Goal: Task Accomplishment & Management: Use online tool/utility

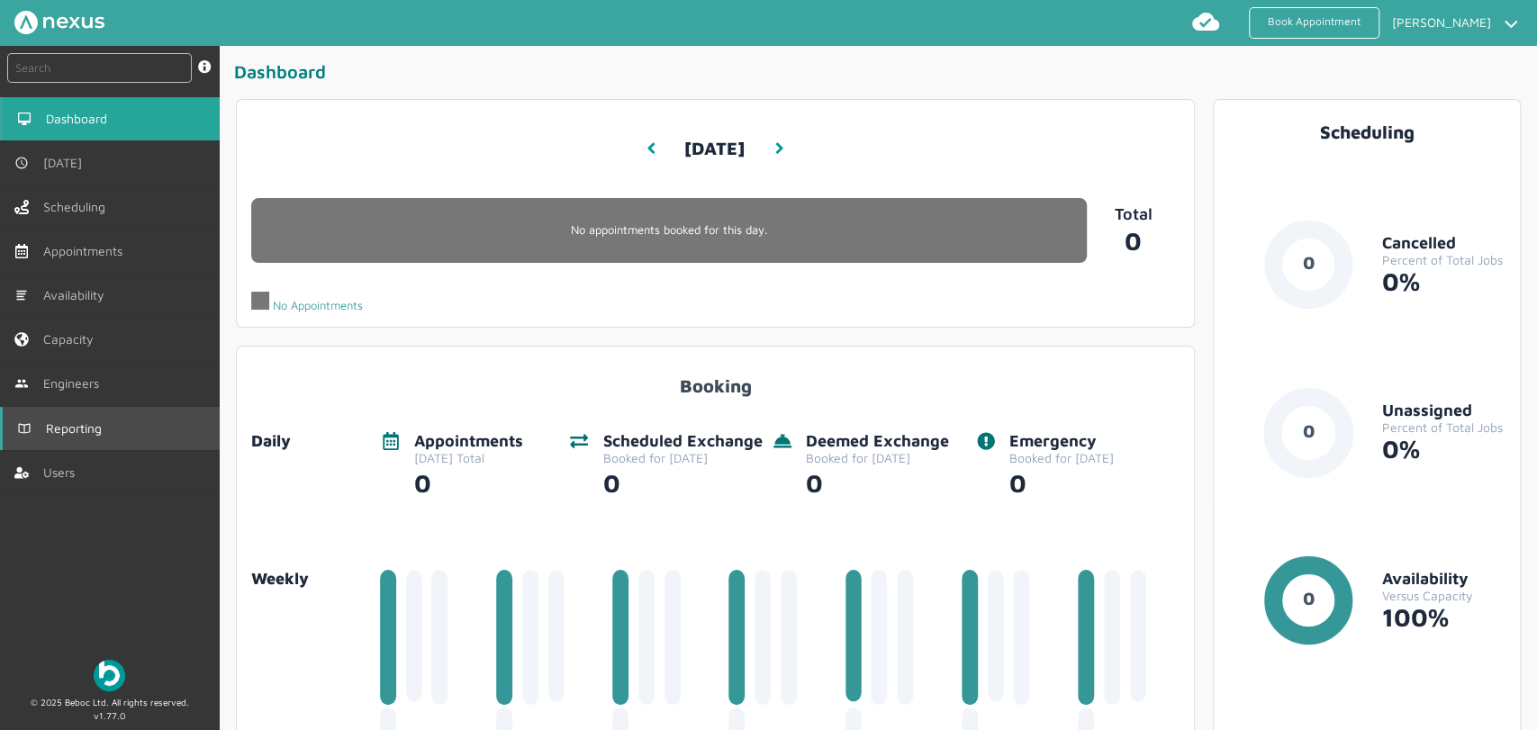
click at [125, 435] on link "Reporting" at bounding box center [110, 428] width 220 height 43
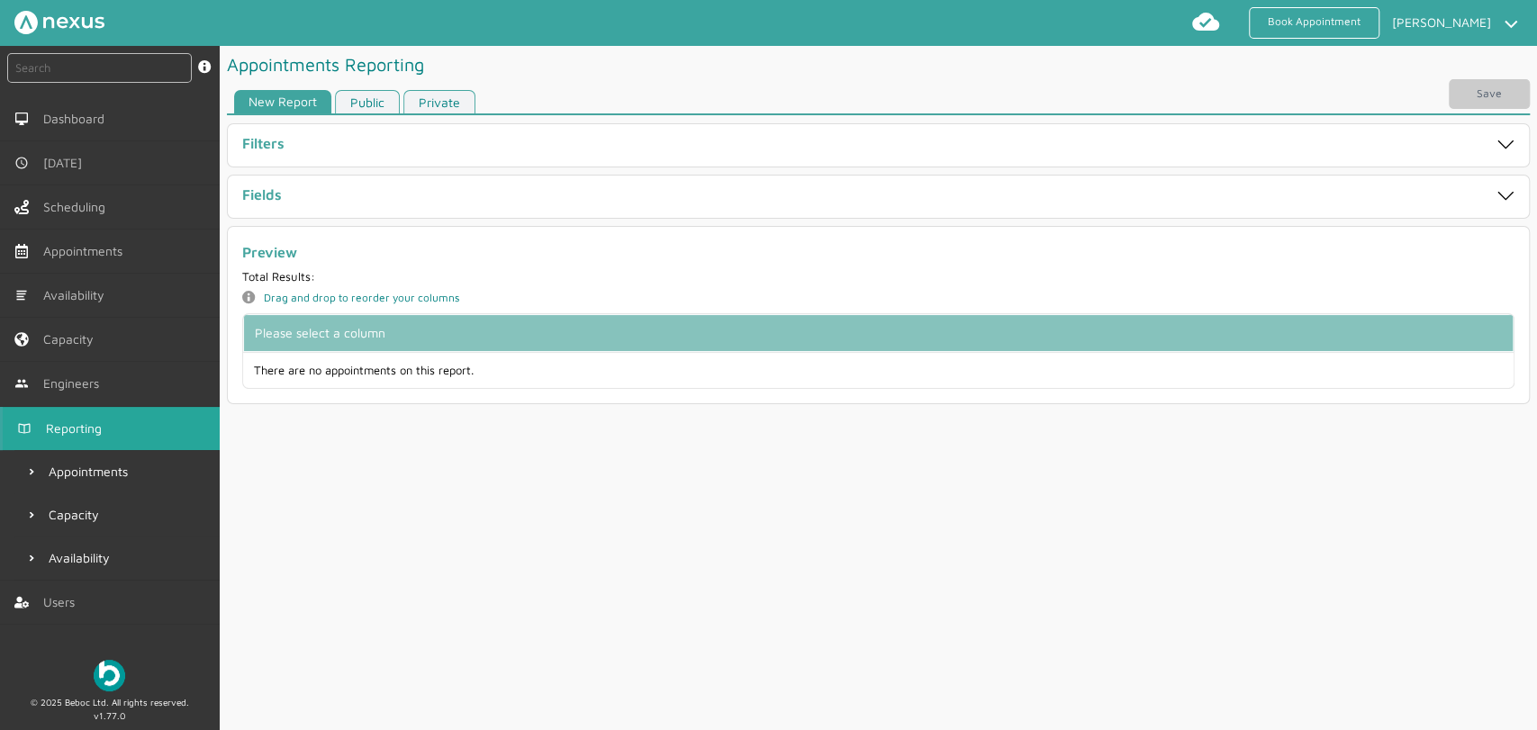
click at [303, 184] on div "Fields" at bounding box center [878, 197] width 1287 height 28
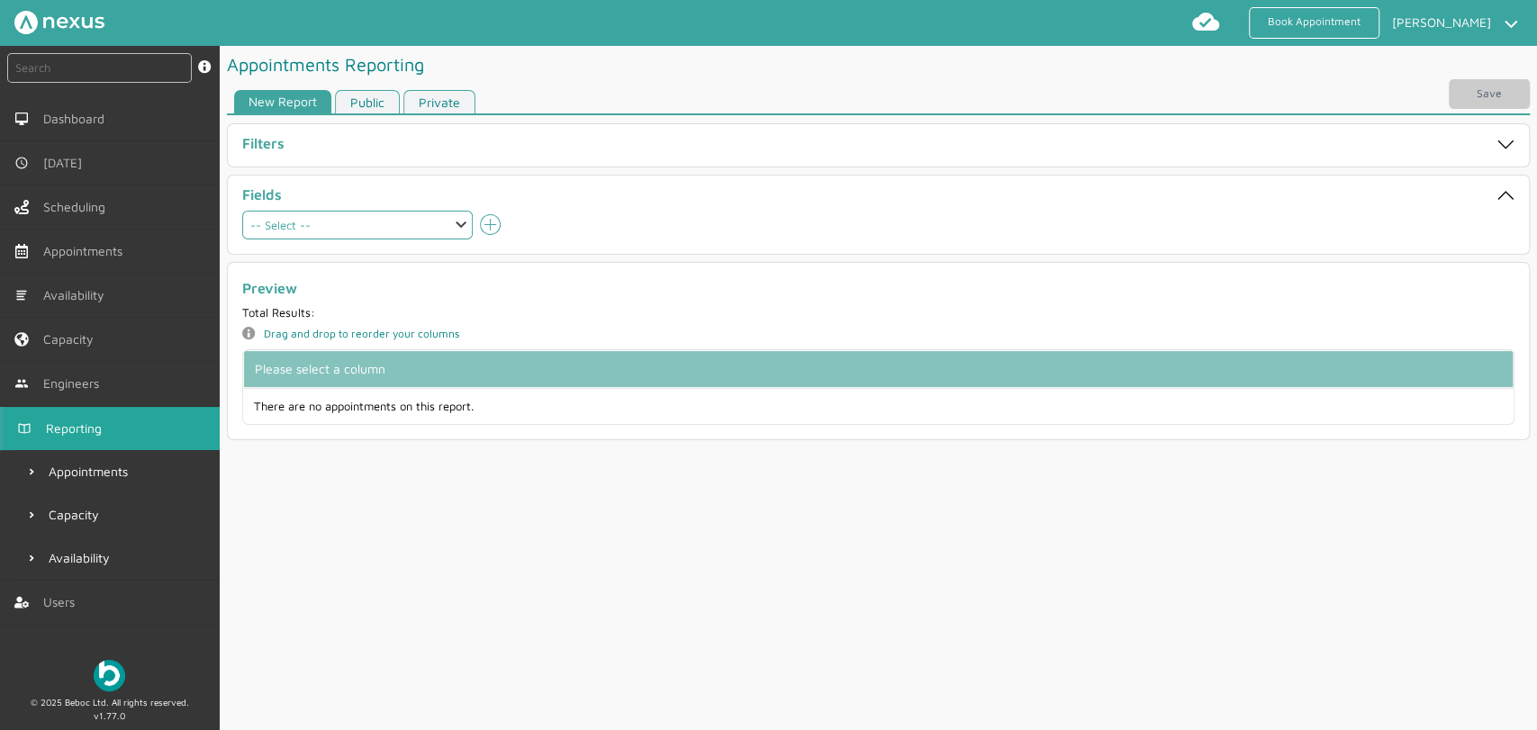
click at [349, 232] on select "-- Select -- Aborted At Account Number Account Type Address City Address County…" at bounding box center [357, 225] width 231 height 29
select select "accountNumber"
click at [242, 211] on select "-- Select -- Aborted At Account Number Account Type Address City Address County…" at bounding box center [357, 225] width 231 height 29
click at [504, 214] on div at bounding box center [1008, 225] width 1013 height 29
click at [481, 226] on icon "add icon" at bounding box center [491, 225] width 22 height 22
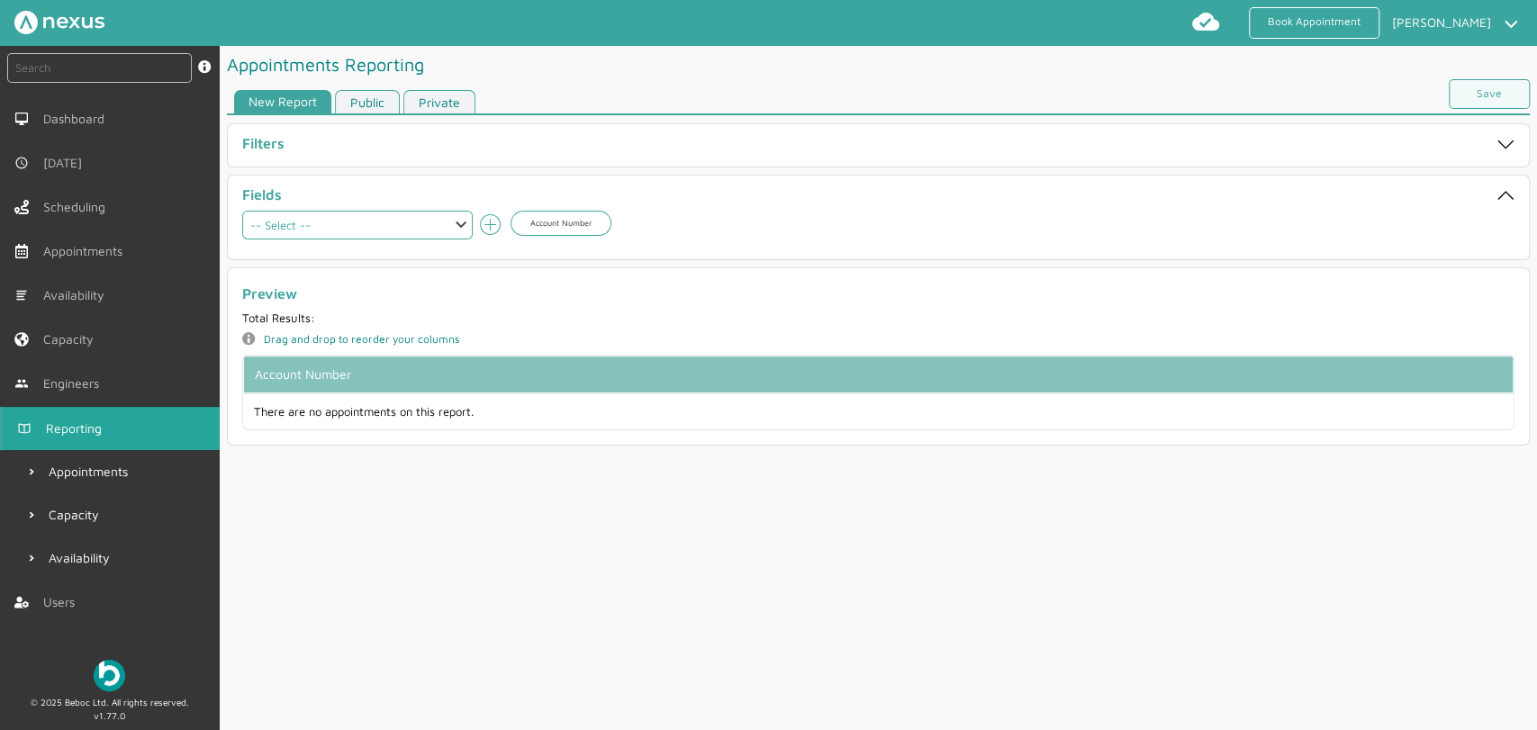
drag, startPoint x: 404, startPoint y: 227, endPoint x: 401, endPoint y: 237, distance: 10.3
click at [403, 229] on select "-- Select -- Aborted At Account Number Account Type Address City Address County…" at bounding box center [357, 225] width 231 height 29
select select "city"
click at [242, 211] on select "-- Select -- Aborted At Account Number Account Type Address City Address County…" at bounding box center [357, 225] width 231 height 29
click at [489, 221] on icon "add icon" at bounding box center [491, 225] width 22 height 22
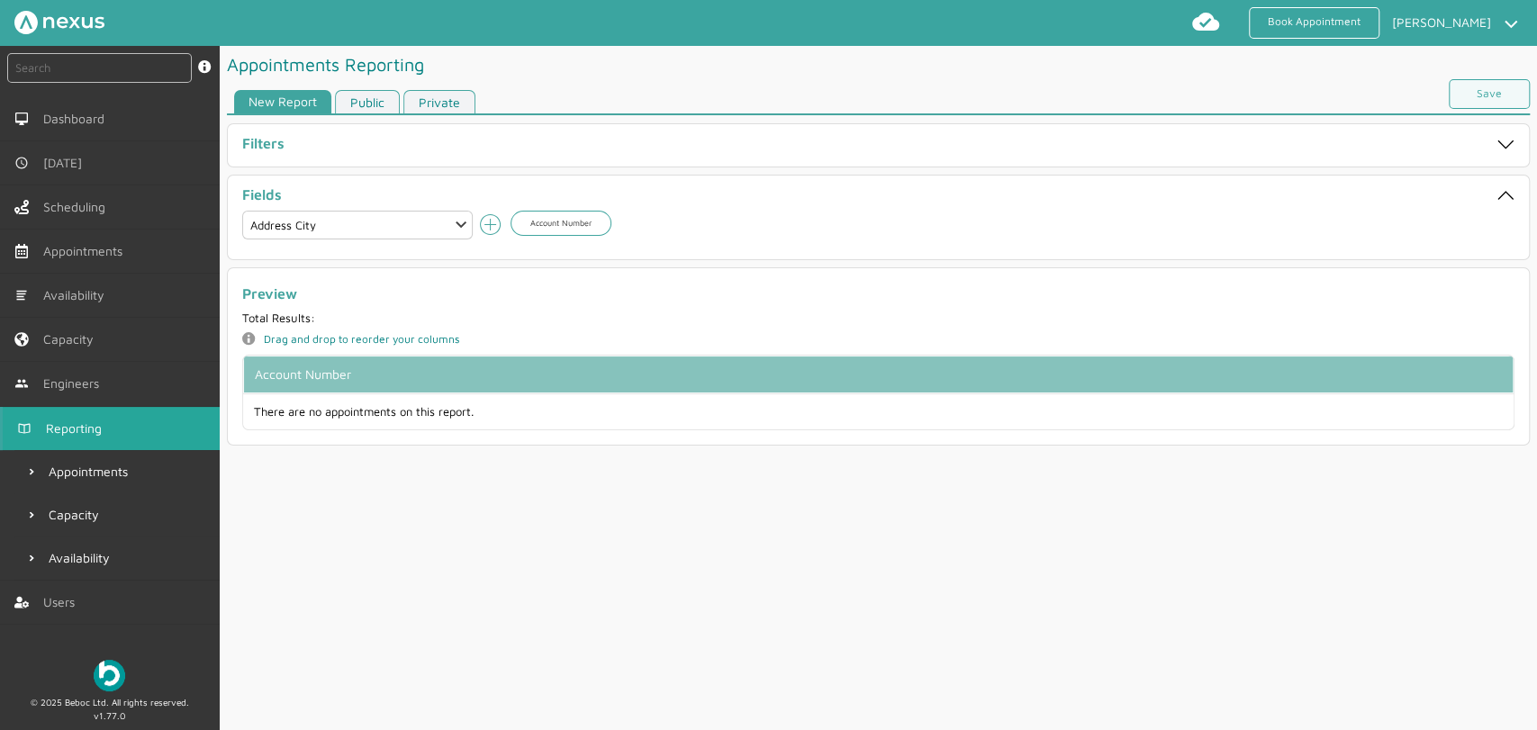
select select
click at [1507, 89] on link "Save" at bounding box center [1489, 94] width 81 height 30
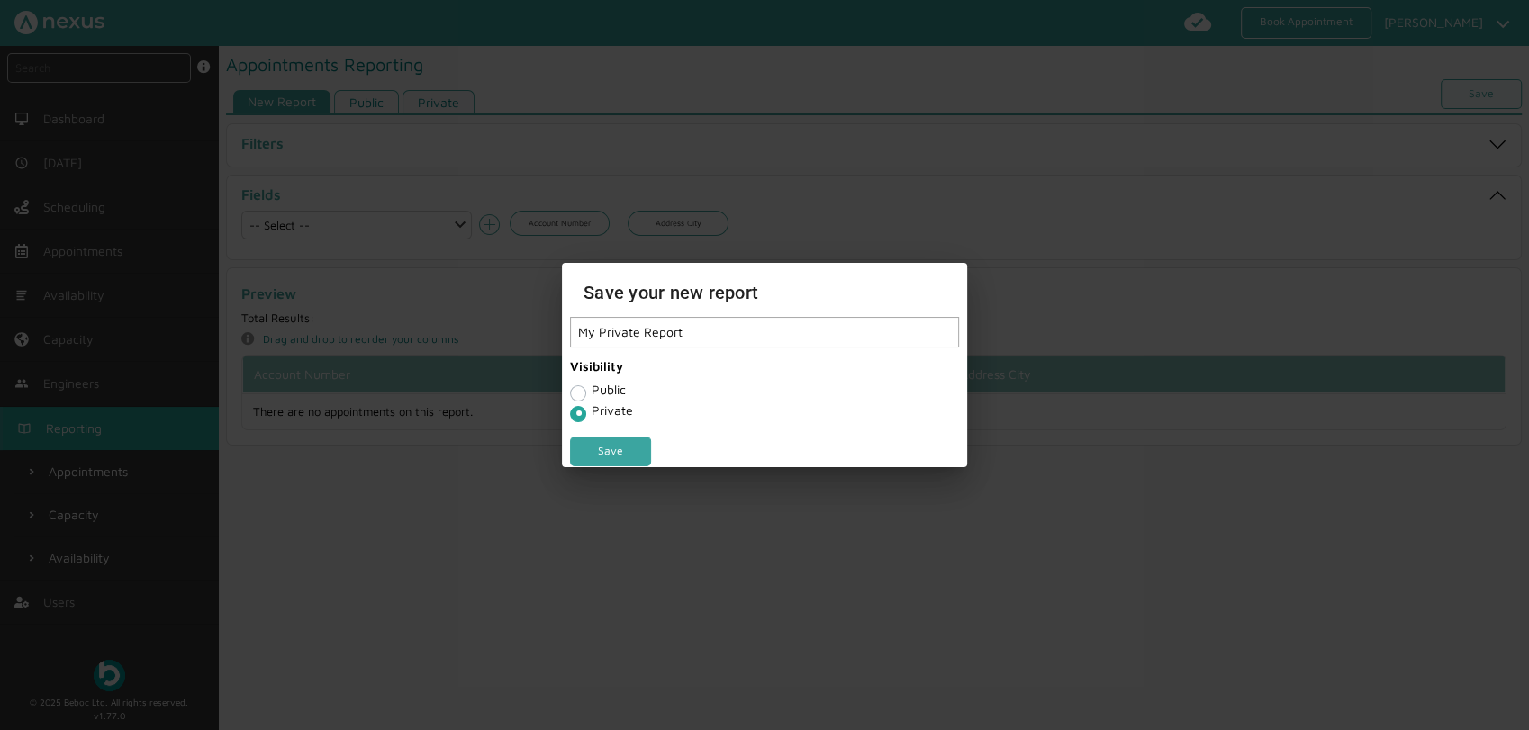
type input "My Private Report"
click at [630, 449] on link "Save" at bounding box center [610, 452] width 81 height 30
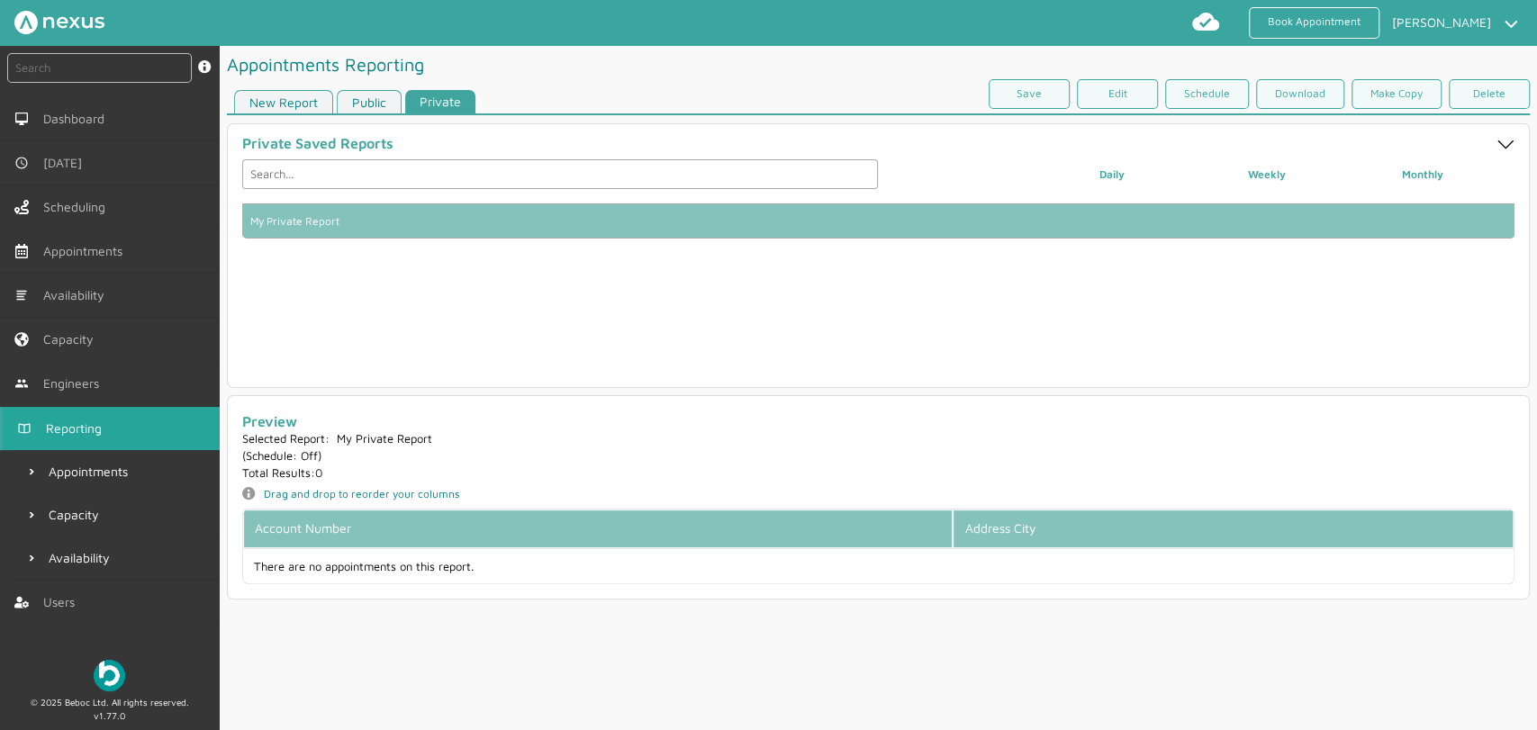
click at [303, 100] on link "New Report" at bounding box center [283, 102] width 99 height 24
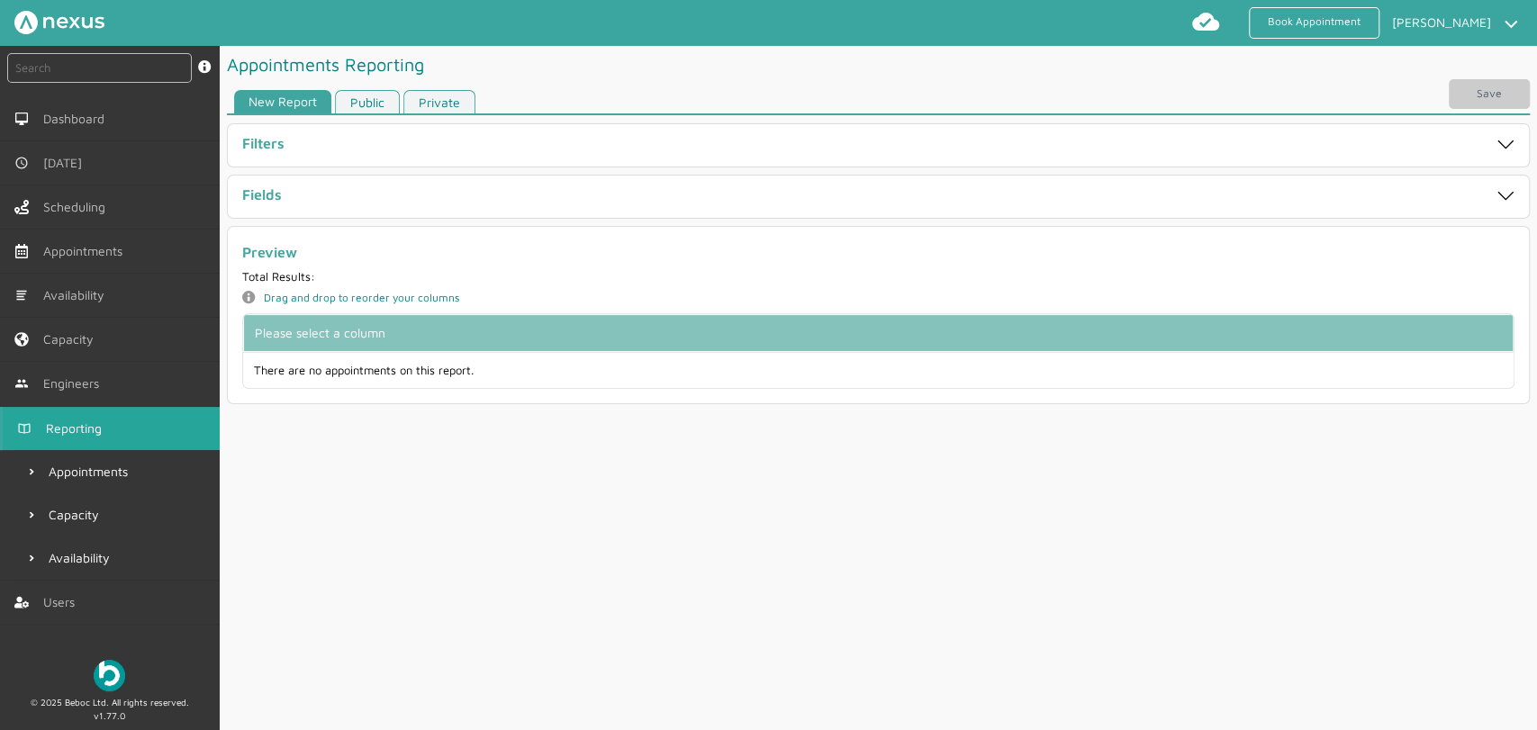
click at [470, 205] on div "Fields" at bounding box center [815, 196] width 1146 height 21
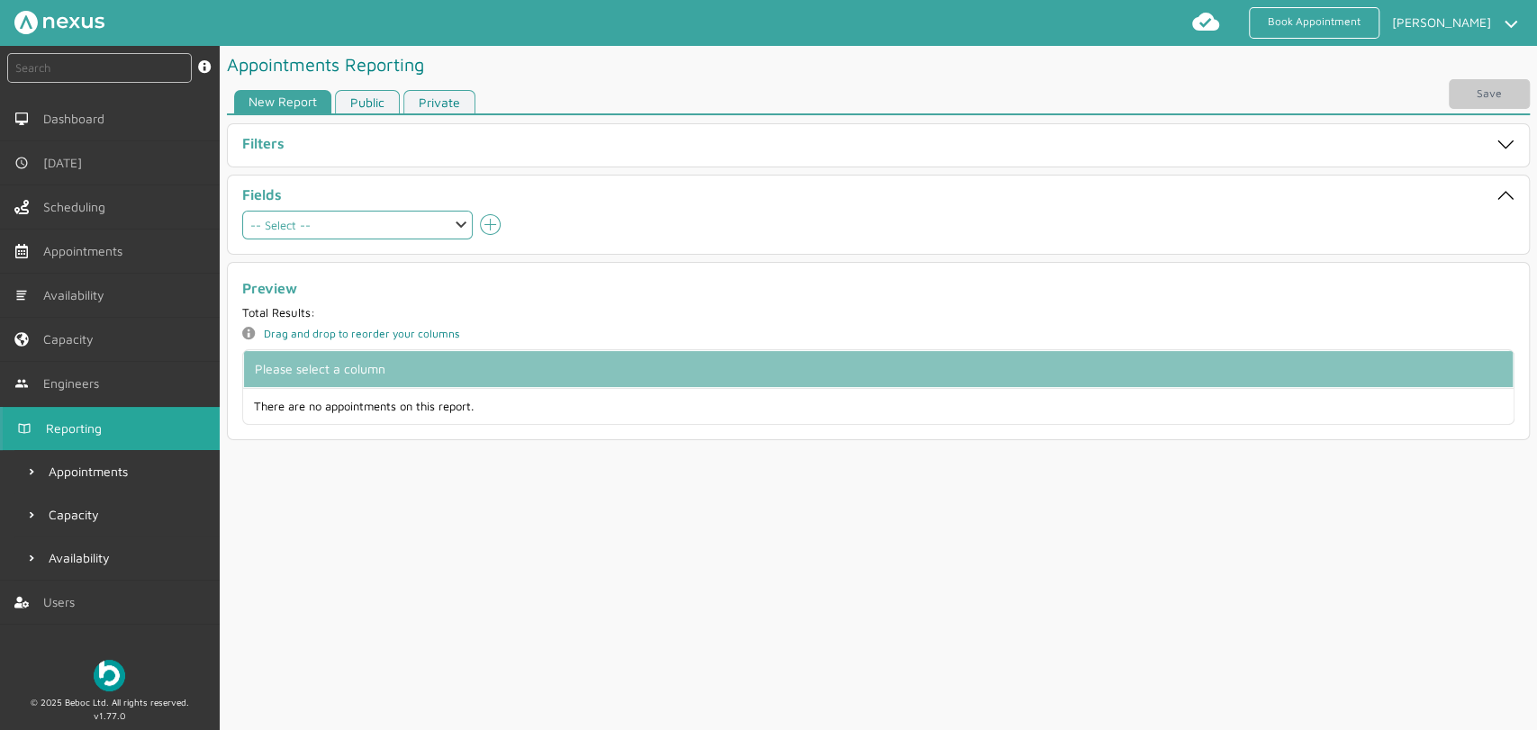
click at [371, 227] on select "-- Select -- Aborted At Account Number Account Type Address City Address County…" at bounding box center [357, 225] width 231 height 29
select select "address1"
click at [242, 211] on select "-- Select -- Aborted At Account Number Account Type Address City Address County…" at bounding box center [357, 225] width 231 height 29
click at [498, 218] on icon "add icon" at bounding box center [491, 225] width 22 height 22
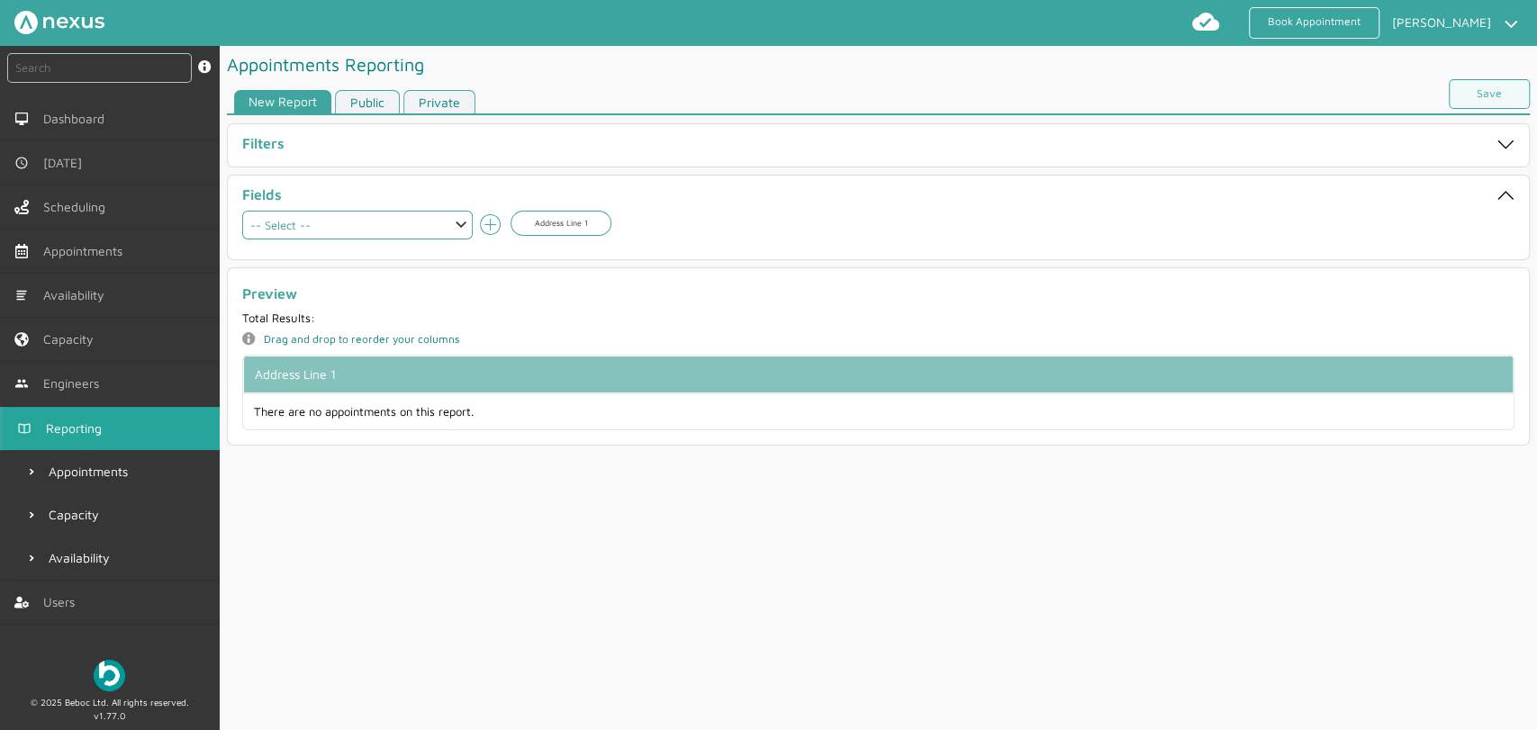
click at [389, 230] on select "-- Select -- Aborted At Account Number Account Type Address City Address County…" at bounding box center [357, 225] width 231 height 29
select select "bookedAt"
click at [242, 211] on select "-- Select -- Aborted At Account Number Account Type Address City Address County…" at bounding box center [357, 225] width 231 height 29
click at [559, 224] on span "Address Line 1" at bounding box center [562, 223] width 102 height 25
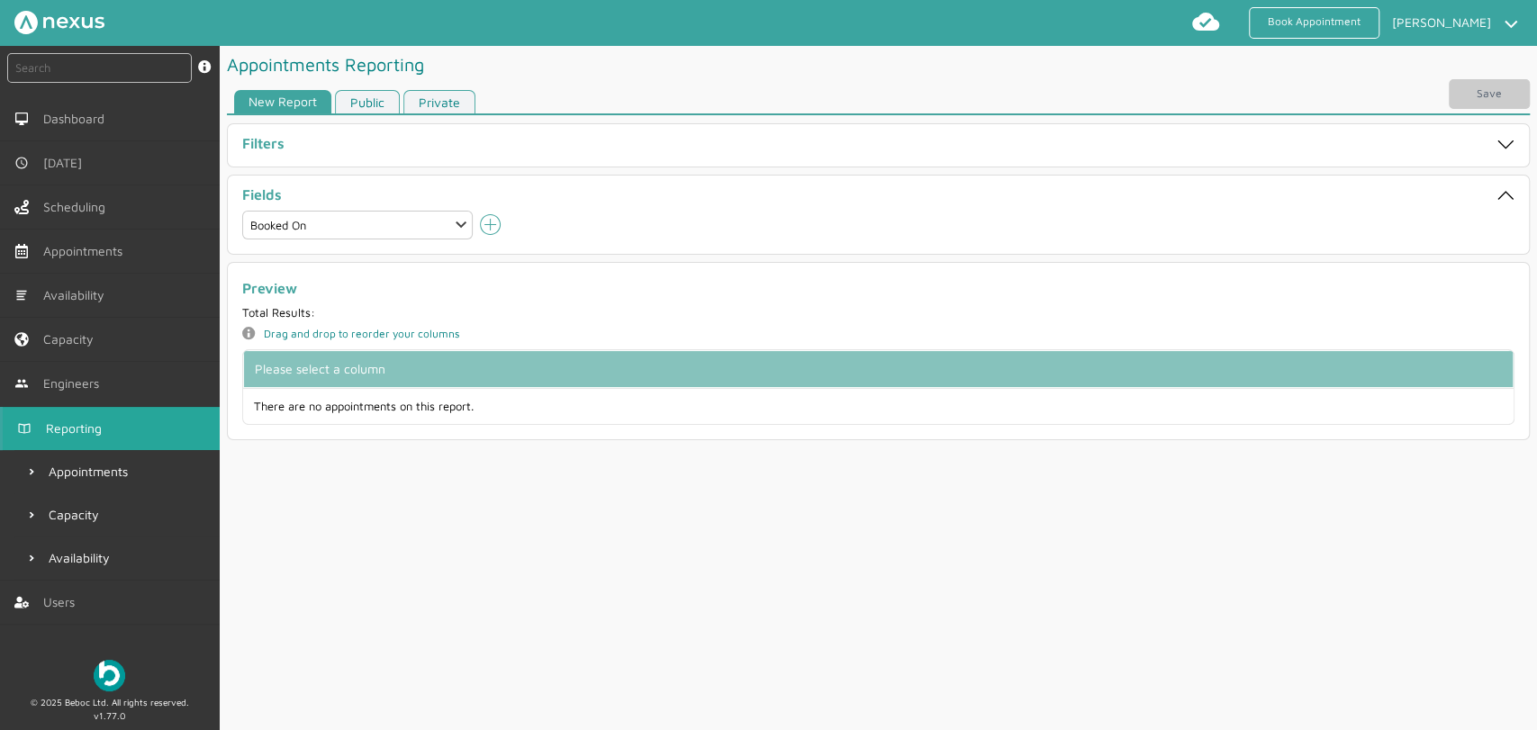
click at [490, 228] on icon "add icon" at bounding box center [491, 225] width 22 height 22
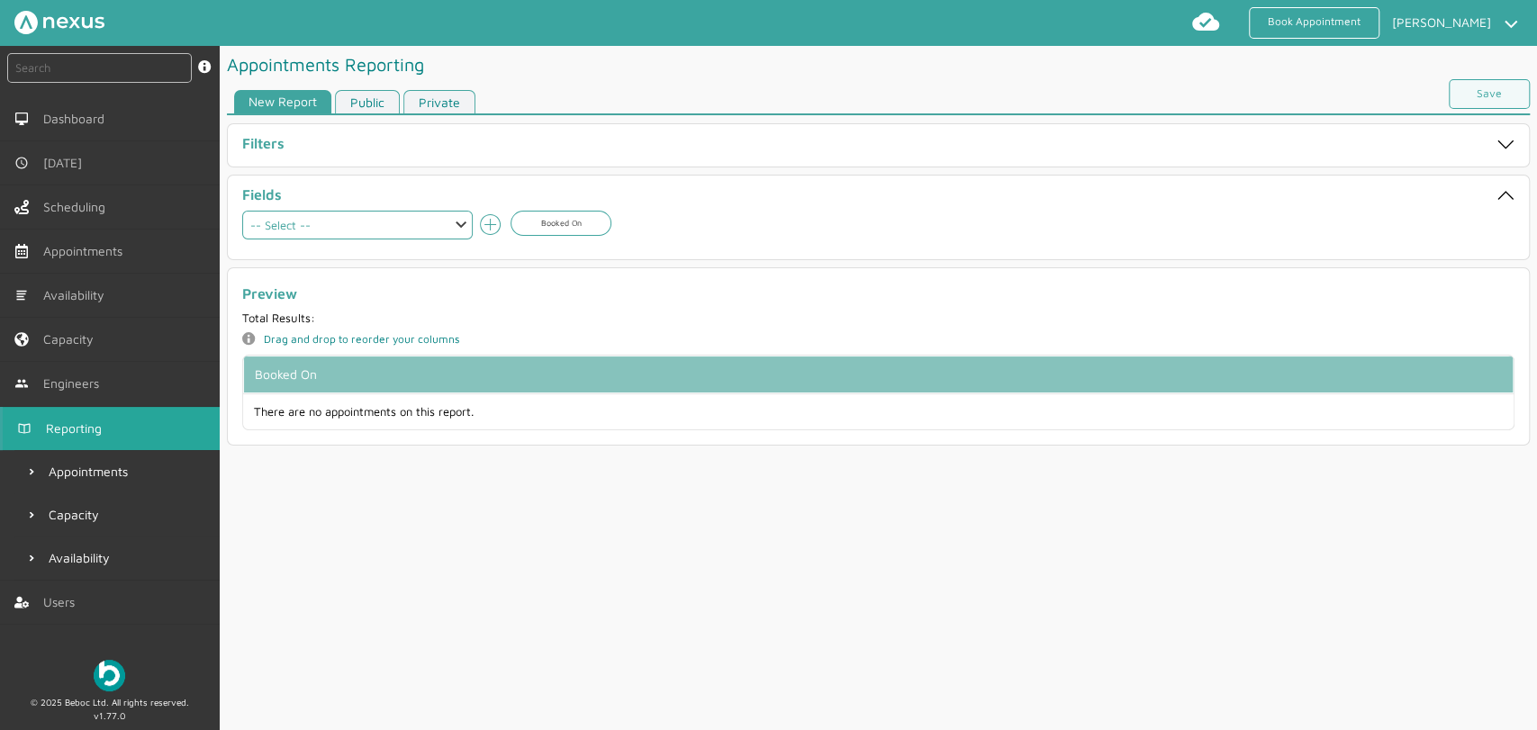
click at [447, 231] on select "-- Select -- Aborted At Account Number Account Type Address City Address County…" at bounding box center [357, 225] width 231 height 29
select select "customerTitle"
click at [242, 211] on select "-- Select -- Aborted At Account Number Account Type Address City Address County…" at bounding box center [357, 225] width 231 height 29
click at [493, 225] on icon at bounding box center [490, 224] width 21 height 21
select select
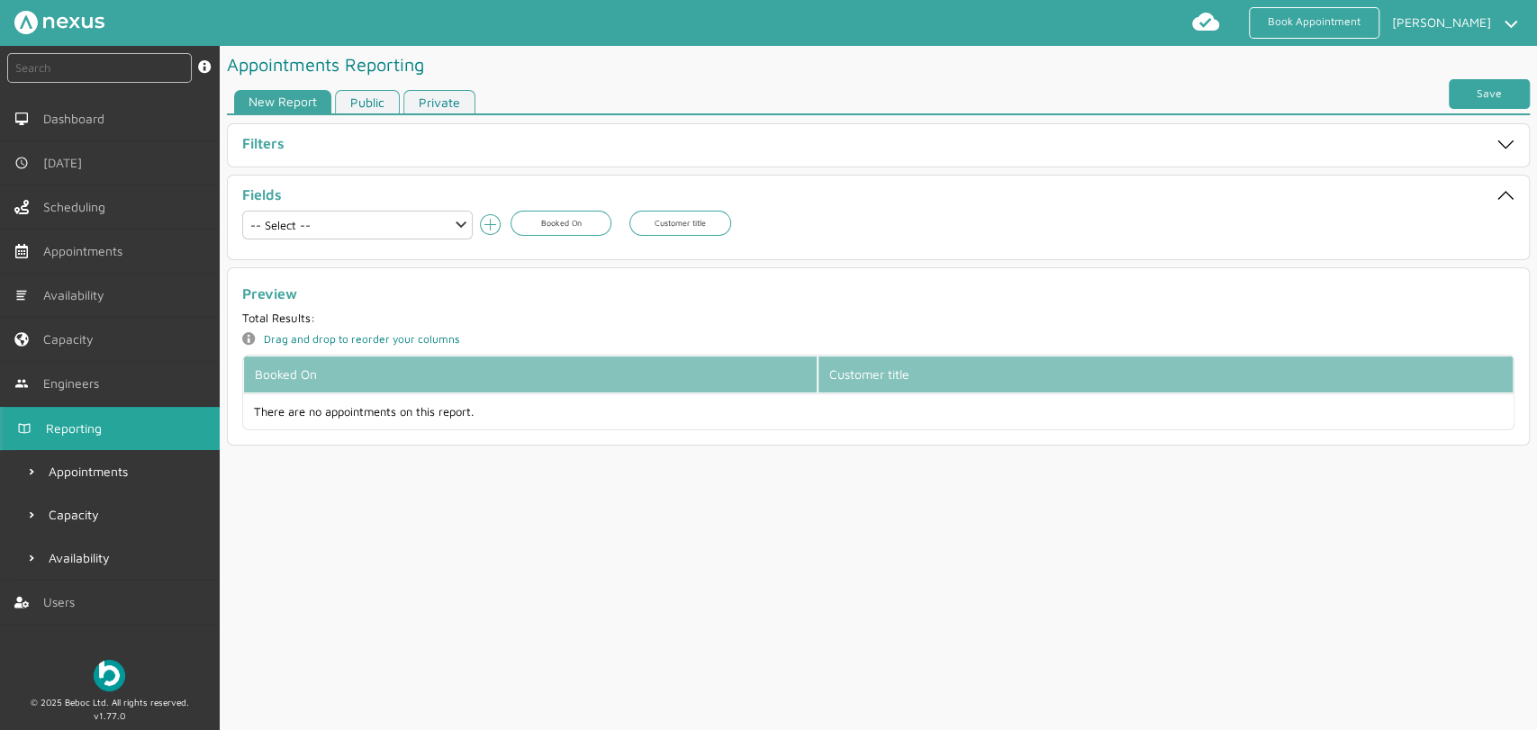
click at [1491, 97] on link "Save" at bounding box center [1489, 94] width 81 height 30
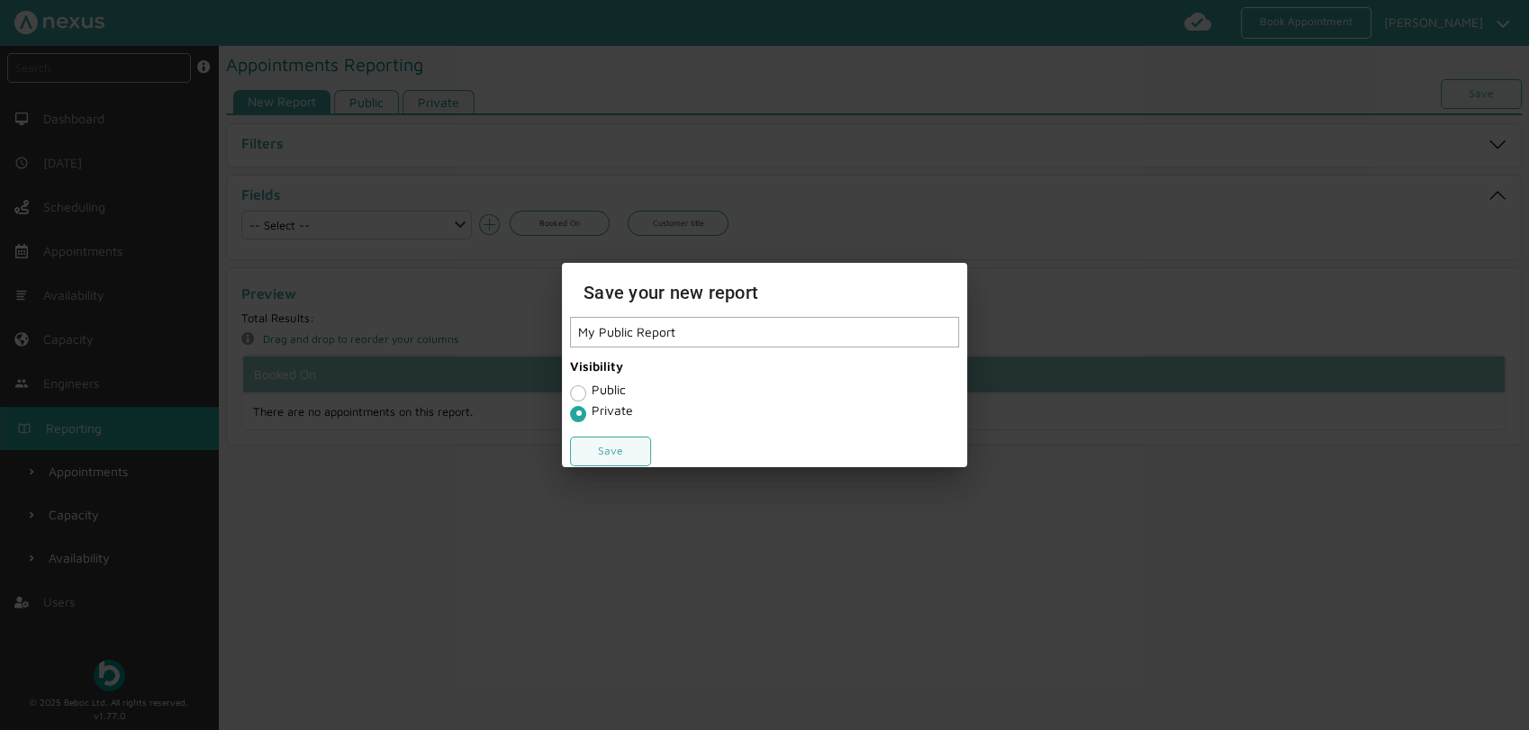
type input "My Public Report"
drag, startPoint x: 606, startPoint y: 388, endPoint x: 605, endPoint y: 433, distance: 45.0
click at [606, 394] on label "Public" at bounding box center [609, 389] width 34 height 15
click at [585, 394] on input "Public" at bounding box center [577, 392] width 14 height 18
radio input "true"
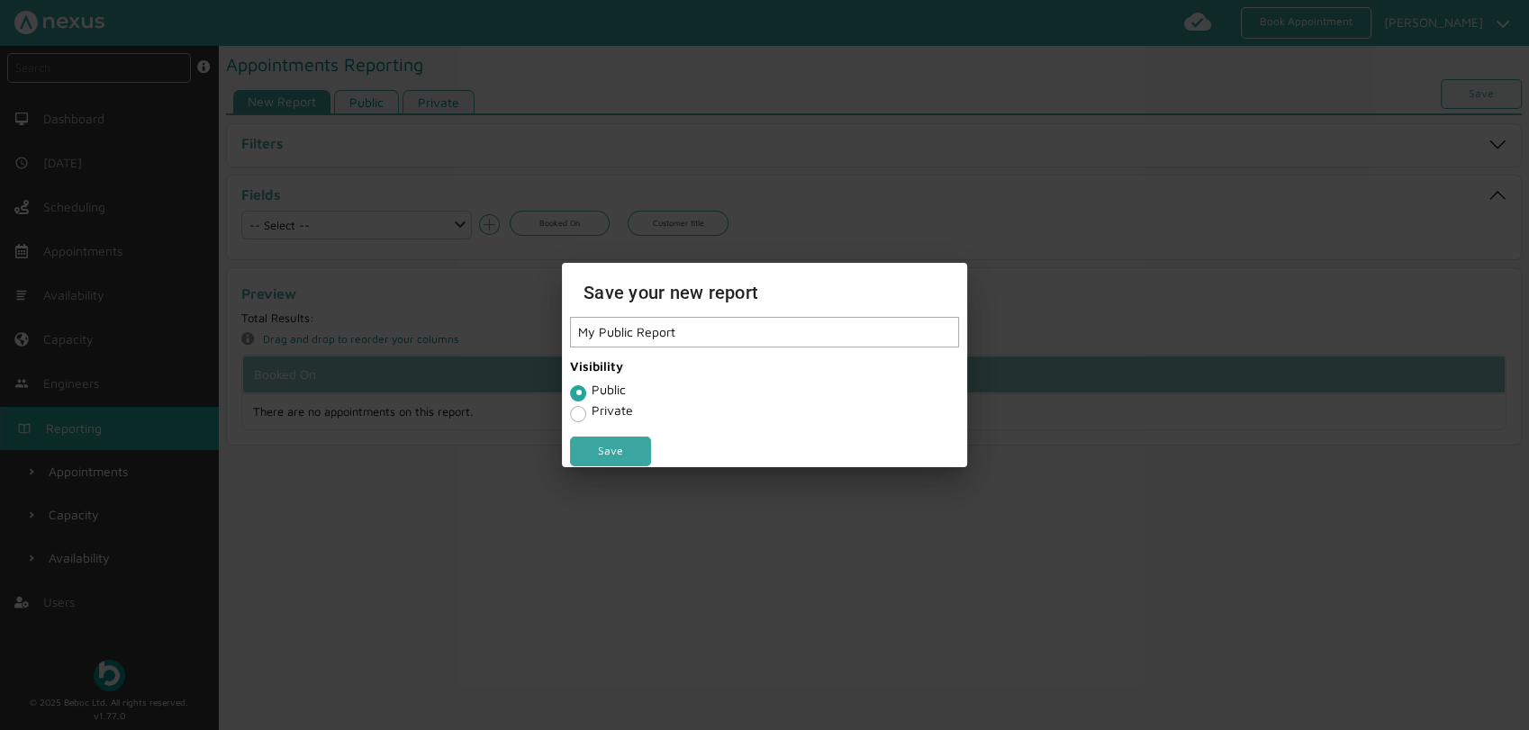
click at [603, 445] on link "Save" at bounding box center [610, 452] width 81 height 30
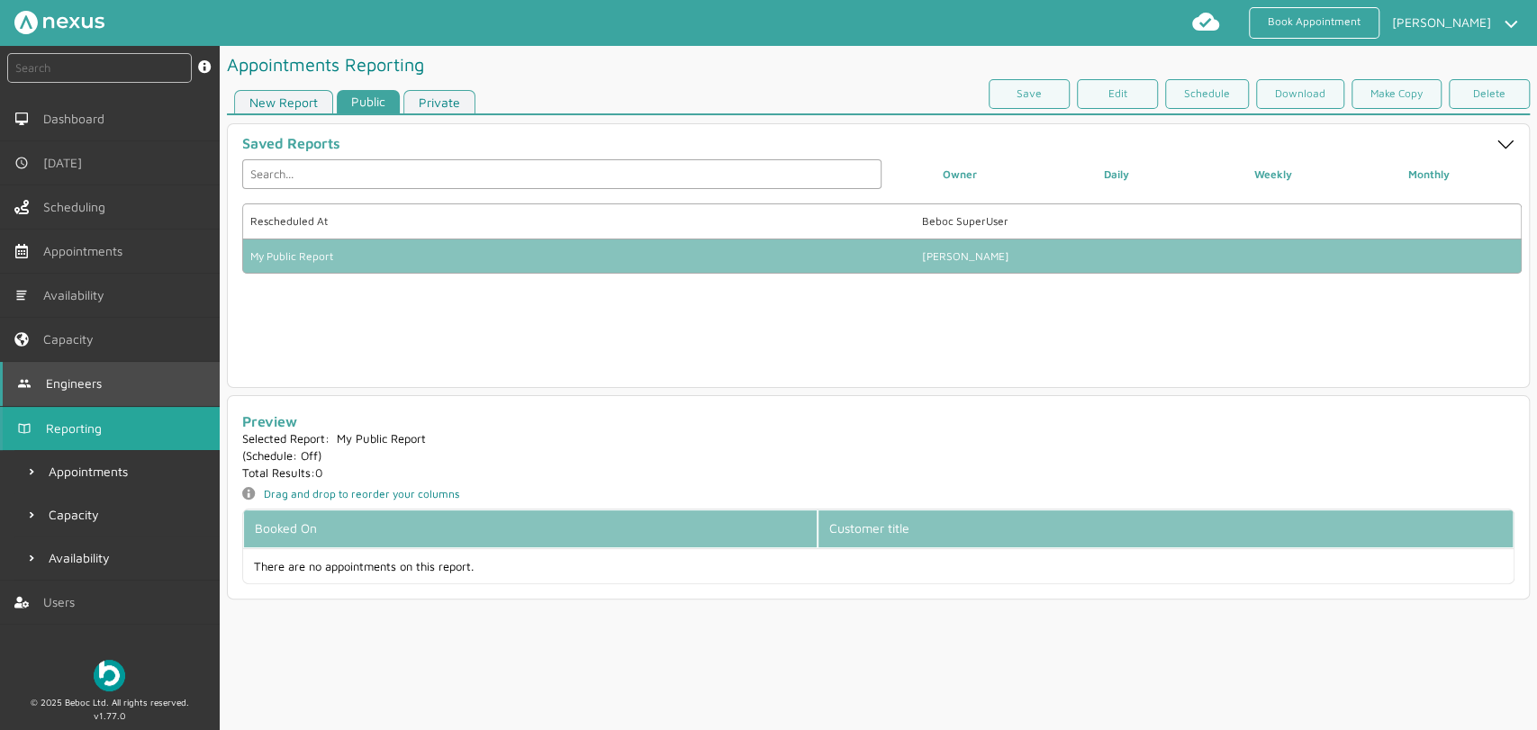
click at [103, 382] on span "Engineers" at bounding box center [77, 383] width 63 height 14
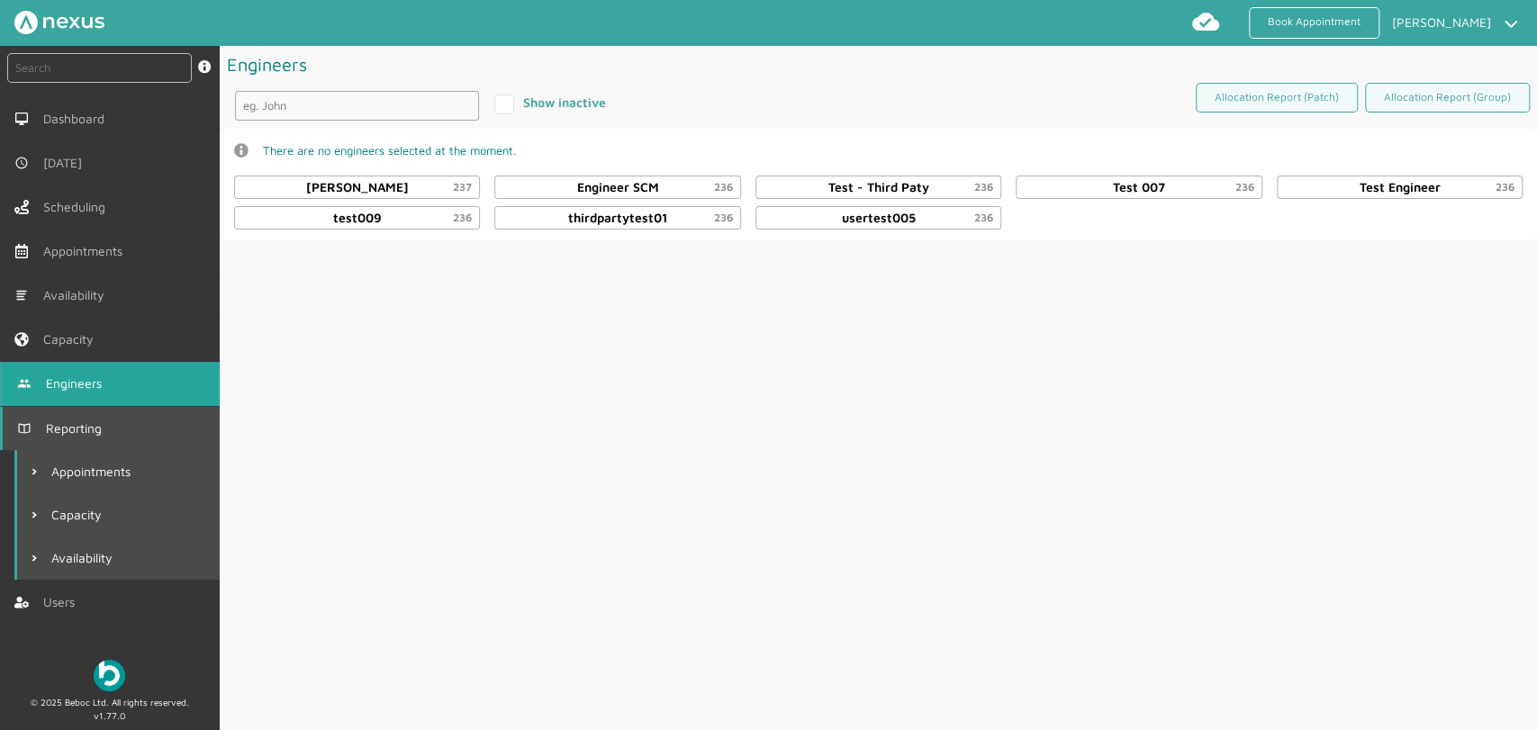
click at [73, 436] on link "Reporting" at bounding box center [110, 428] width 220 height 43
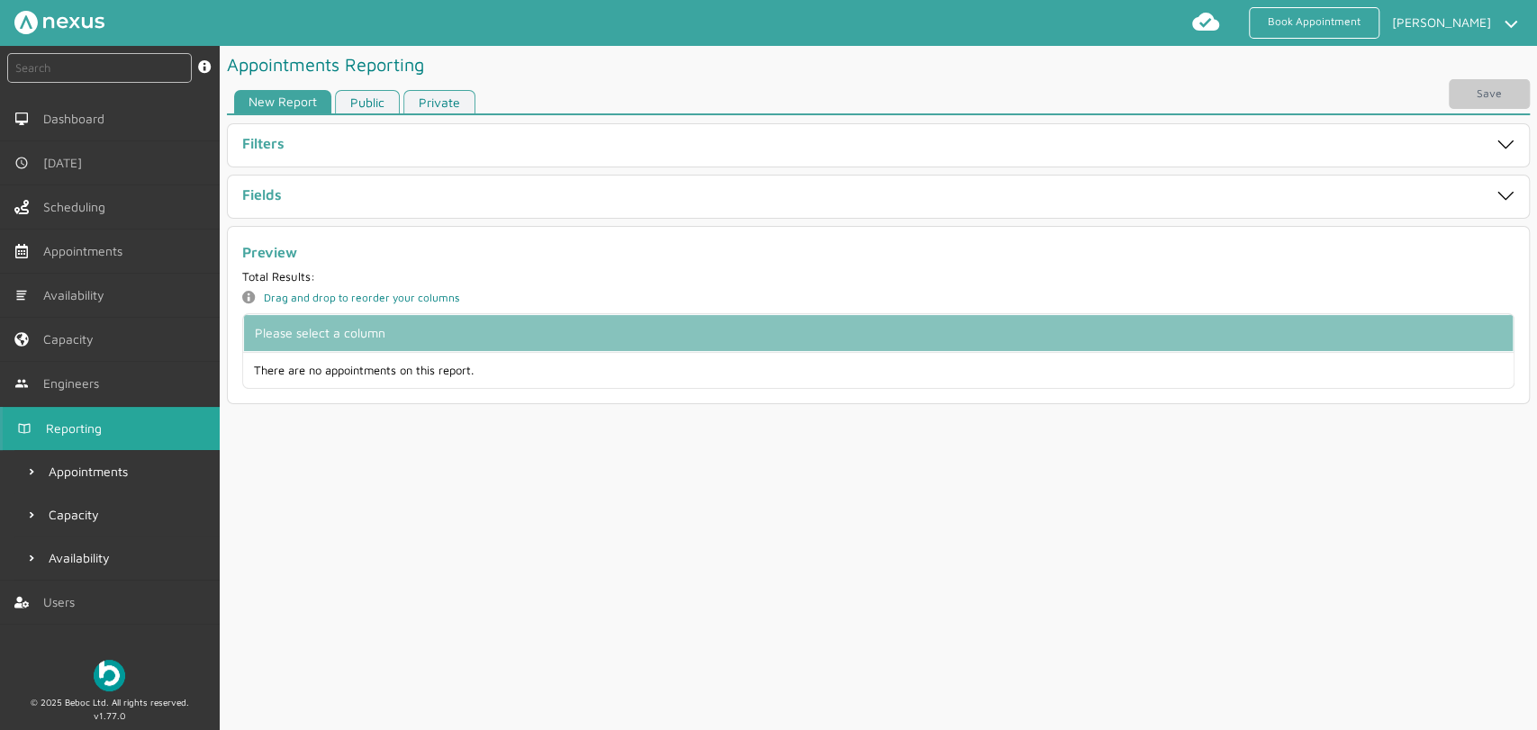
click at [356, 106] on link "Public" at bounding box center [367, 102] width 65 height 24
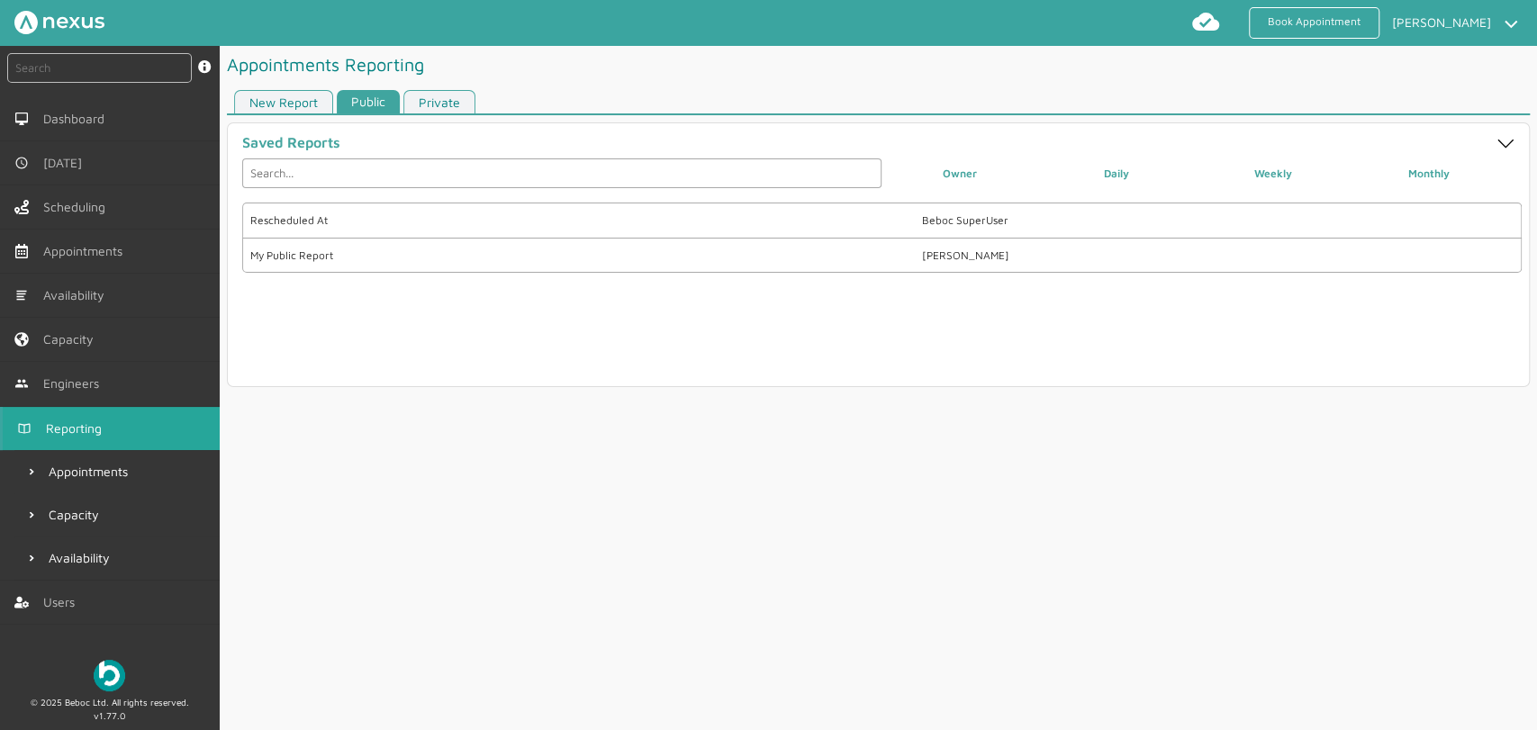
click at [445, 95] on link "Private" at bounding box center [440, 102] width 72 height 24
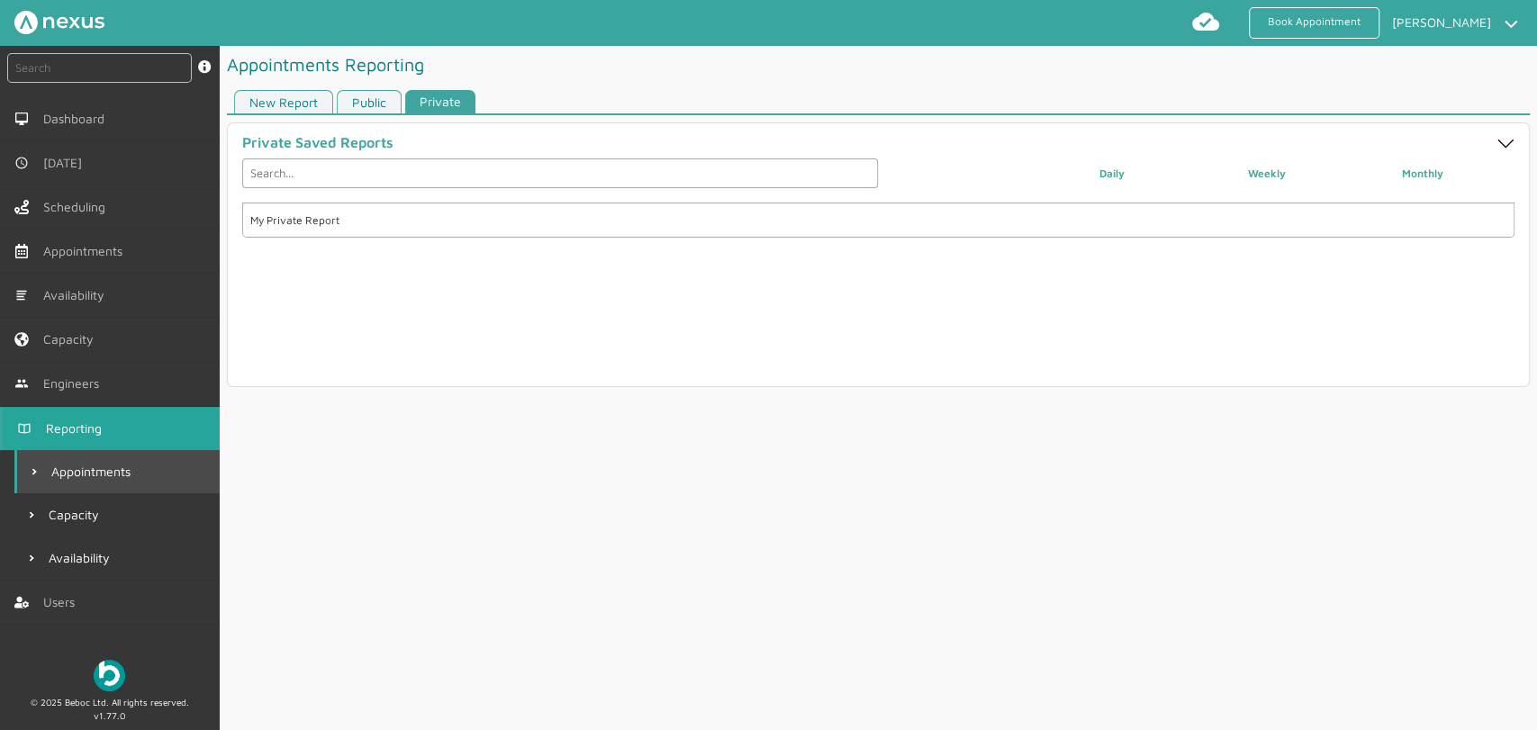
click at [86, 465] on span "Appointments" at bounding box center [94, 472] width 86 height 14
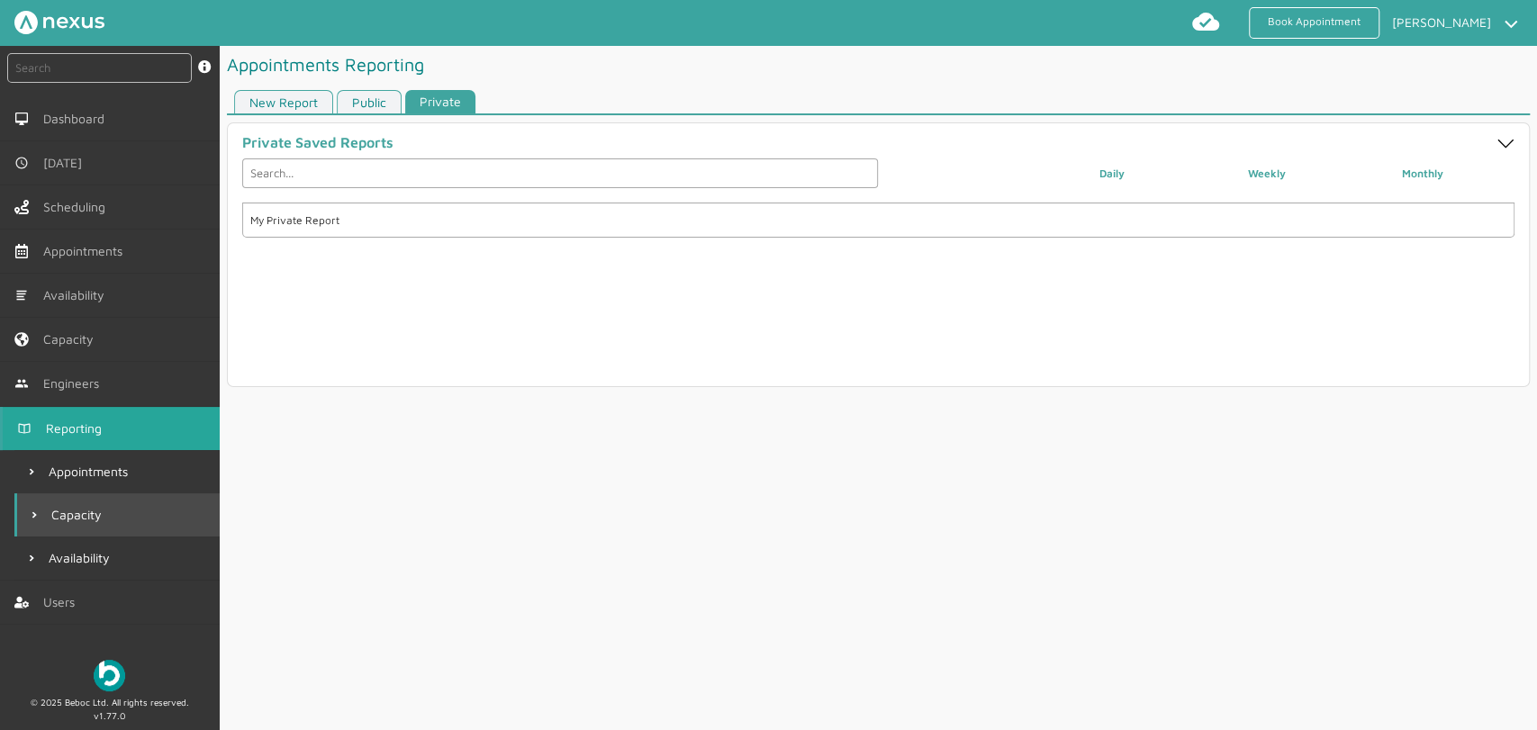
click at [77, 512] on span "Capacity" at bounding box center [80, 515] width 58 height 14
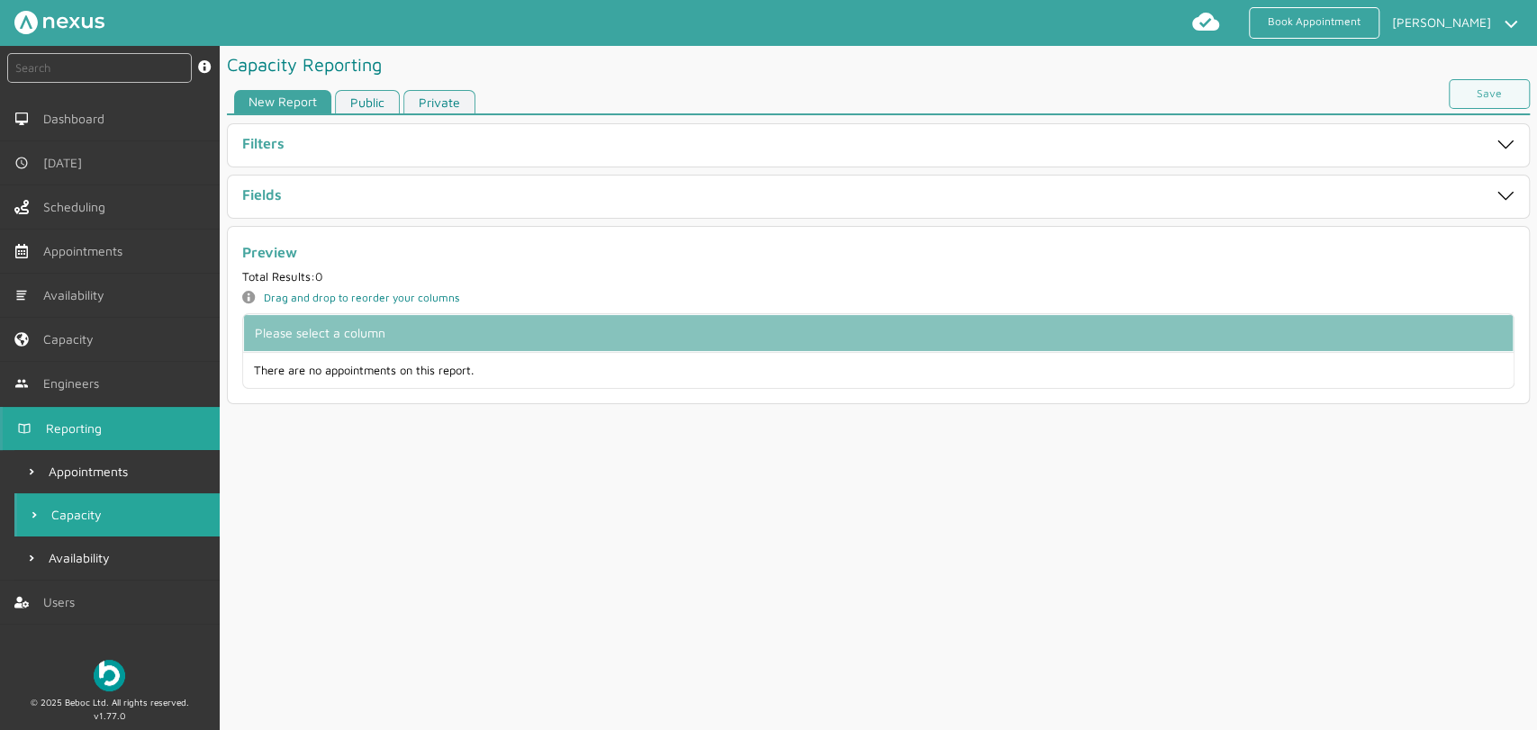
click at [385, 95] on link "Public" at bounding box center [367, 102] width 65 height 24
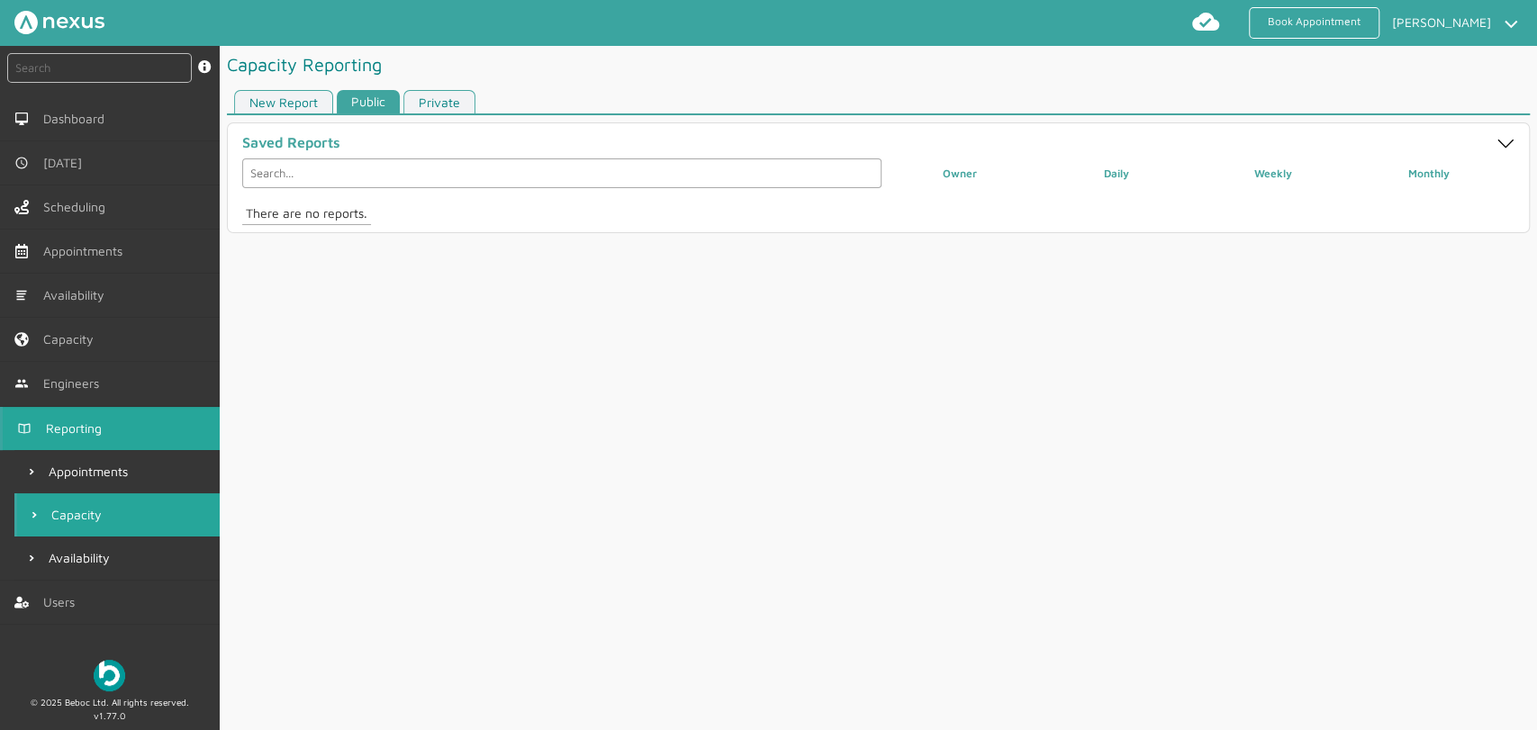
click at [438, 95] on link "Private" at bounding box center [440, 102] width 72 height 24
click at [264, 95] on link "New Report" at bounding box center [283, 102] width 99 height 24
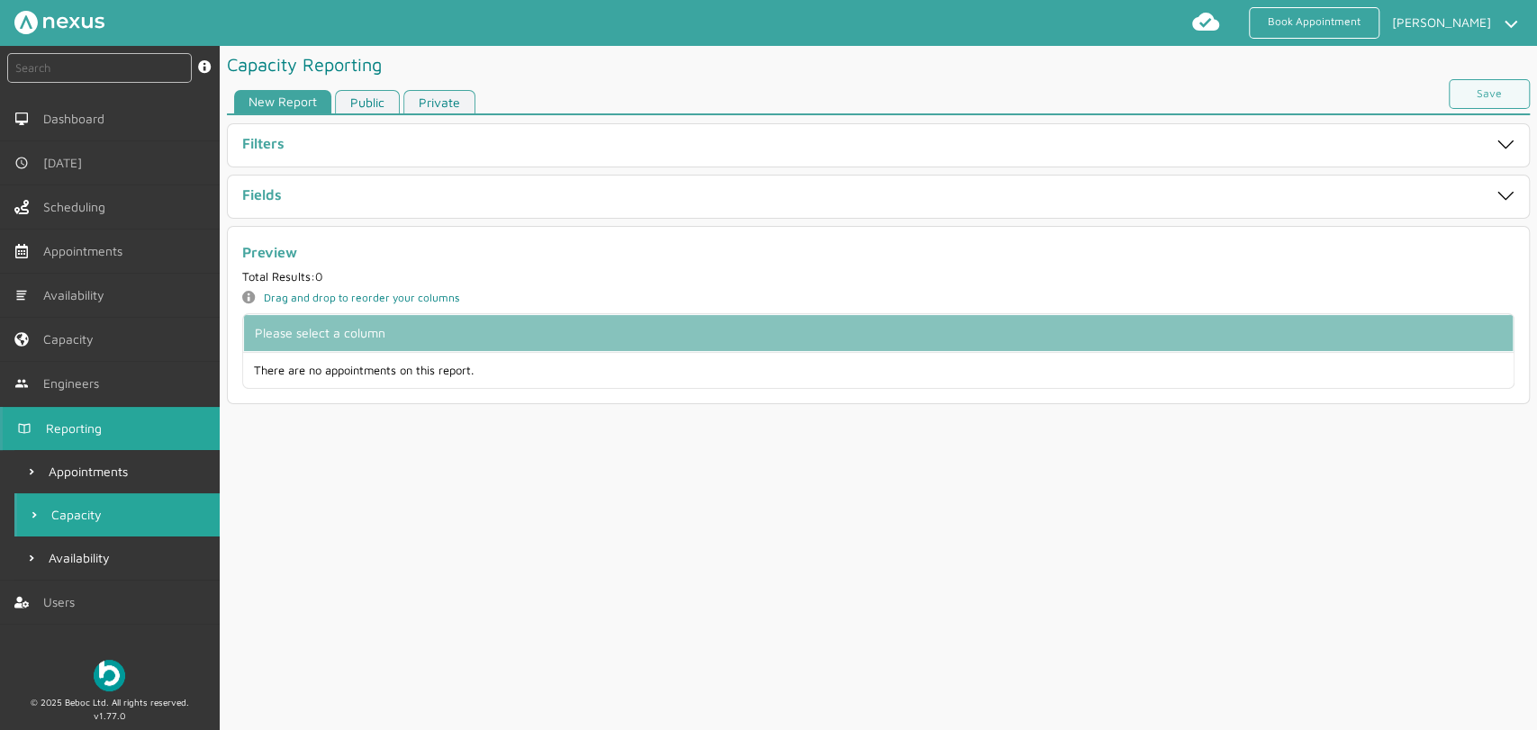
click at [283, 201] on div "Fields" at bounding box center [815, 196] width 1146 height 21
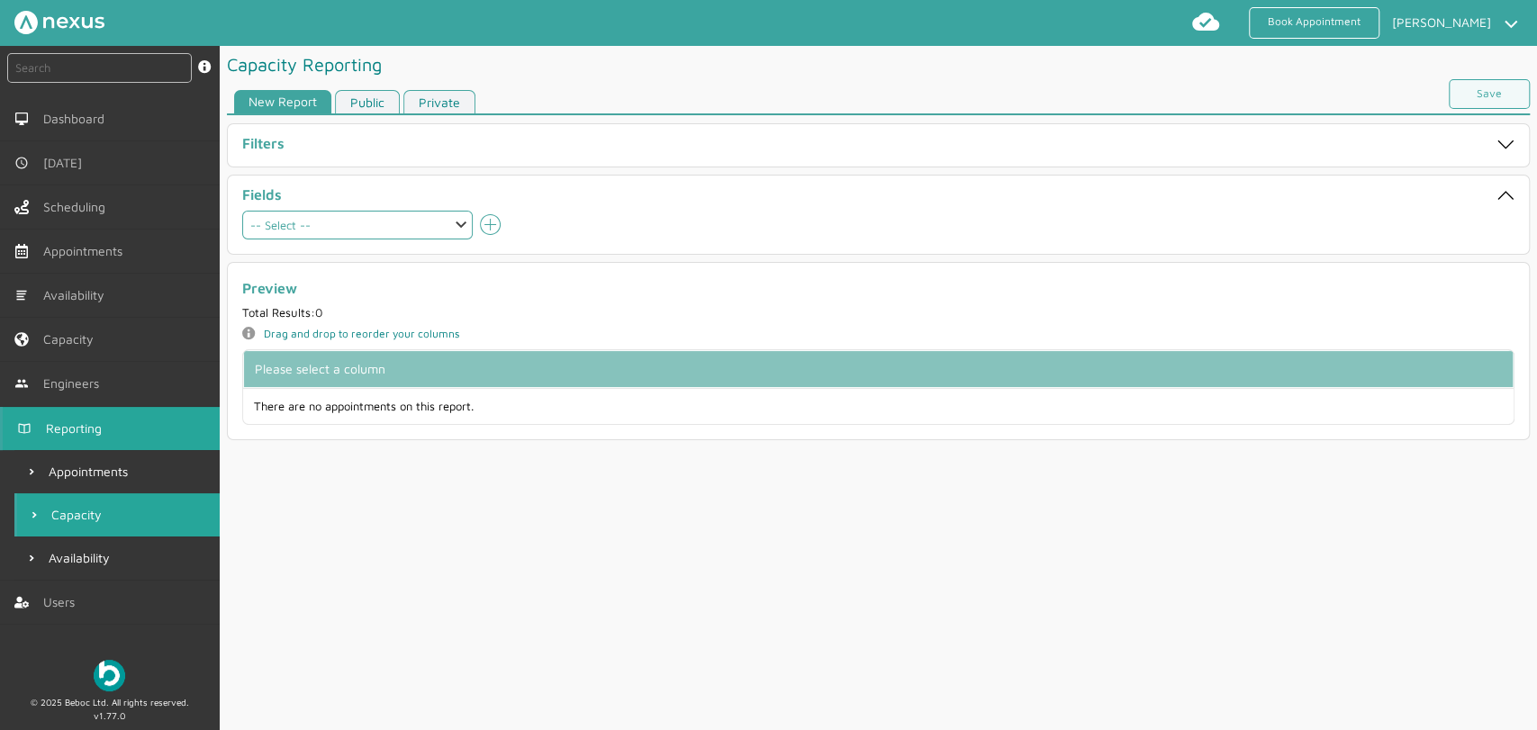
click at [416, 222] on select "-- Select -- Patch Patch name Region Supplier capacityAllTimeSlots capacityTime…" at bounding box center [357, 225] width 231 height 29
select select "capacityTimeSlot1012"
click at [242, 211] on select "-- Select -- Patch Patch name Region Supplier capacityAllTimeSlots capacityTime…" at bounding box center [357, 225] width 231 height 29
click at [498, 222] on icon "add icon" at bounding box center [491, 225] width 22 height 22
select select
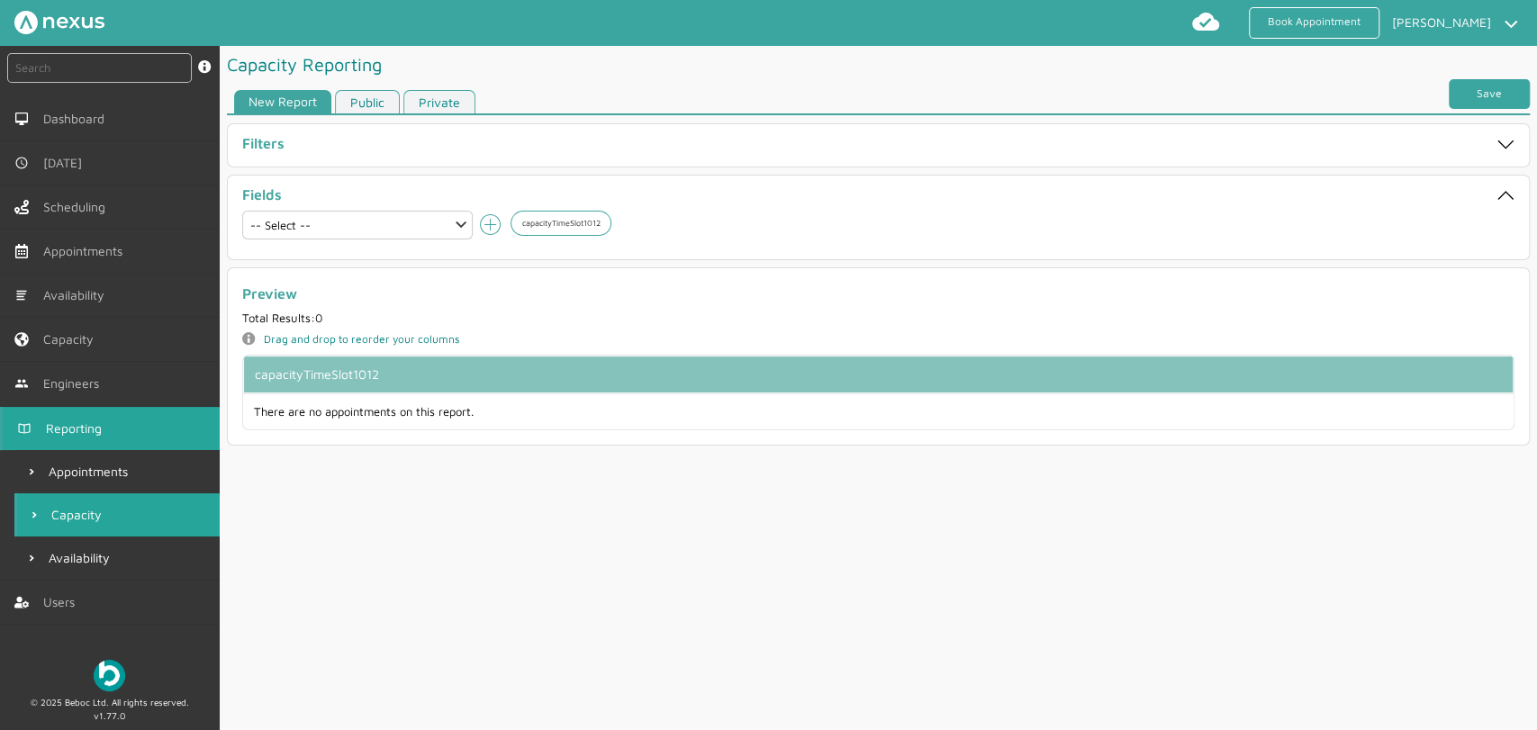
click at [1480, 88] on link "Save" at bounding box center [1489, 94] width 81 height 30
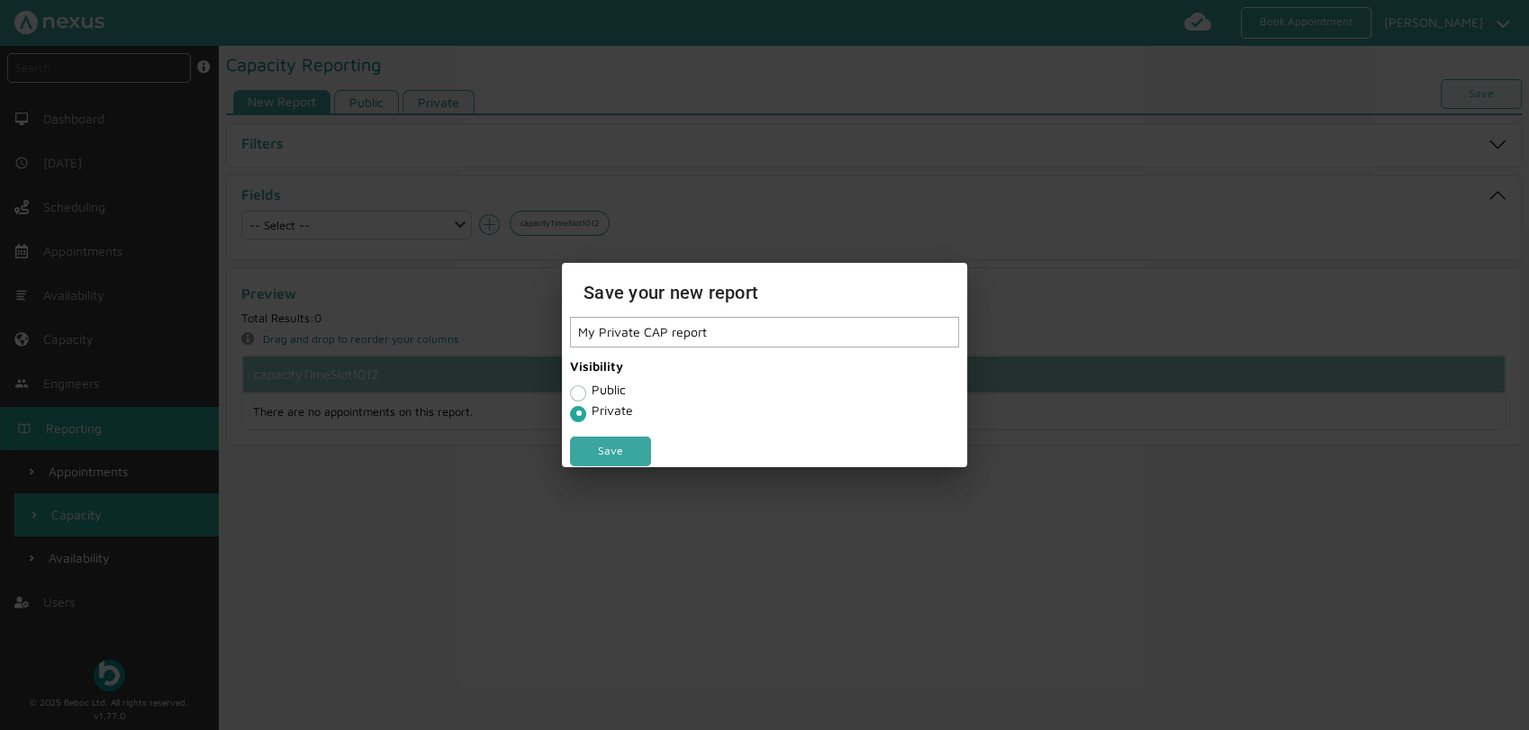
type input "My Private CAP report"
click at [612, 446] on link "Save" at bounding box center [610, 452] width 81 height 30
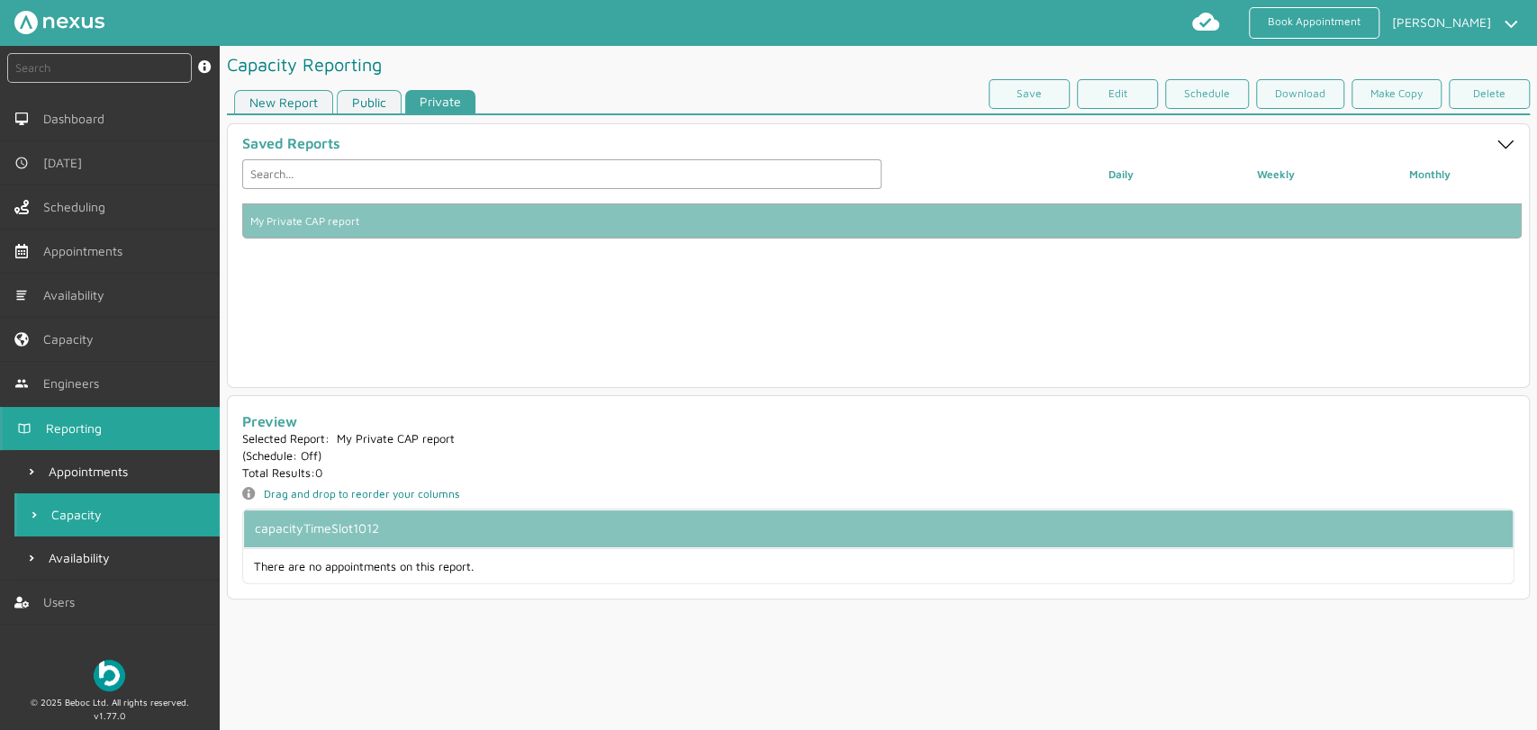
click at [272, 103] on link "New Report" at bounding box center [283, 102] width 99 height 24
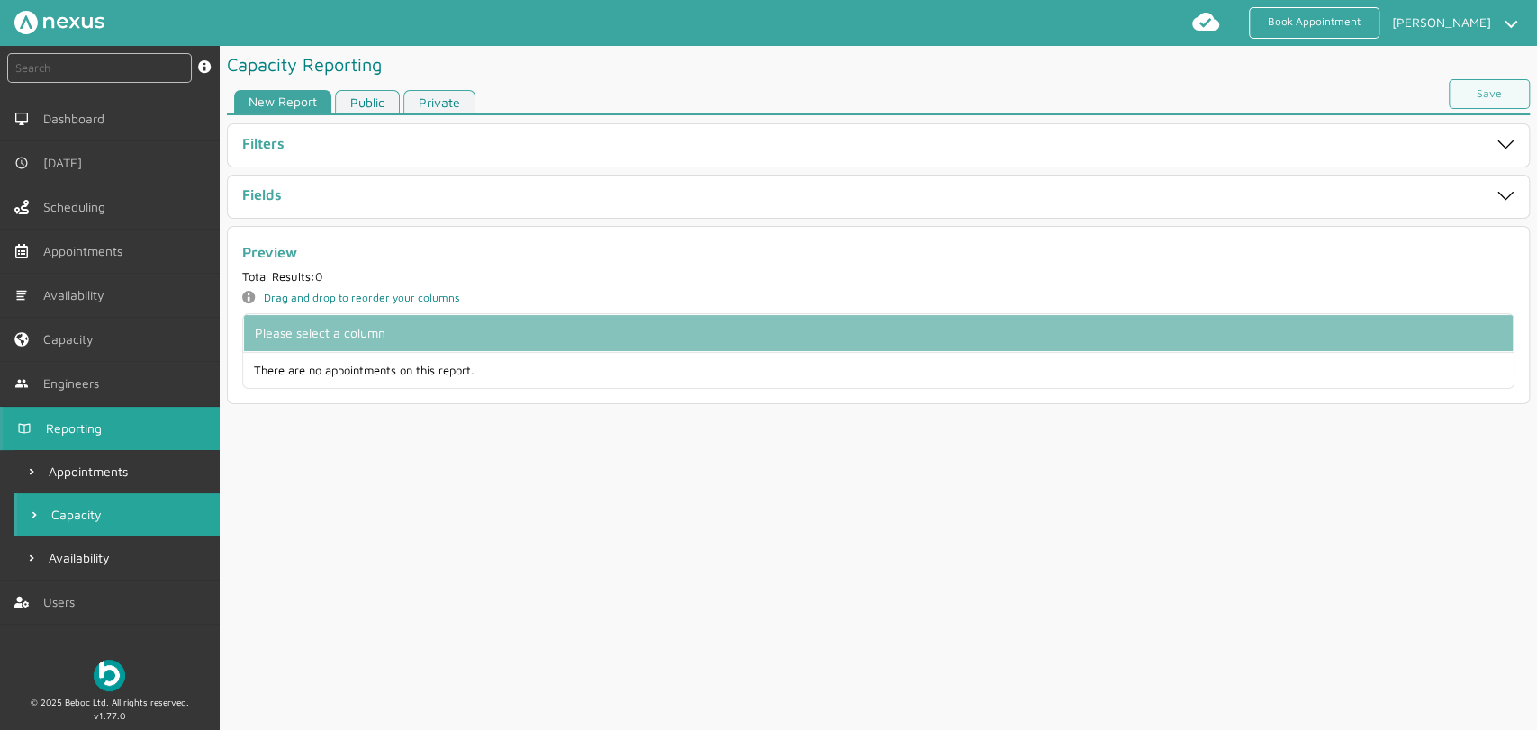
click at [316, 213] on div "Fields" at bounding box center [878, 197] width 1303 height 44
click at [331, 204] on div "Fields" at bounding box center [815, 196] width 1146 height 21
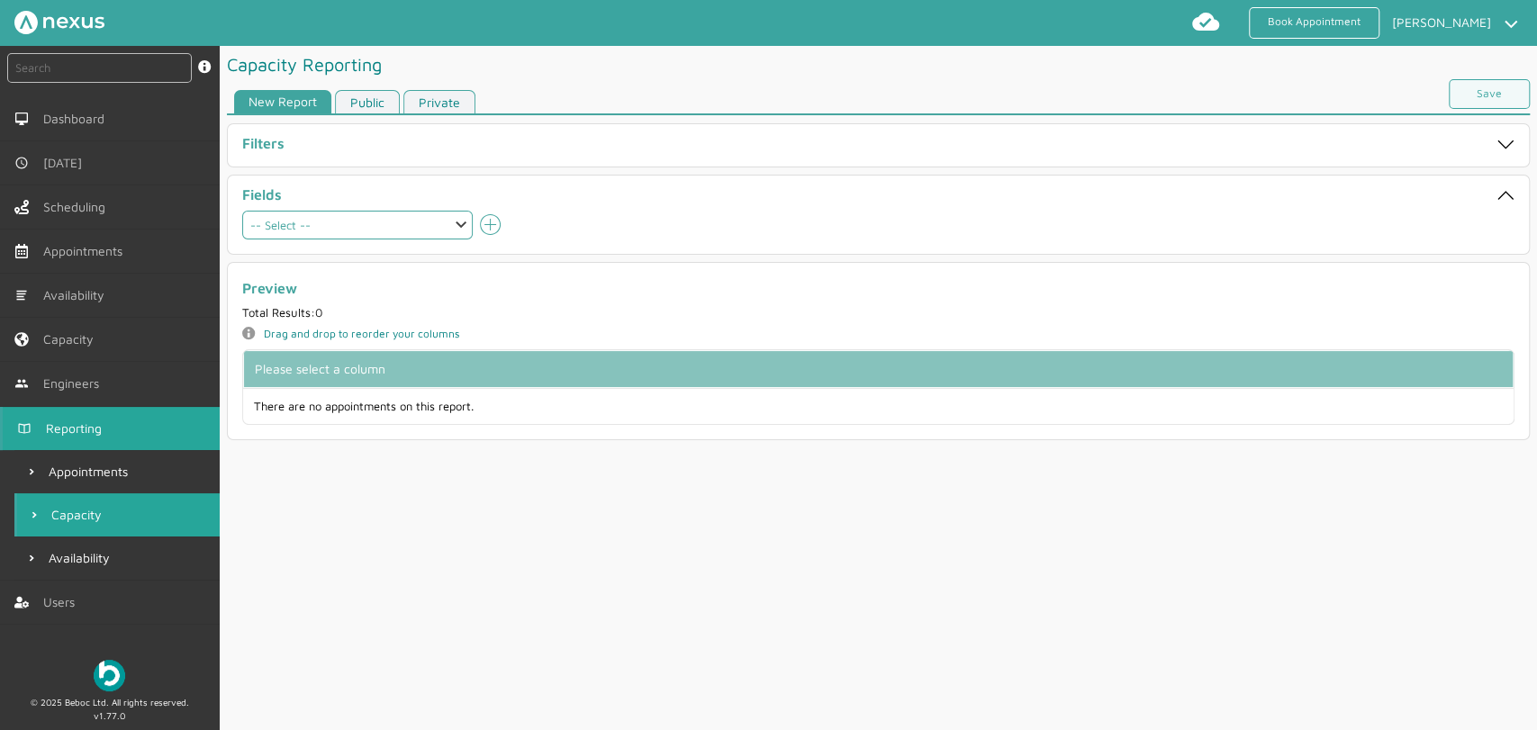
click at [331, 233] on select "-- Select -- Patch Patch name Region Supplier capacityAllTimeSlots capacityTime…" at bounding box center [357, 225] width 231 height 29
select select "capacityTimeSlot8100"
click at [242, 211] on select "-- Select -- Patch Patch name Region Supplier capacityAllTimeSlots capacityTime…" at bounding box center [357, 225] width 231 height 29
click at [485, 236] on icon "add icon" at bounding box center [491, 225] width 22 height 22
select select
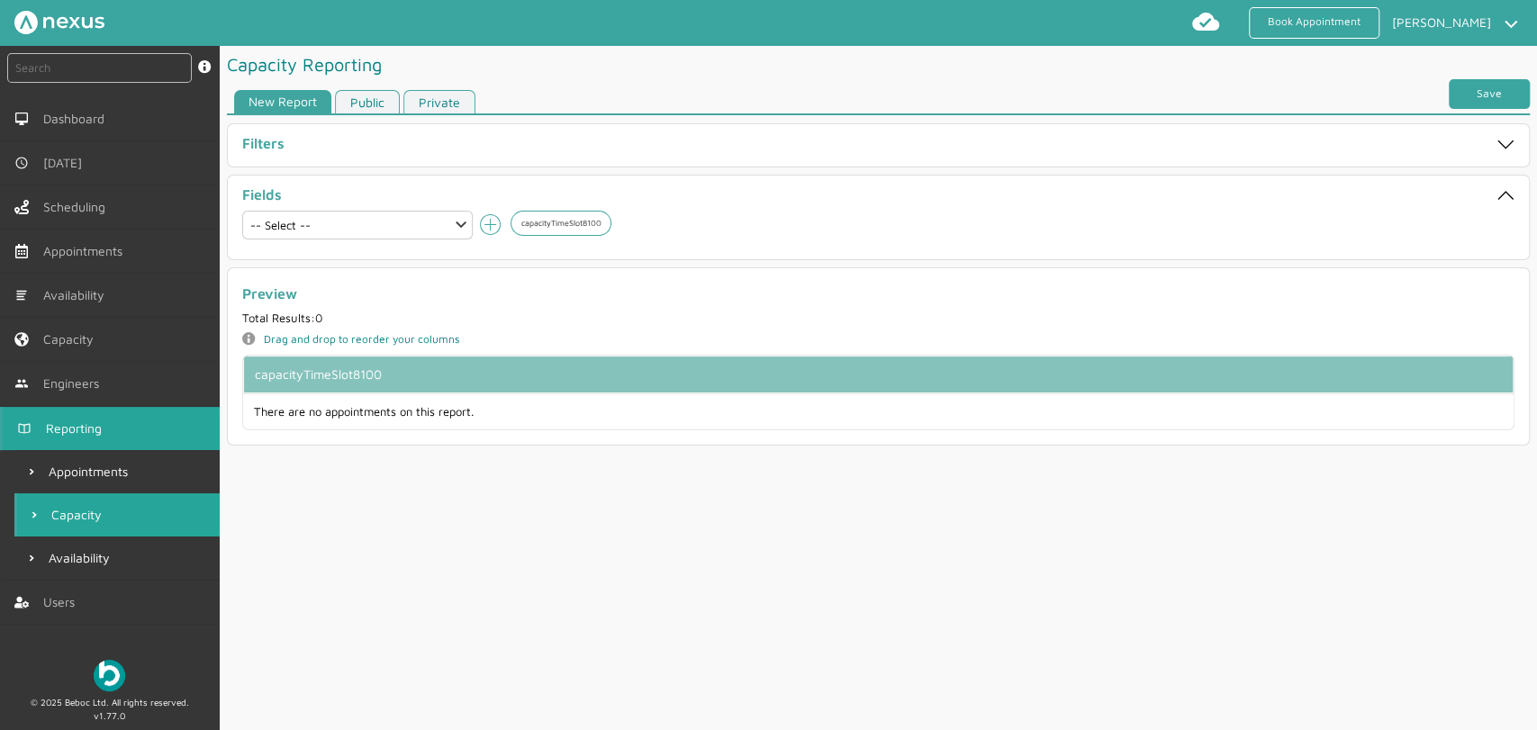
click at [1491, 92] on link "Save" at bounding box center [1489, 94] width 81 height 30
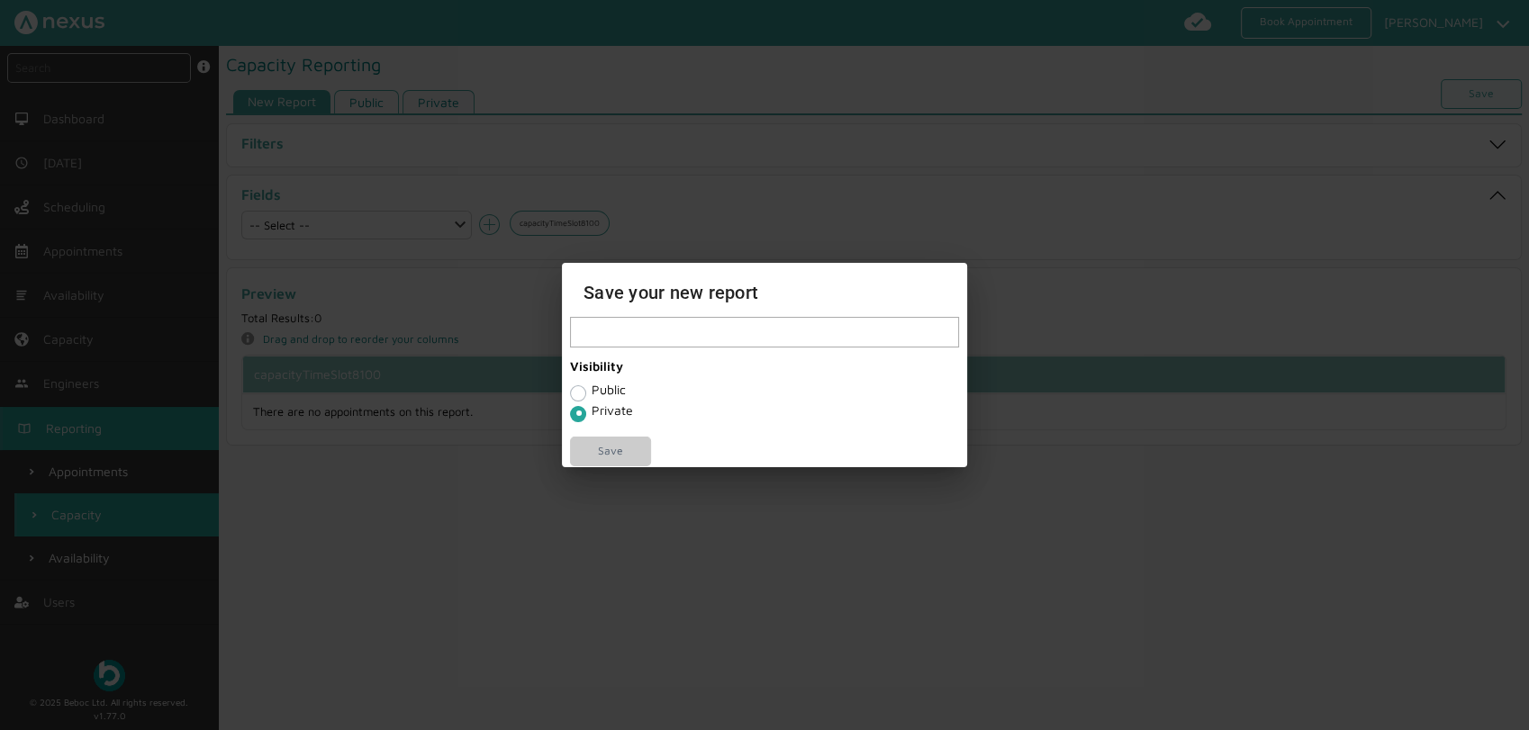
click at [651, 326] on input "text" at bounding box center [764, 332] width 389 height 31
type input "My Public CAP report"
click at [593, 395] on label "Public" at bounding box center [609, 389] width 34 height 15
click at [585, 395] on input "Public" at bounding box center [577, 392] width 14 height 18
radio input "true"
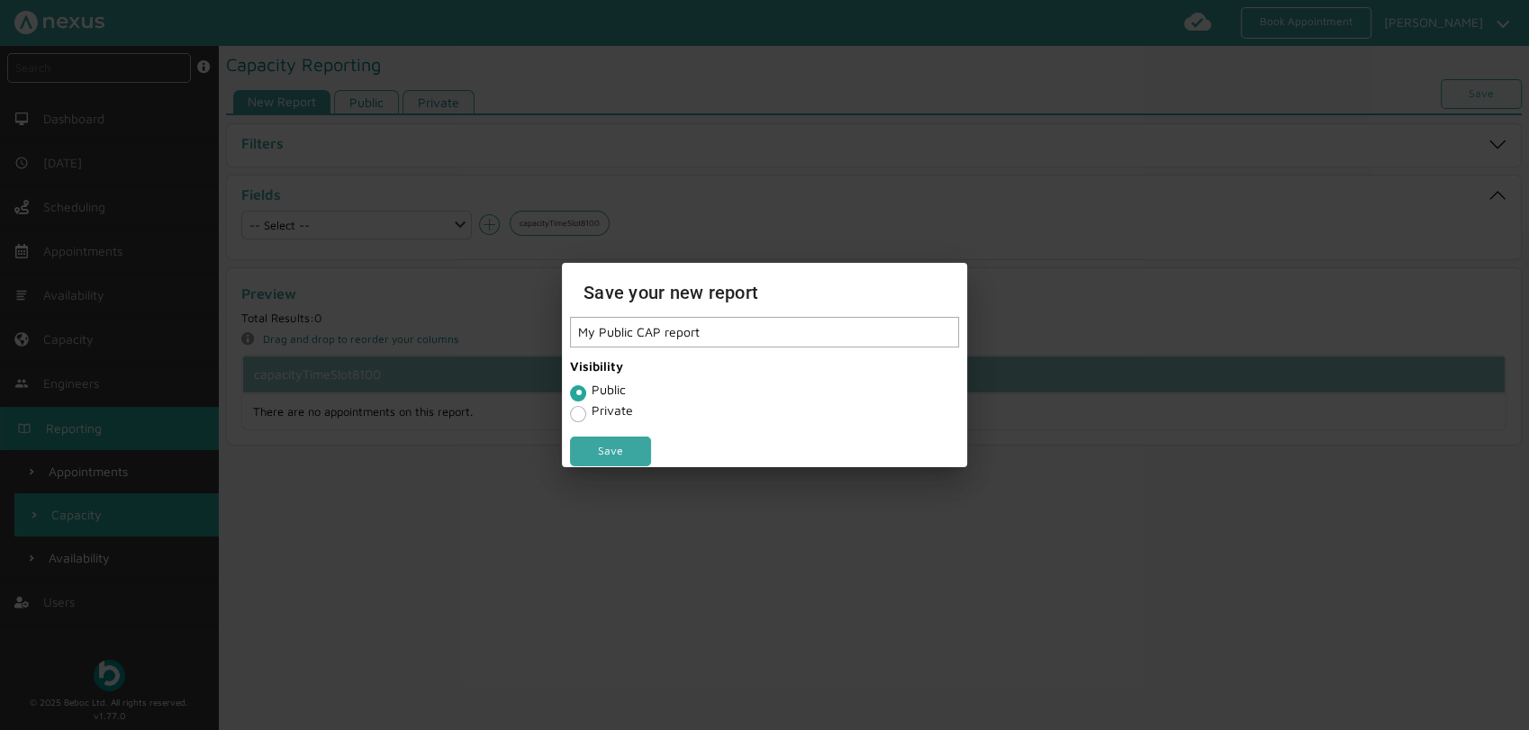
click at [624, 446] on link "Save" at bounding box center [610, 452] width 81 height 30
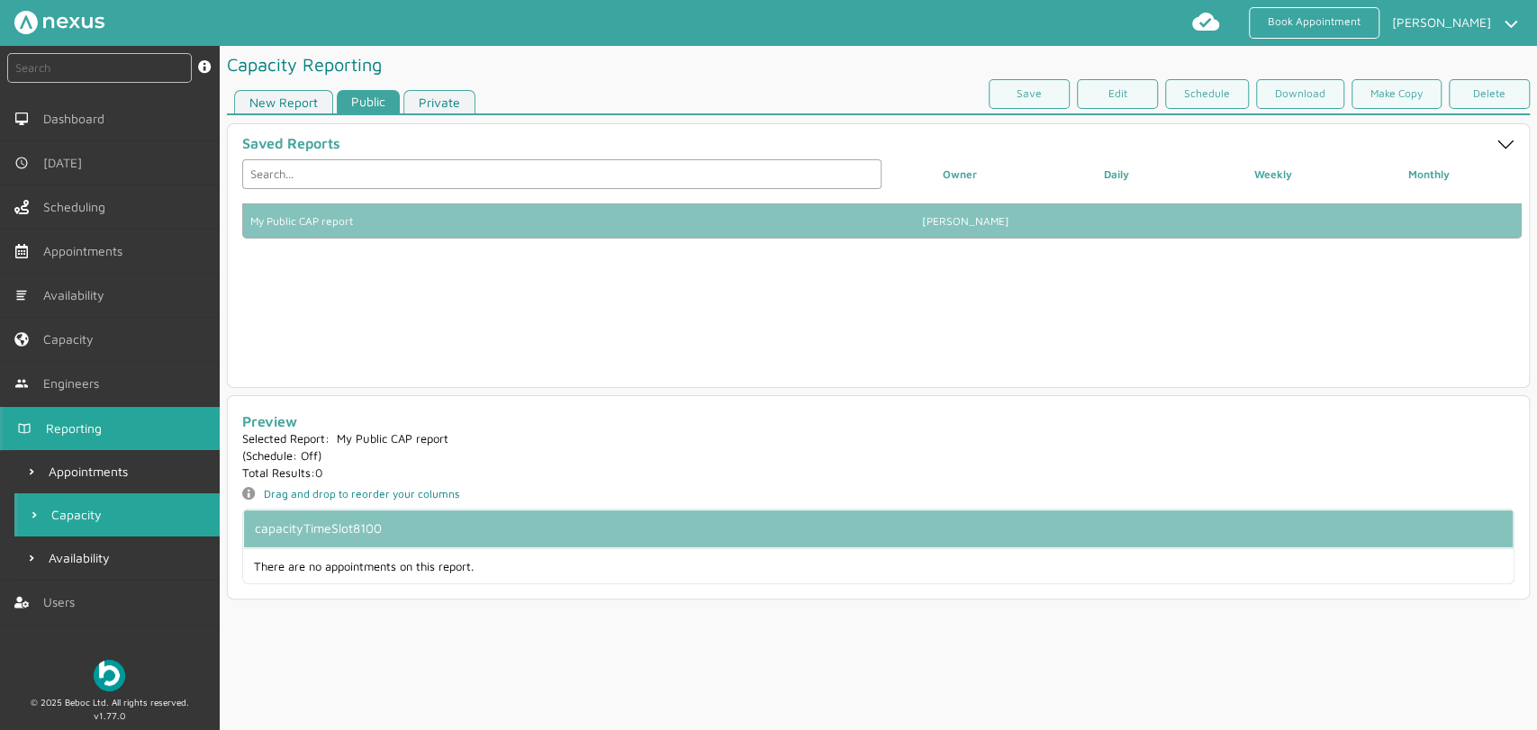
click at [429, 97] on link "Private" at bounding box center [440, 102] width 72 height 24
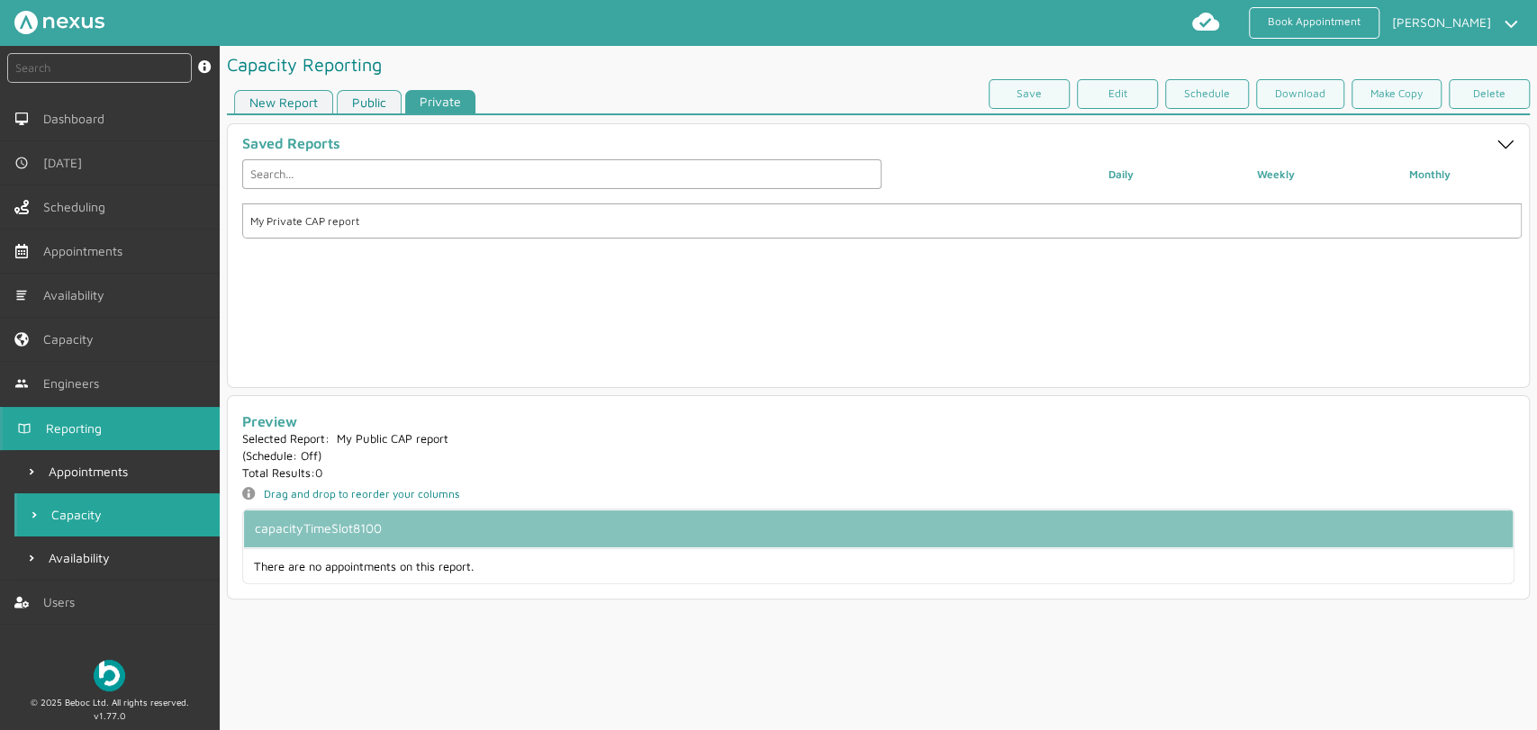
click at [371, 107] on link "Public" at bounding box center [369, 102] width 65 height 24
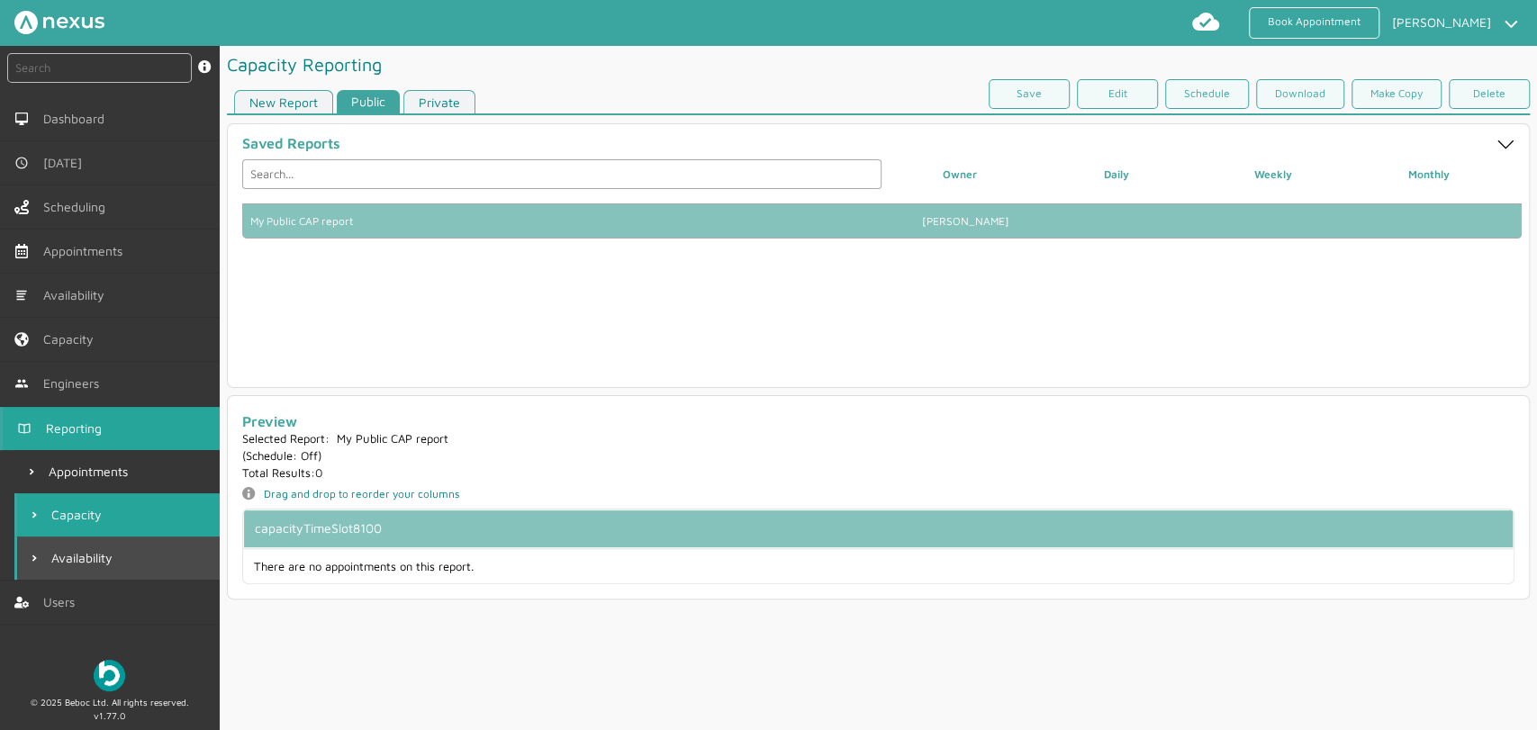
click at [151, 557] on link "Availability" at bounding box center [116, 558] width 205 height 43
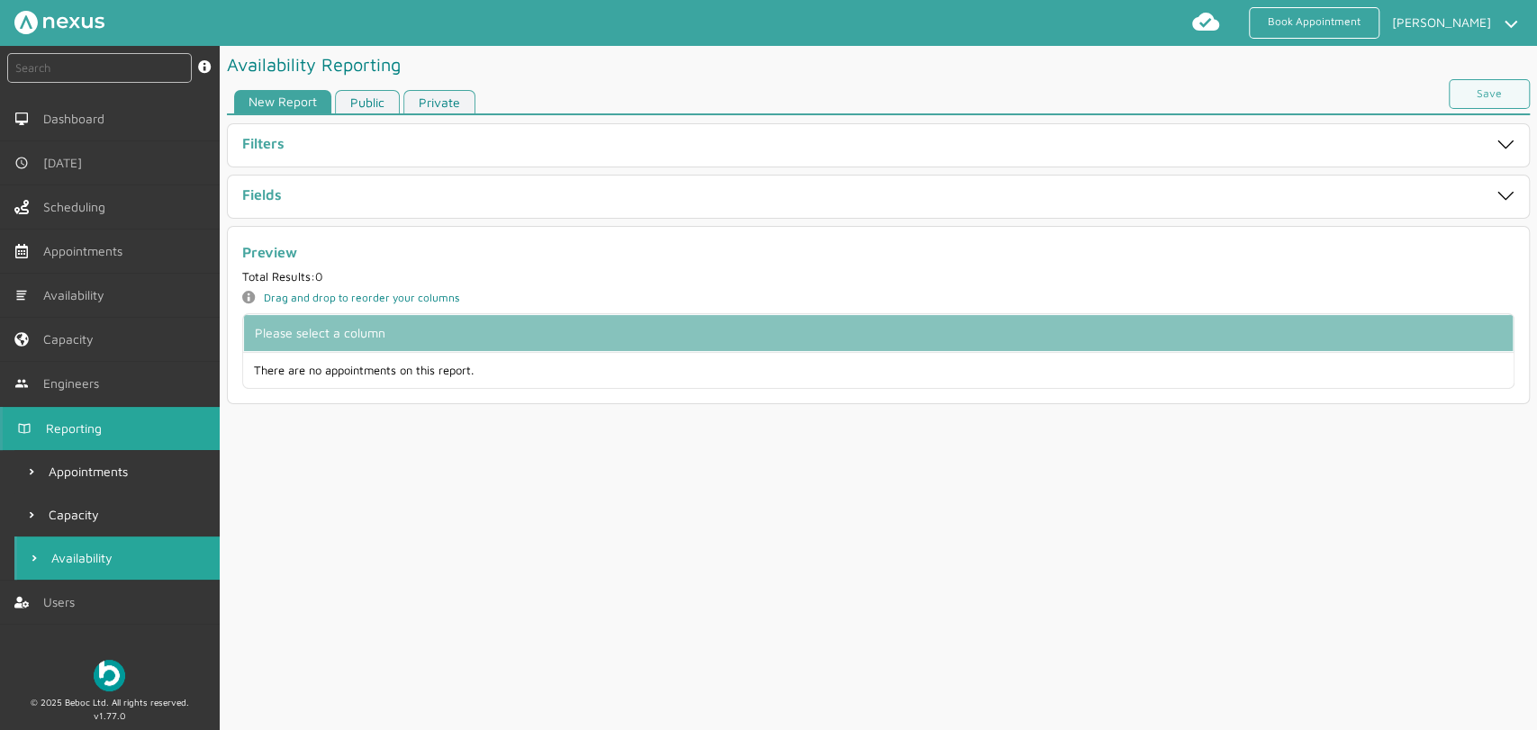
click at [387, 204] on div "Fields" at bounding box center [815, 196] width 1146 height 21
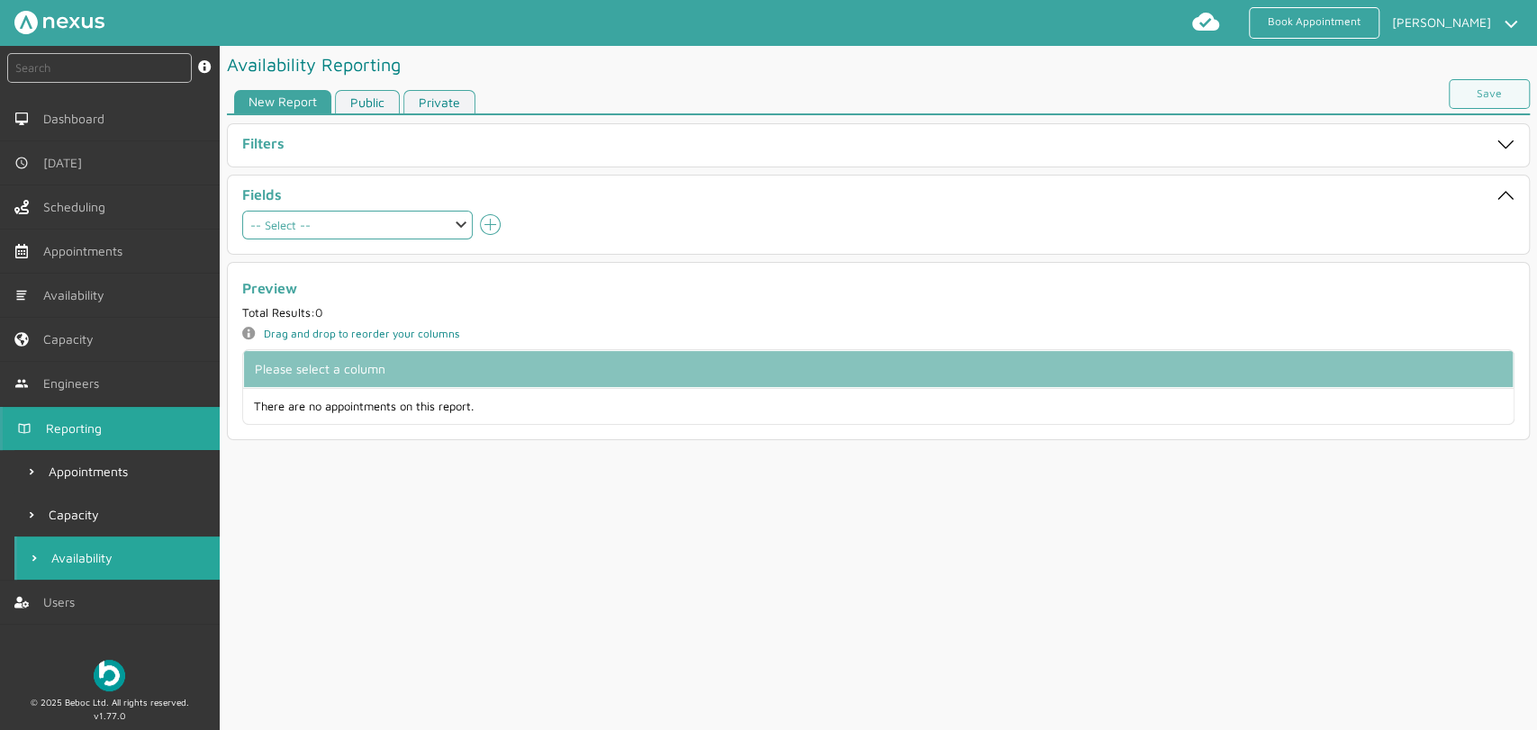
click at [440, 221] on select "-- Select -- Patch Patch name Region Supplier capacityAllTimeSlots capacityTime…" at bounding box center [357, 225] width 231 height 29
select select "capacityAllTimeSlots"
click at [242, 211] on select "-- Select -- Patch Patch name Region Supplier capacityAllTimeSlots capacityTime…" at bounding box center [357, 225] width 231 height 29
click at [502, 224] on div at bounding box center [1008, 225] width 1013 height 29
click at [488, 234] on icon at bounding box center [490, 224] width 21 height 21
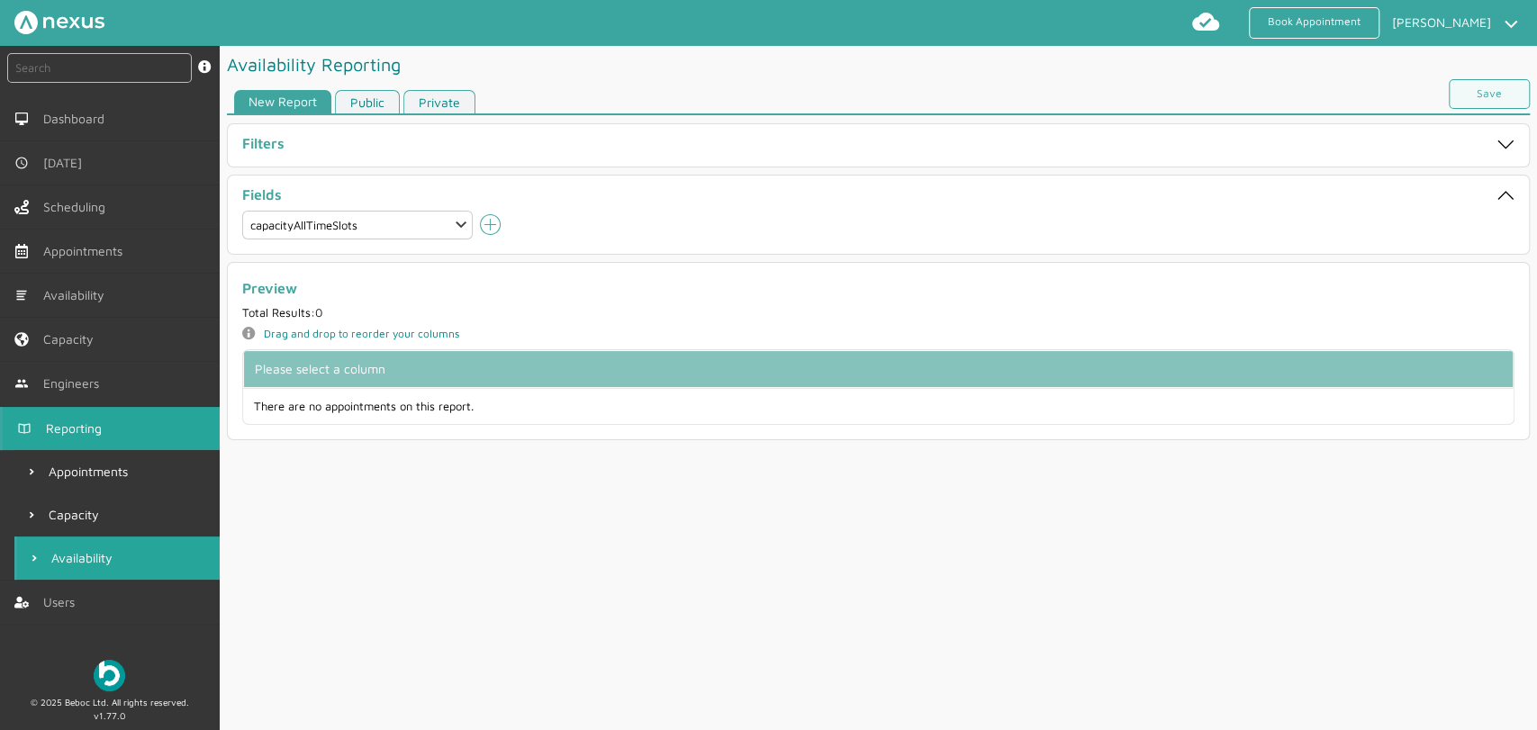
select select
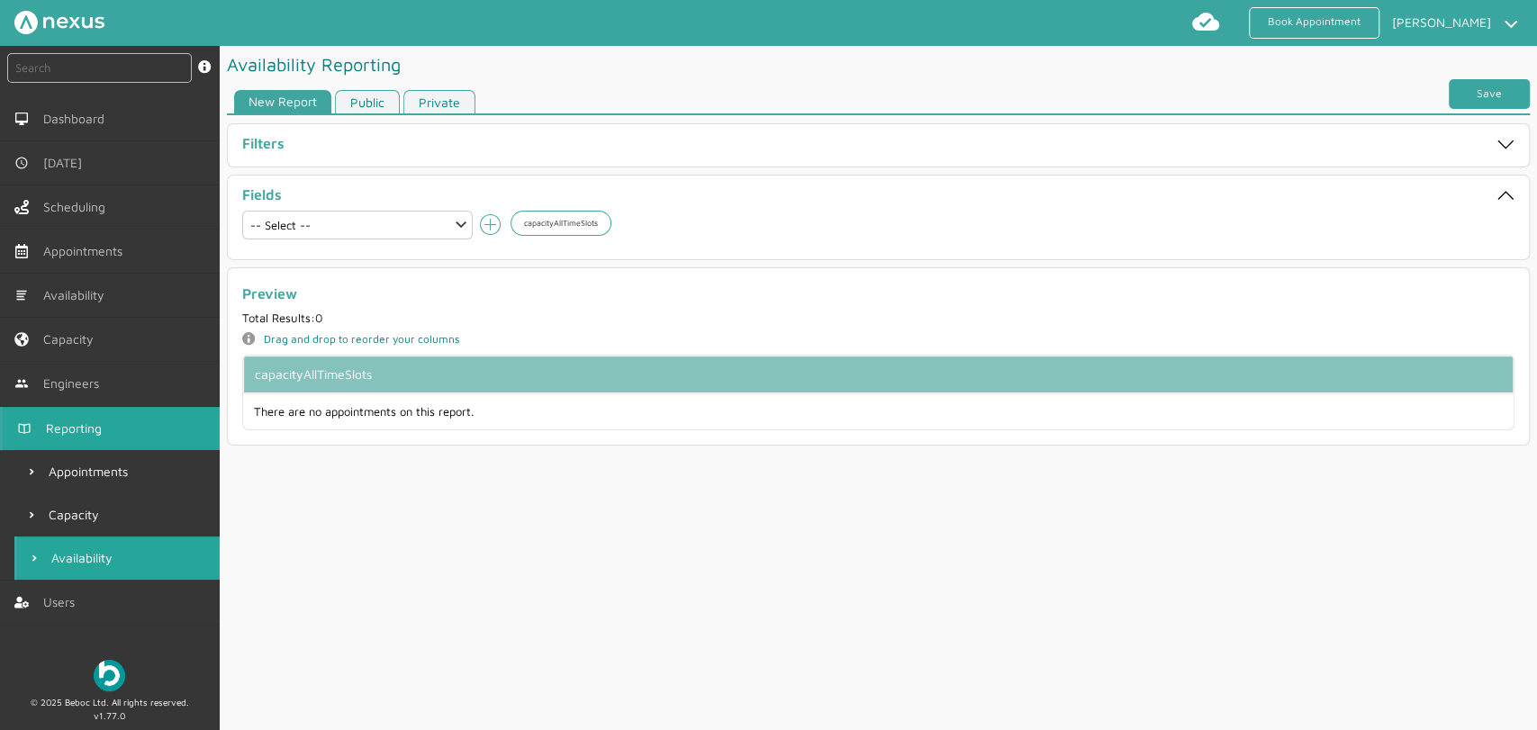
click at [1484, 95] on link "Save" at bounding box center [1489, 94] width 81 height 30
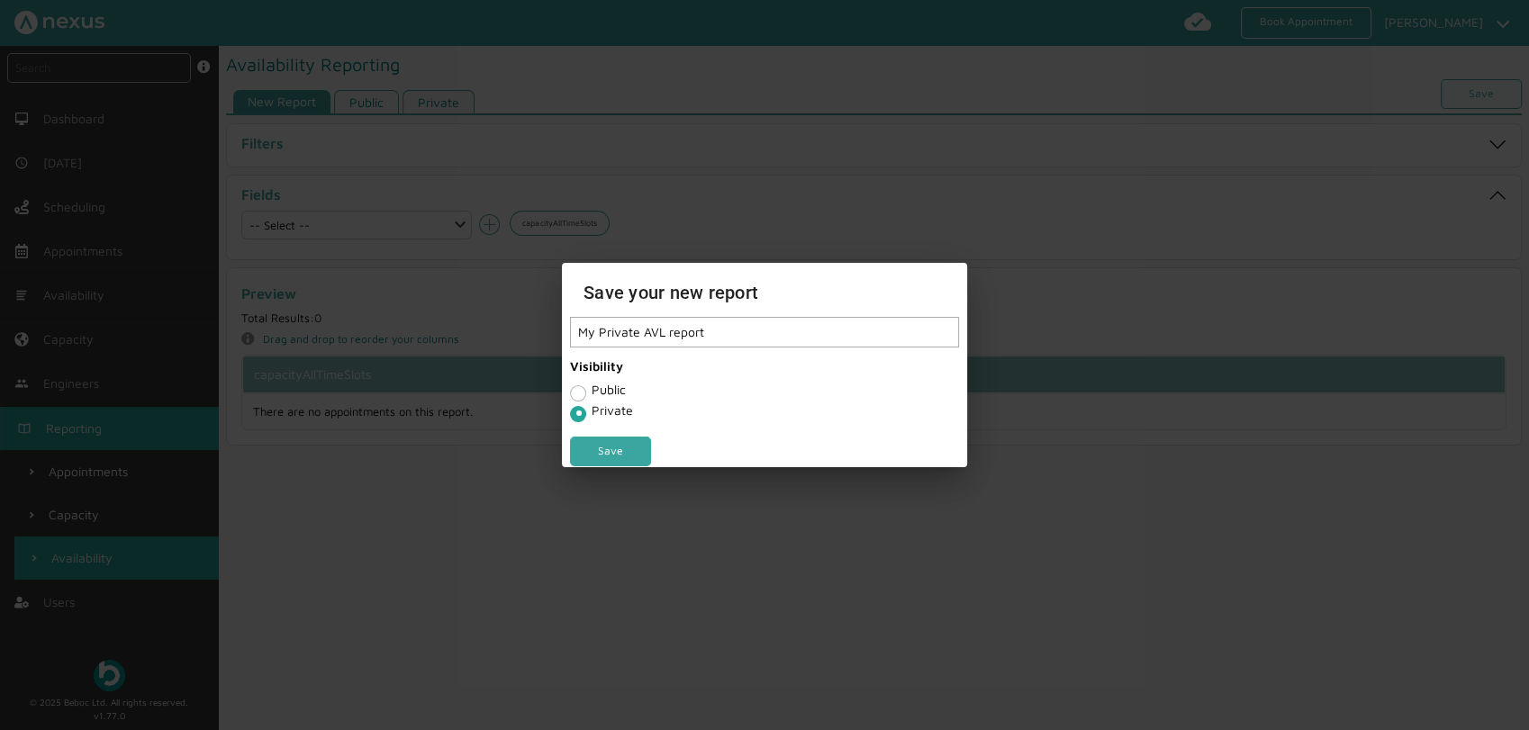
type input "My Private AVL report"
click at [612, 448] on link "Save" at bounding box center [610, 452] width 81 height 30
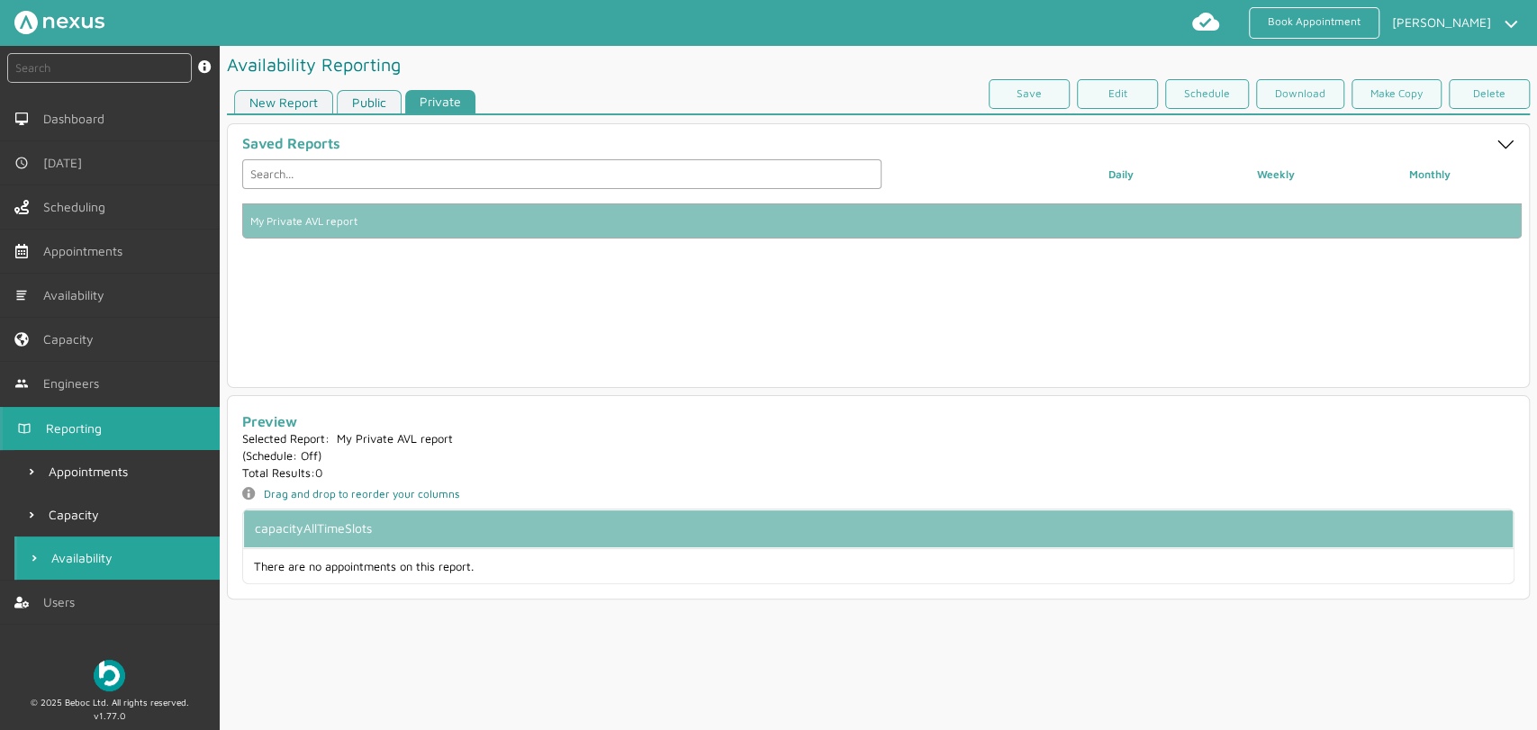
click at [274, 97] on link "New Report" at bounding box center [283, 102] width 99 height 24
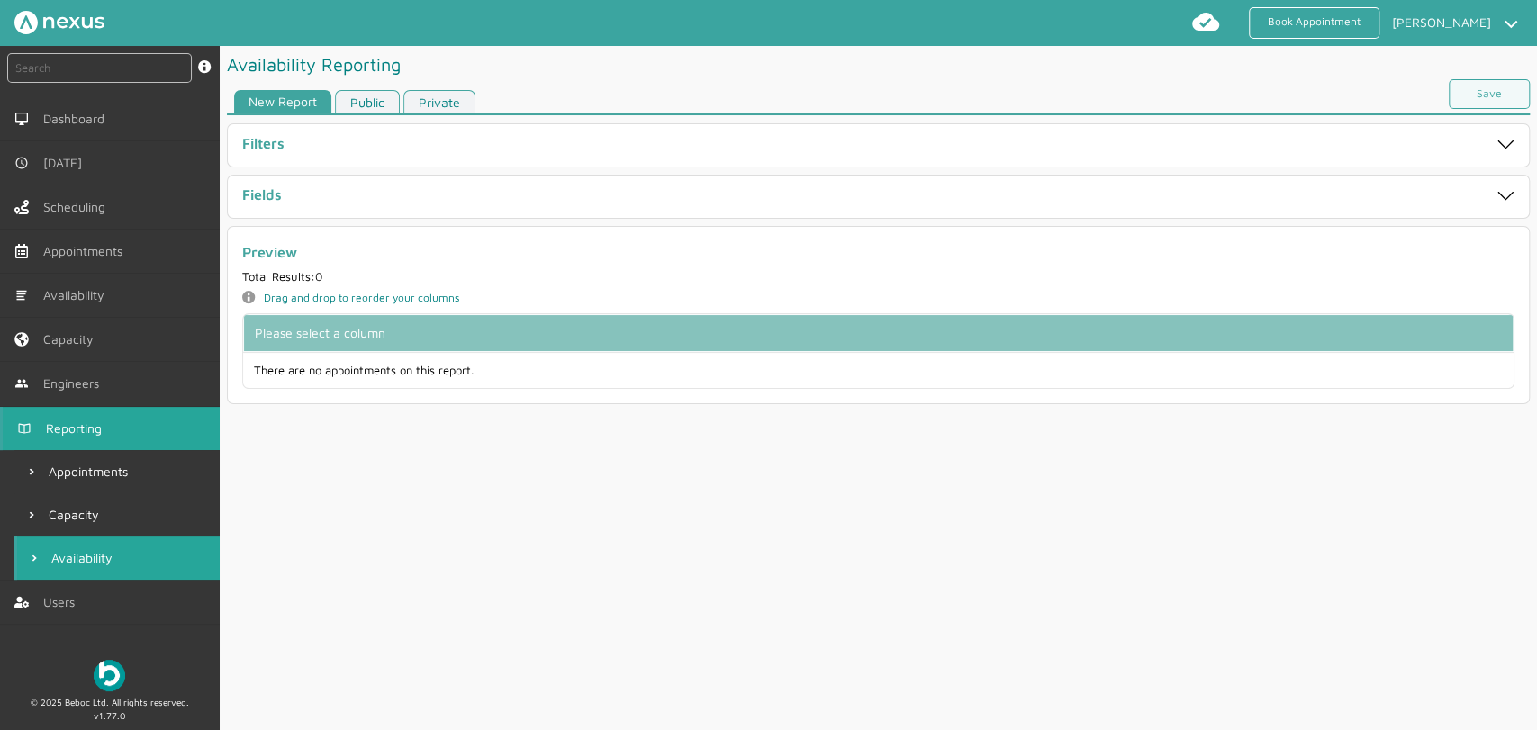
click at [385, 199] on div "Fields" at bounding box center [815, 196] width 1146 height 21
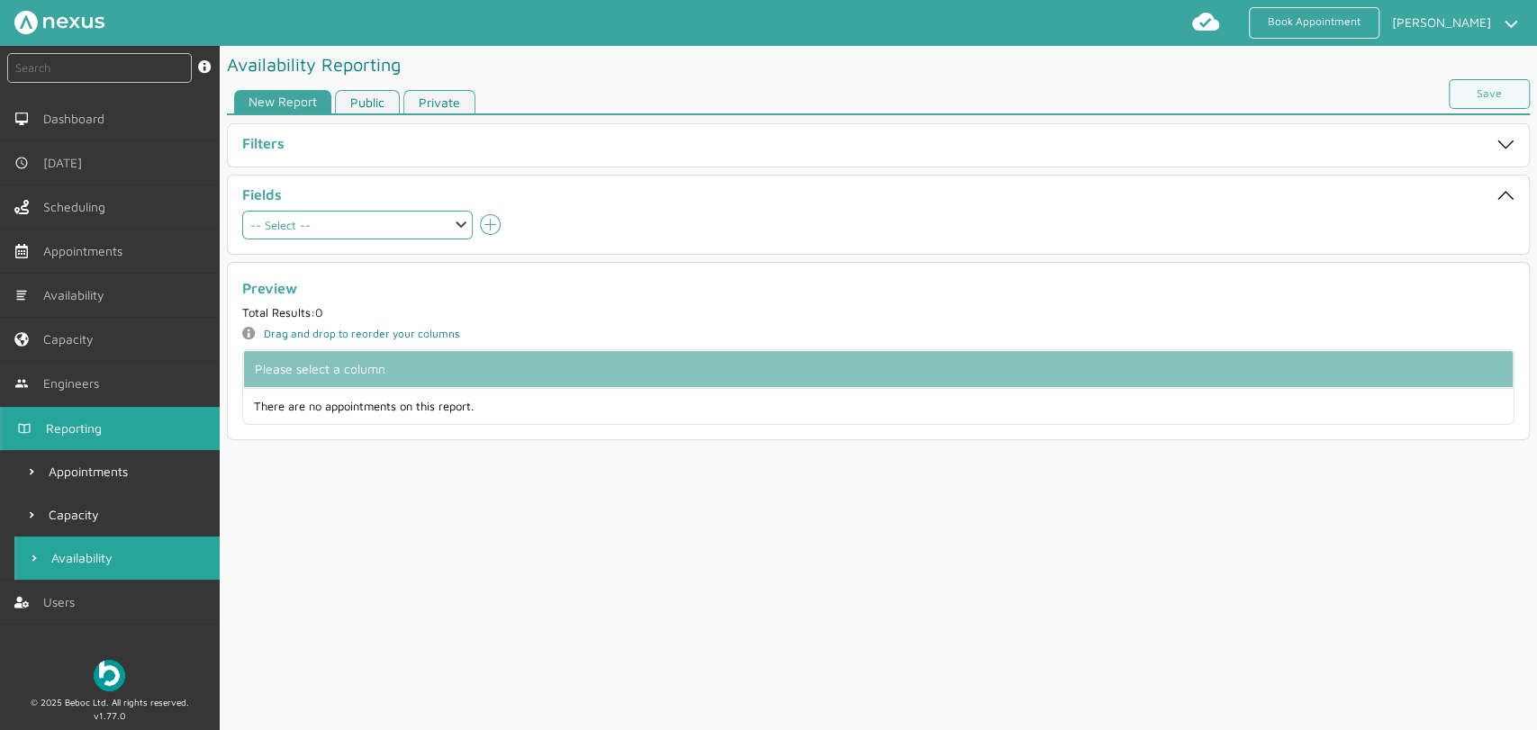
click at [389, 226] on select "-- Select -- Patch Patch name Region Supplier capacityAllTimeSlots capacityTime…" at bounding box center [357, 225] width 231 height 29
select select "patchName"
click at [242, 211] on select "-- Select -- Patch Patch name Region Supplier capacityAllTimeSlots capacityTime…" at bounding box center [357, 225] width 231 height 29
click at [492, 223] on icon "add icon" at bounding box center [491, 225] width 22 height 22
select select
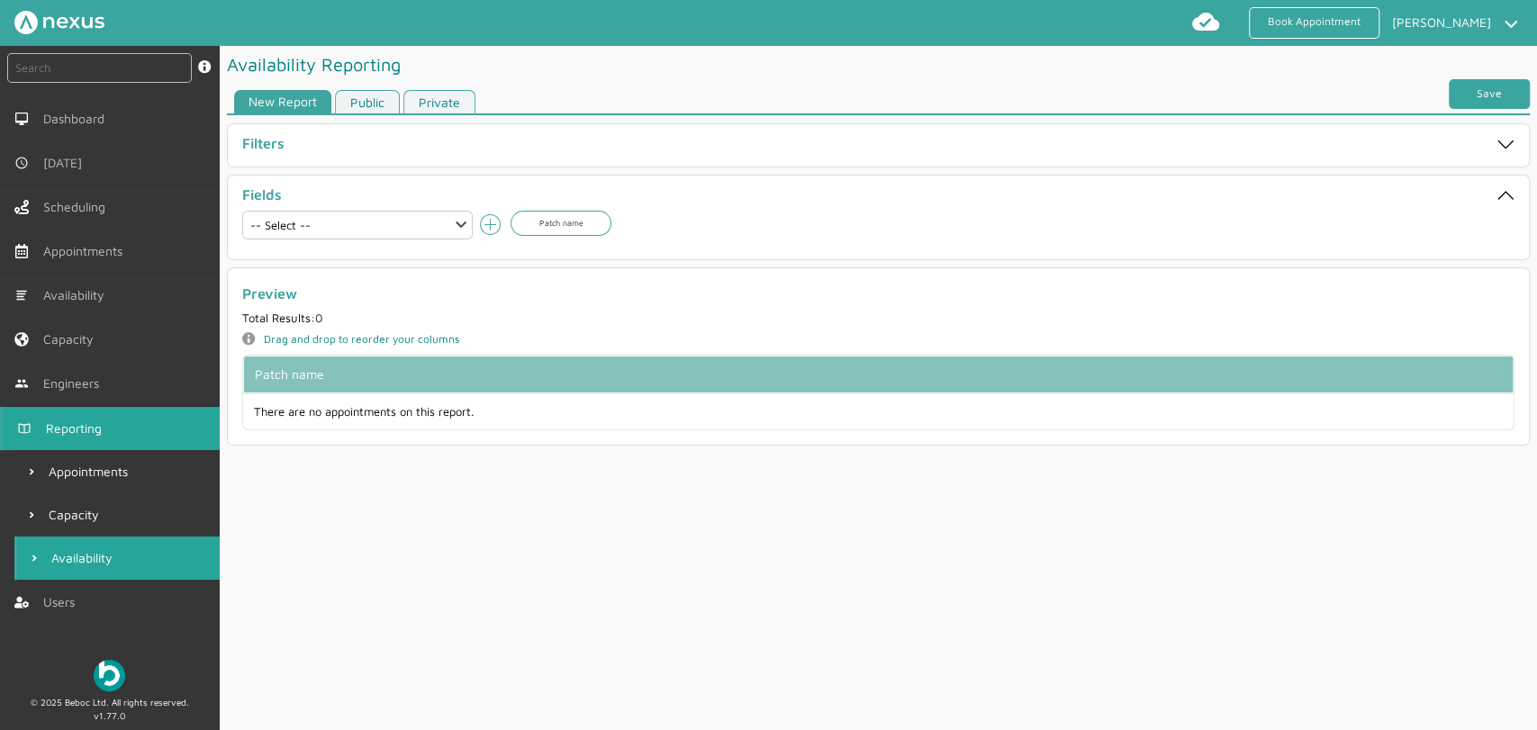
click at [1449, 95] on link "Save" at bounding box center [1489, 94] width 81 height 30
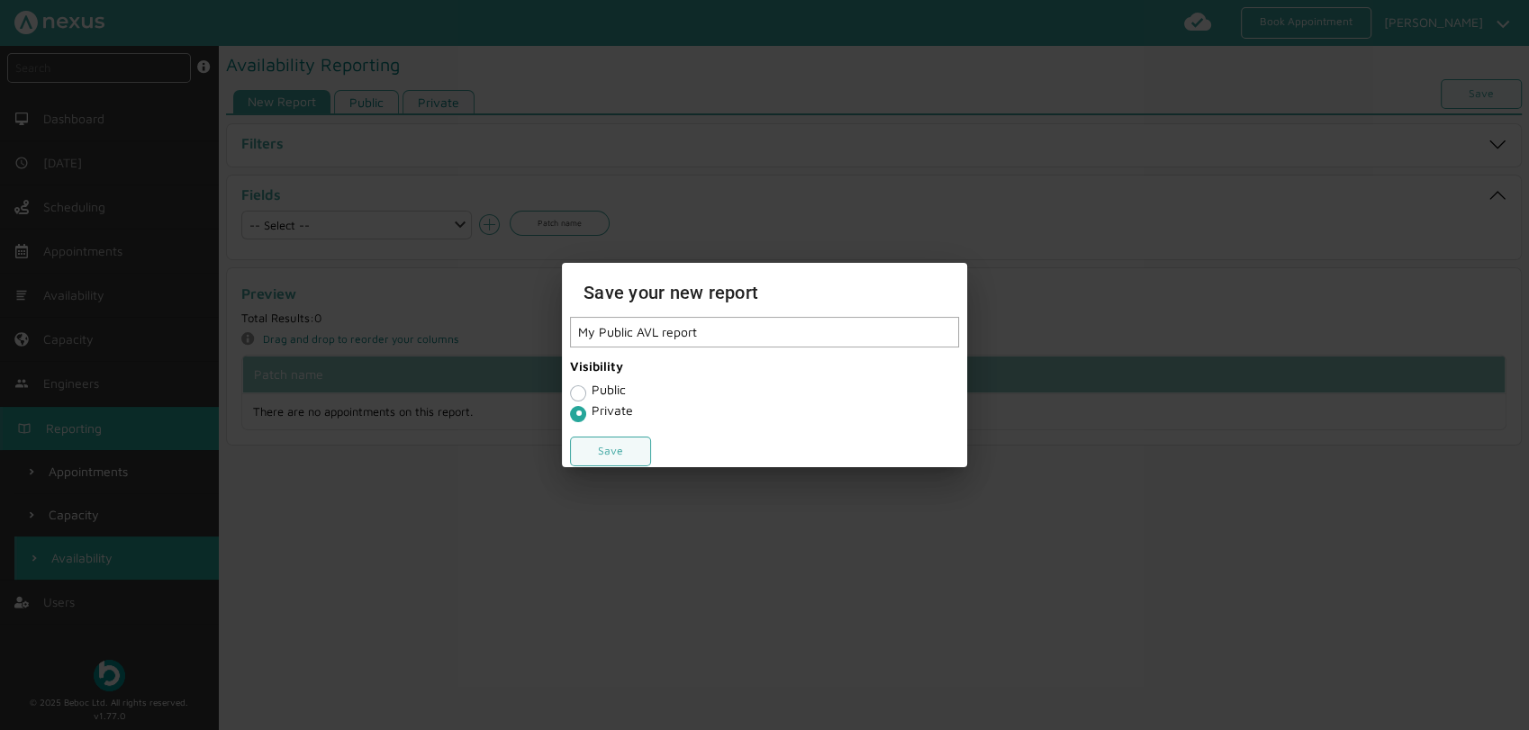
type input "My Public AVL report"
click at [586, 395] on div "Public" at bounding box center [764, 393] width 389 height 21
click at [592, 395] on label "Public" at bounding box center [609, 389] width 34 height 15
click at [574, 395] on input "Public" at bounding box center [577, 392] width 14 height 18
radio input "true"
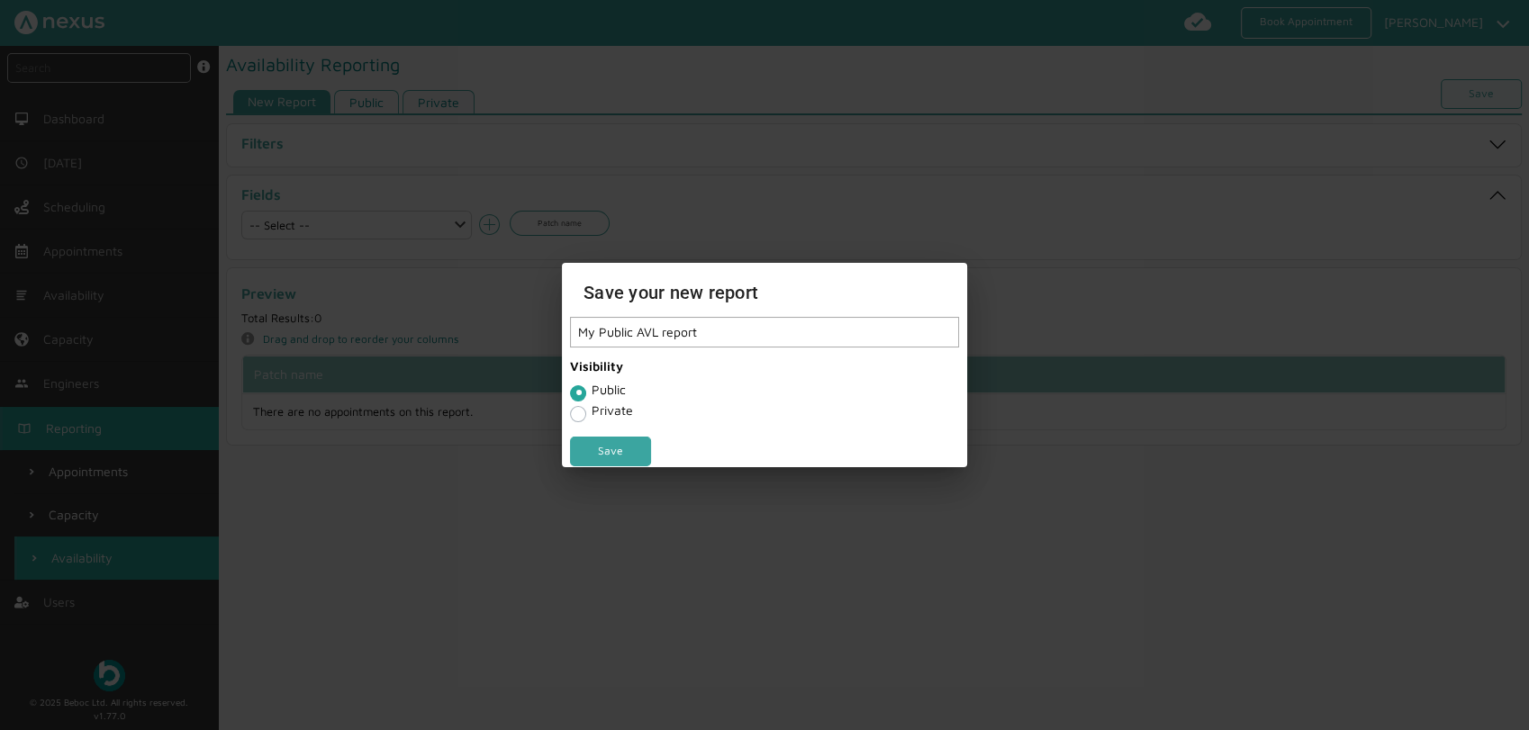
click at [602, 451] on link "Save" at bounding box center [610, 452] width 81 height 30
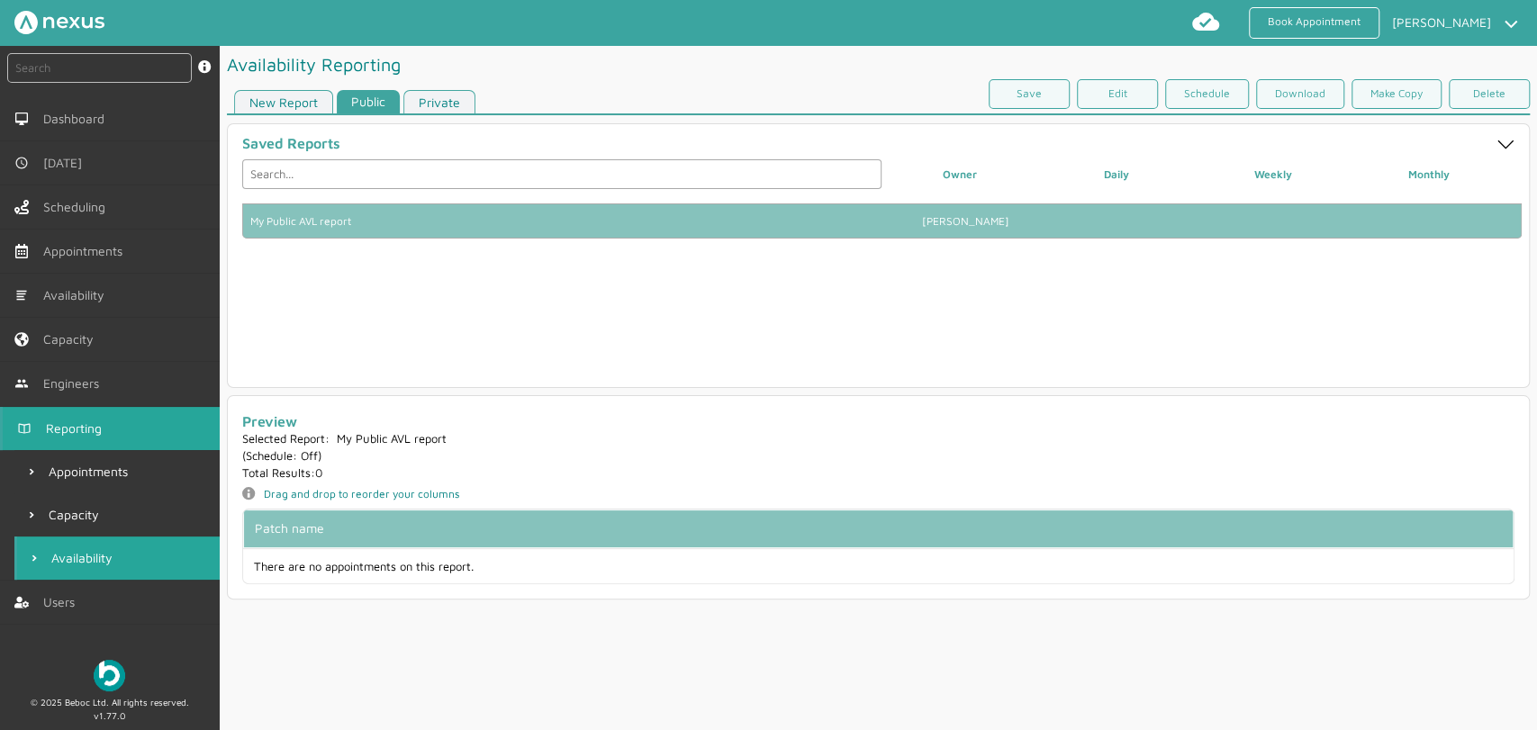
click at [434, 101] on link "Private" at bounding box center [440, 102] width 72 height 24
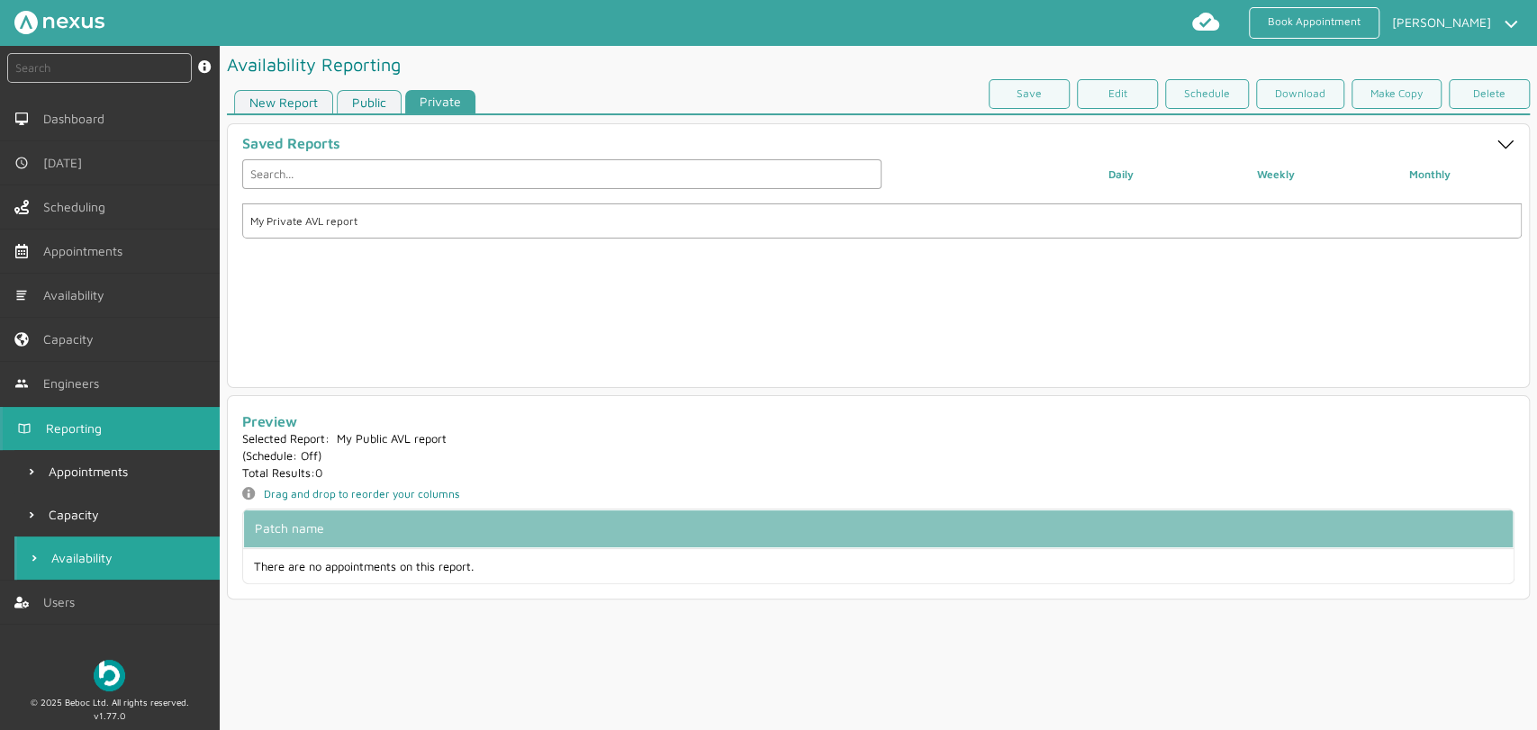
click at [363, 100] on link "Public" at bounding box center [369, 102] width 65 height 24
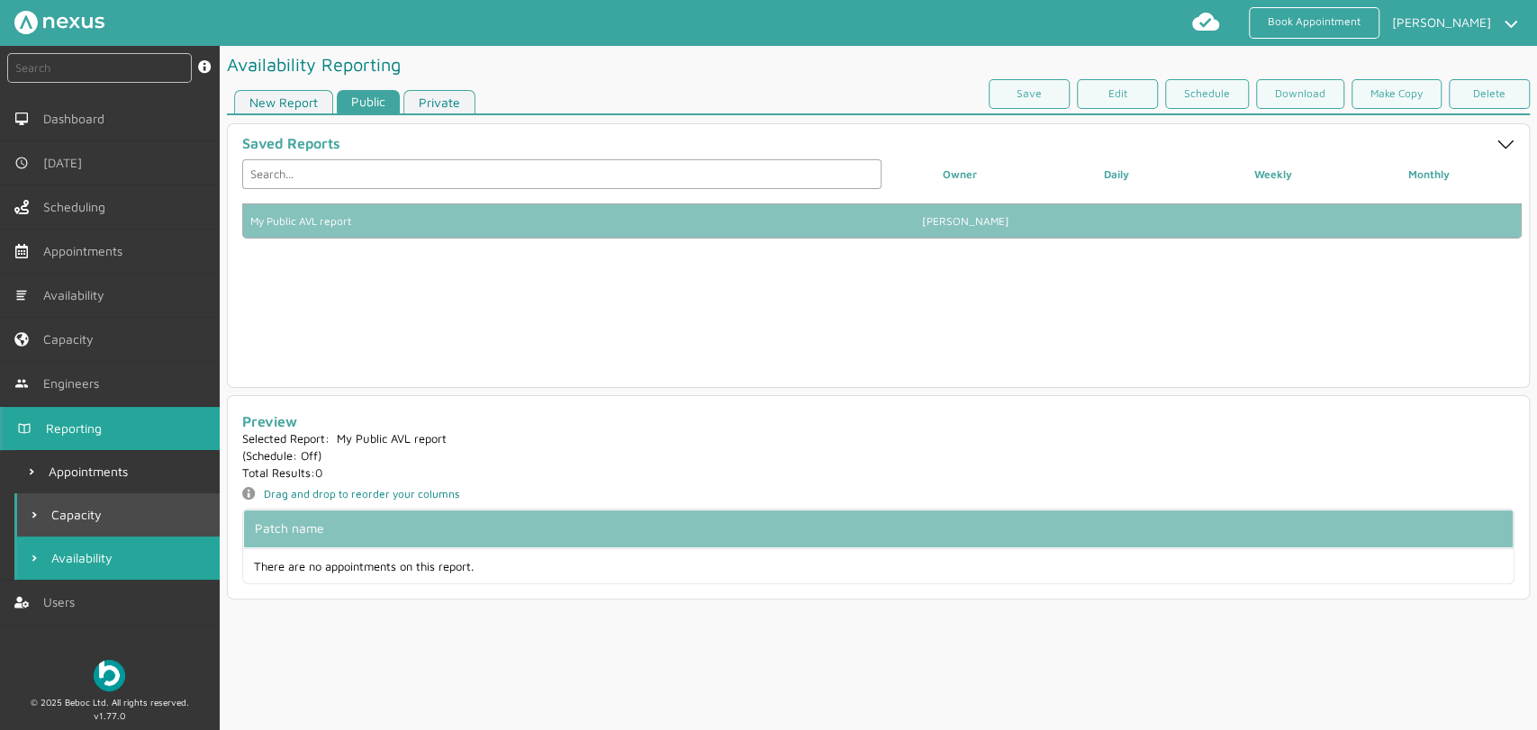
click at [135, 503] on link "Capacity" at bounding box center [116, 515] width 205 height 43
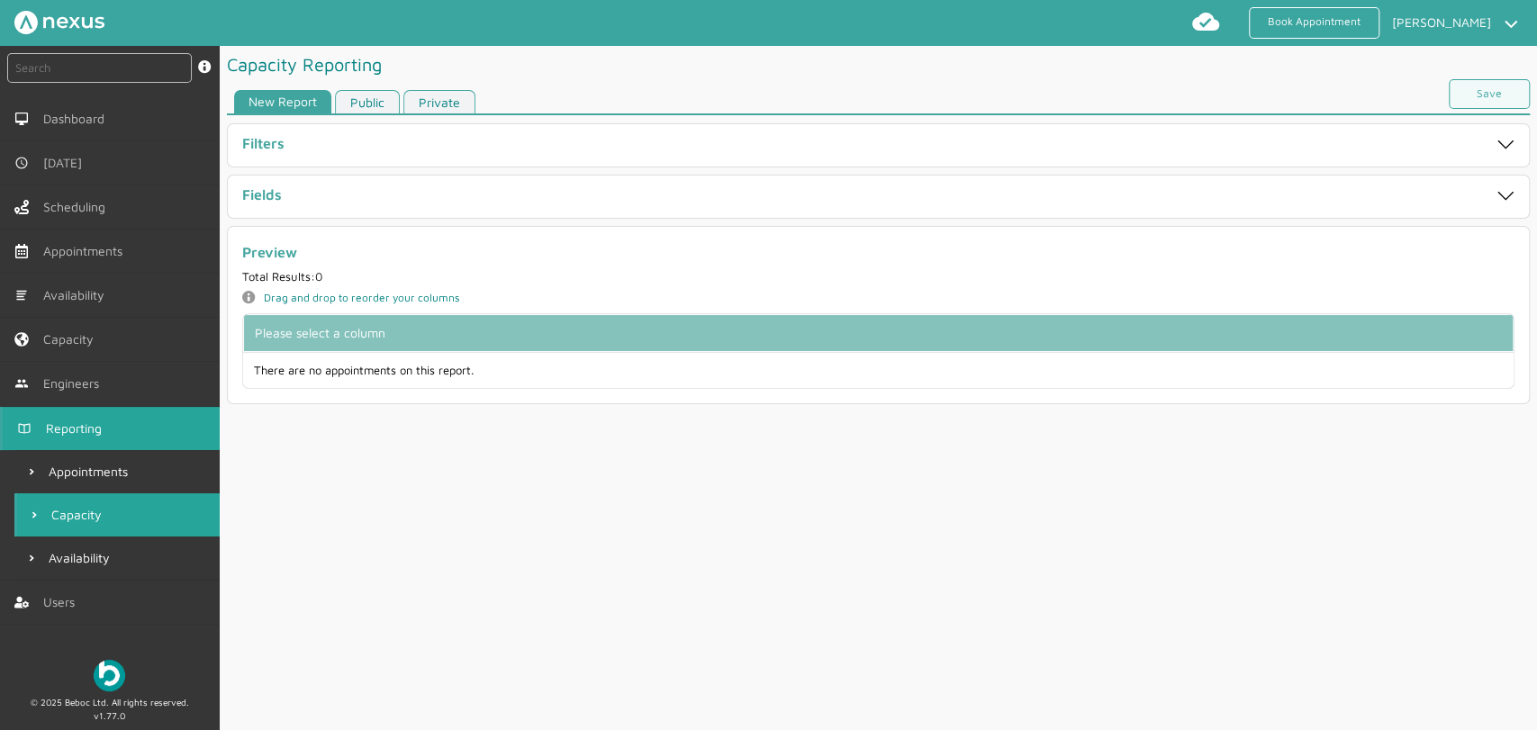
click at [363, 110] on link "Public" at bounding box center [367, 102] width 65 height 24
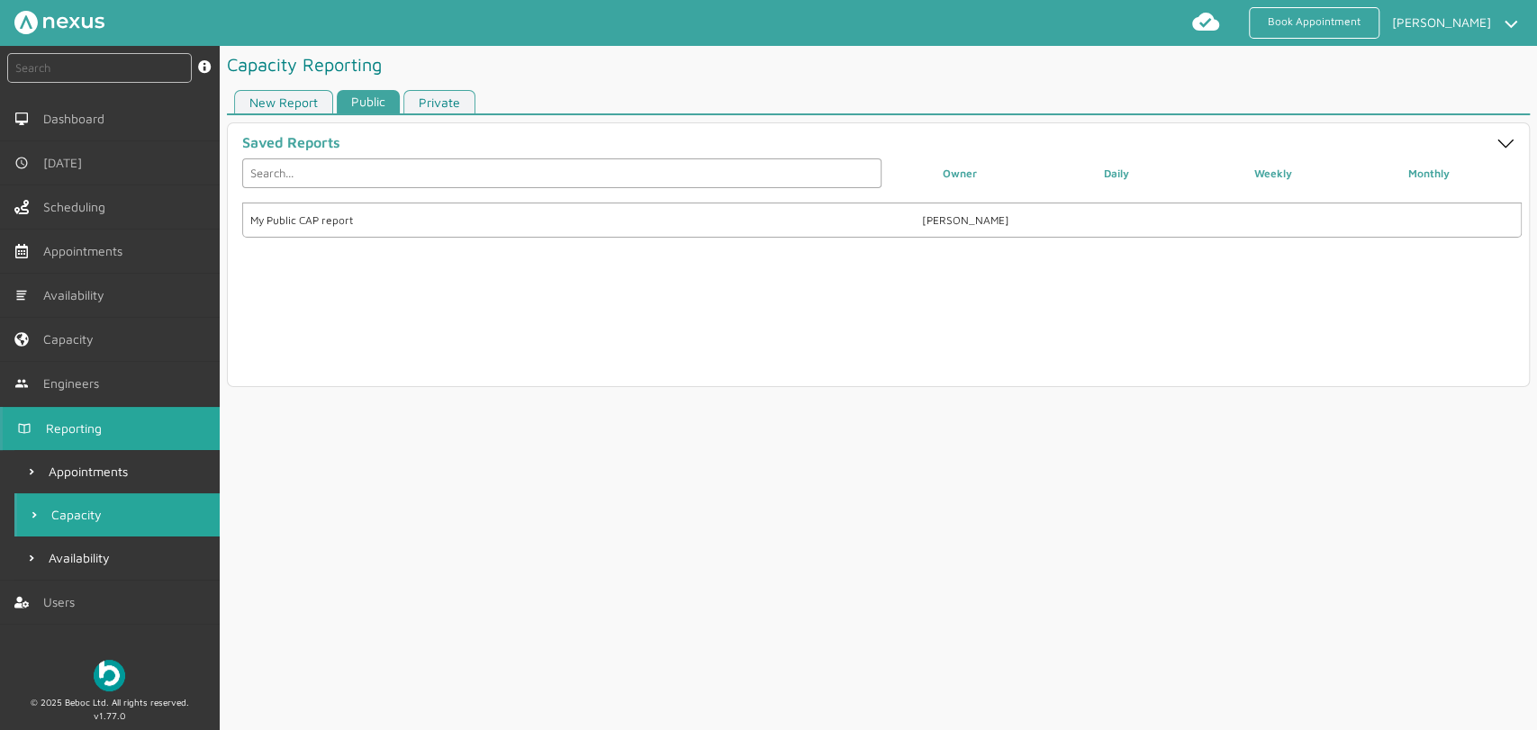
click at [442, 103] on link "Private" at bounding box center [440, 102] width 72 height 24
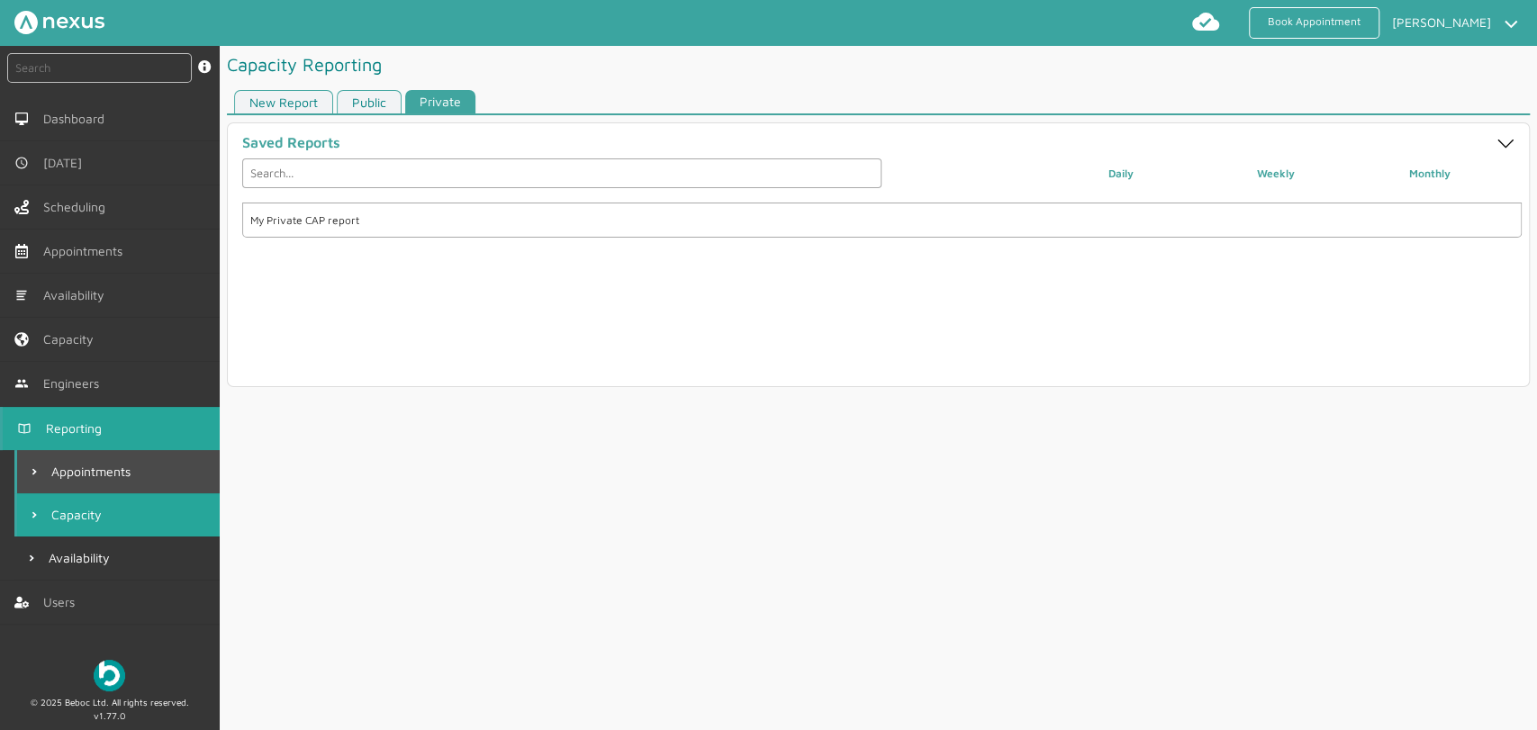
click at [96, 465] on span "Appointments" at bounding box center [94, 472] width 86 height 14
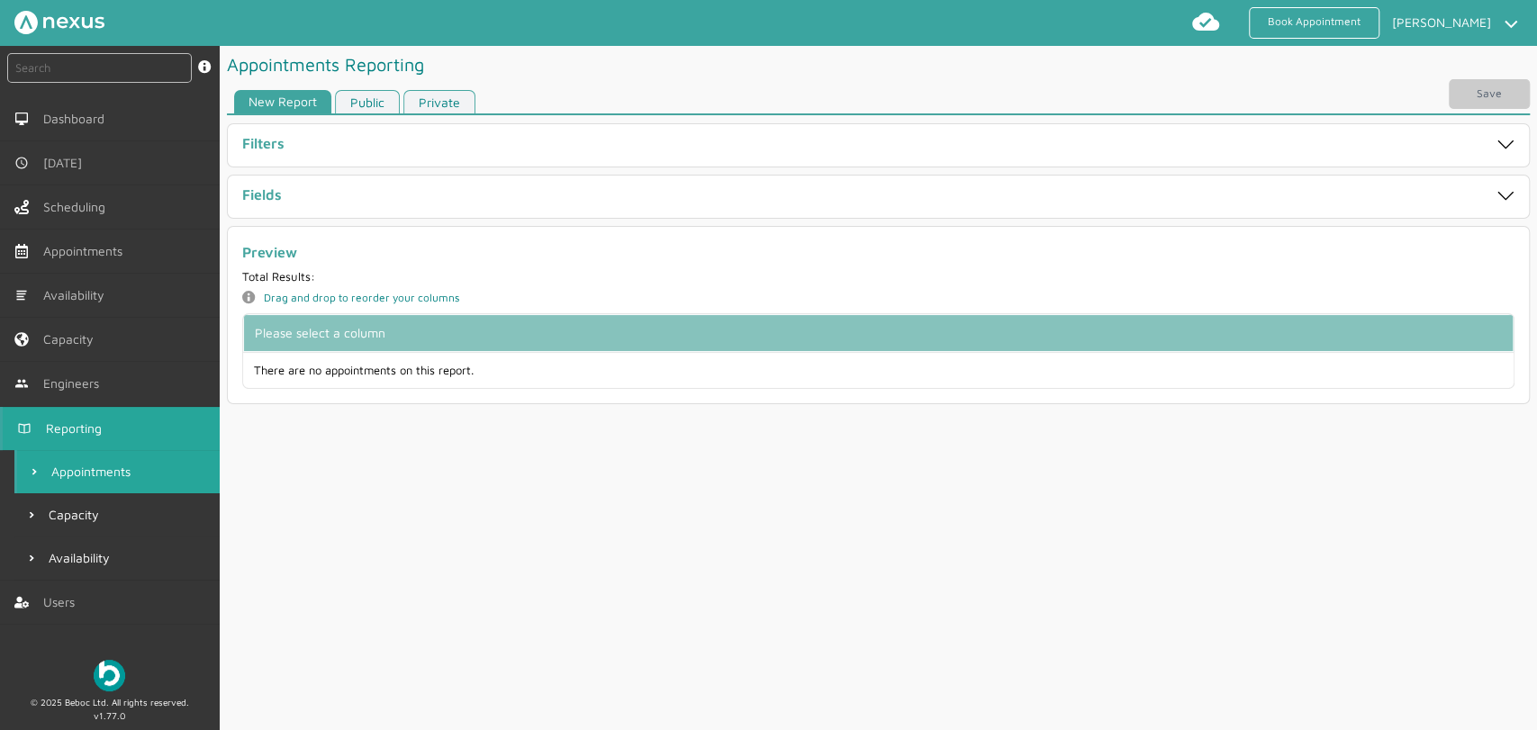
click at [366, 95] on link "Public" at bounding box center [367, 102] width 65 height 24
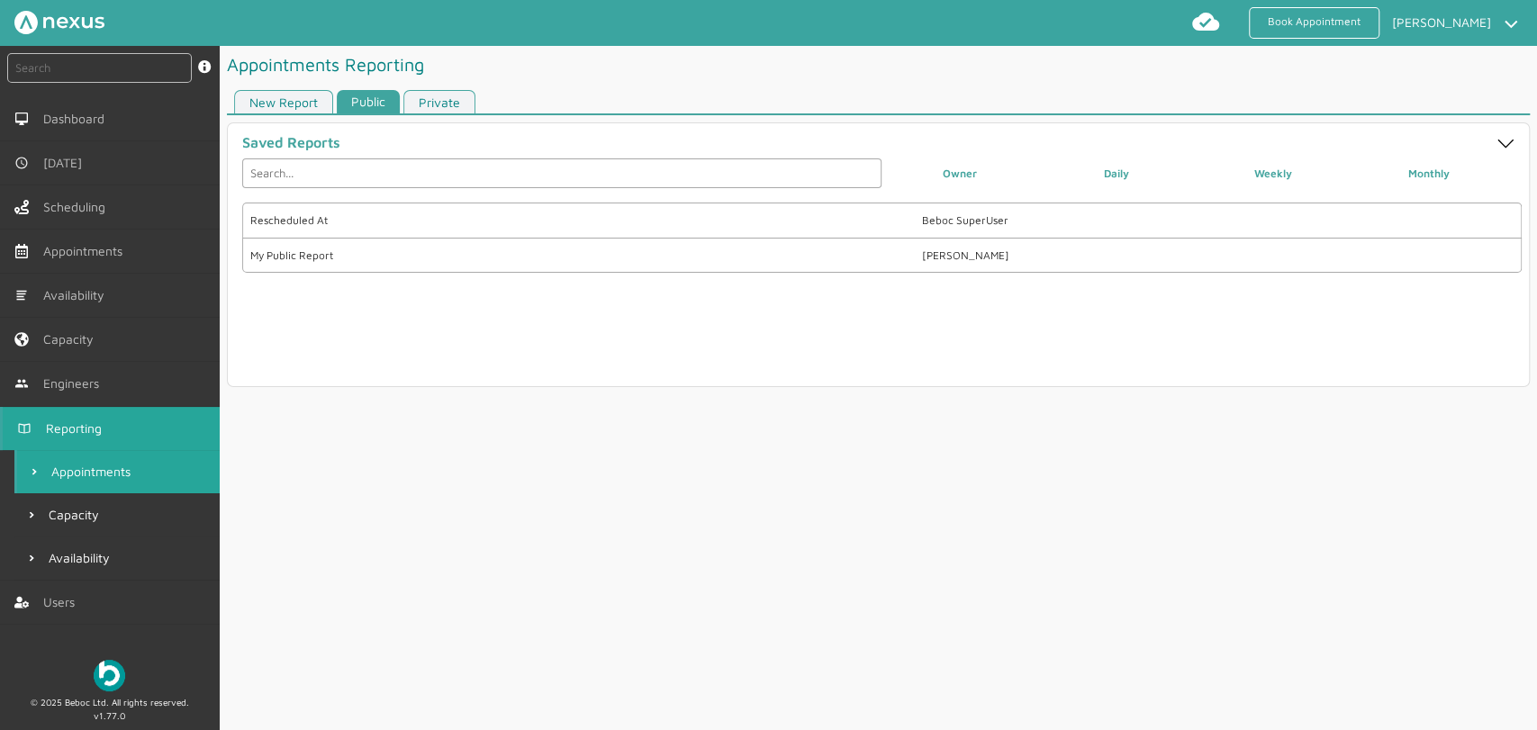
click at [436, 98] on link "Private" at bounding box center [440, 102] width 72 height 24
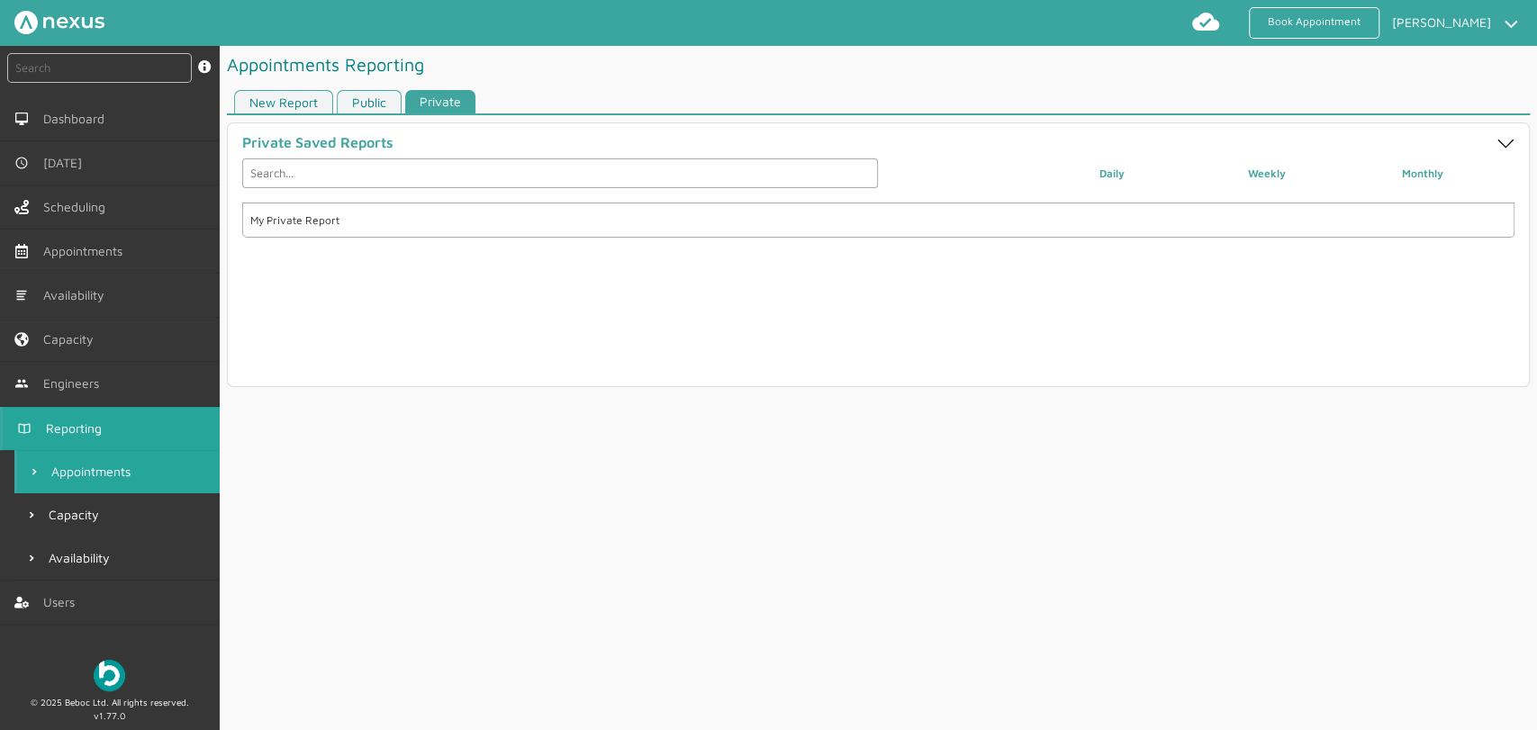
click at [292, 108] on link "New Report" at bounding box center [283, 102] width 99 height 24
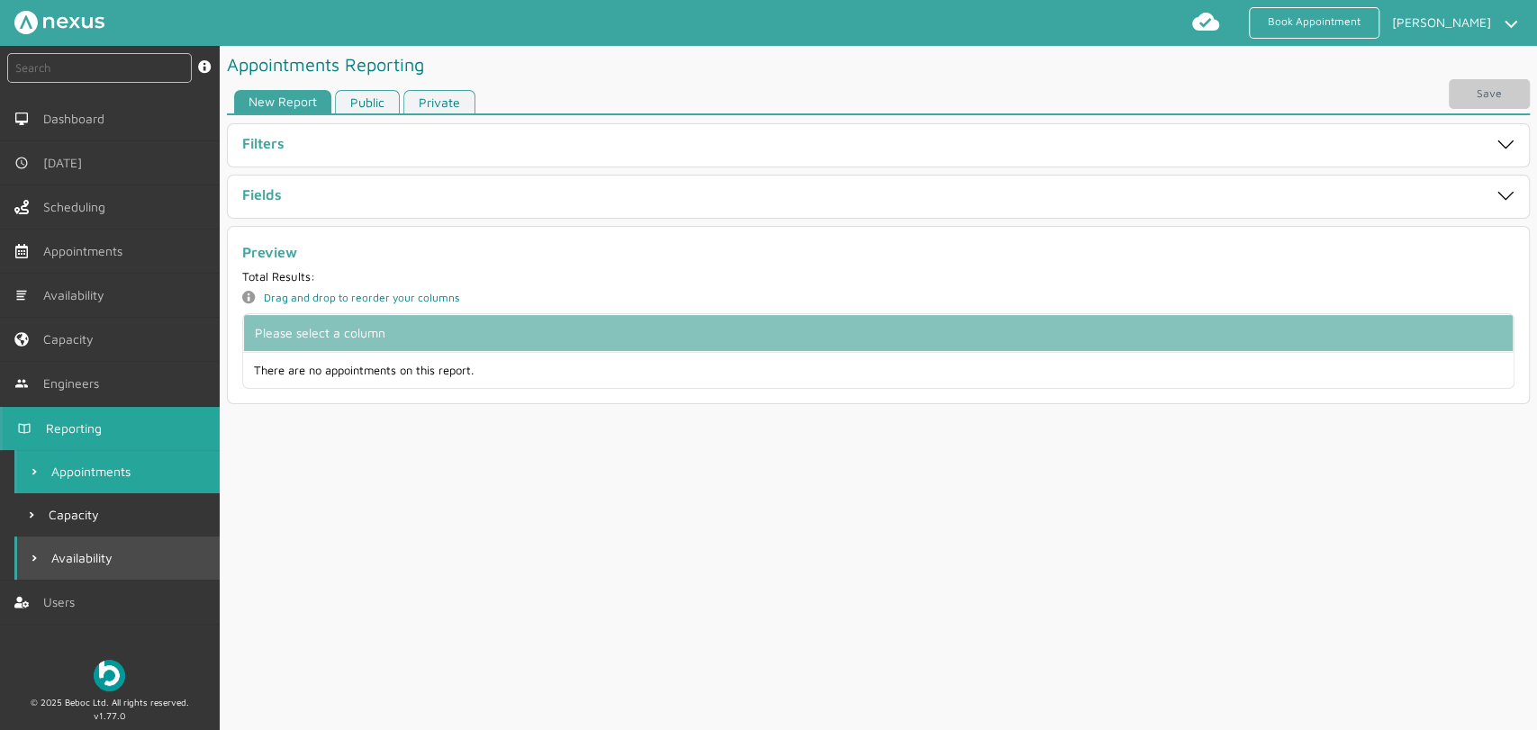
click at [90, 553] on span "Availability" at bounding box center [85, 558] width 68 height 14
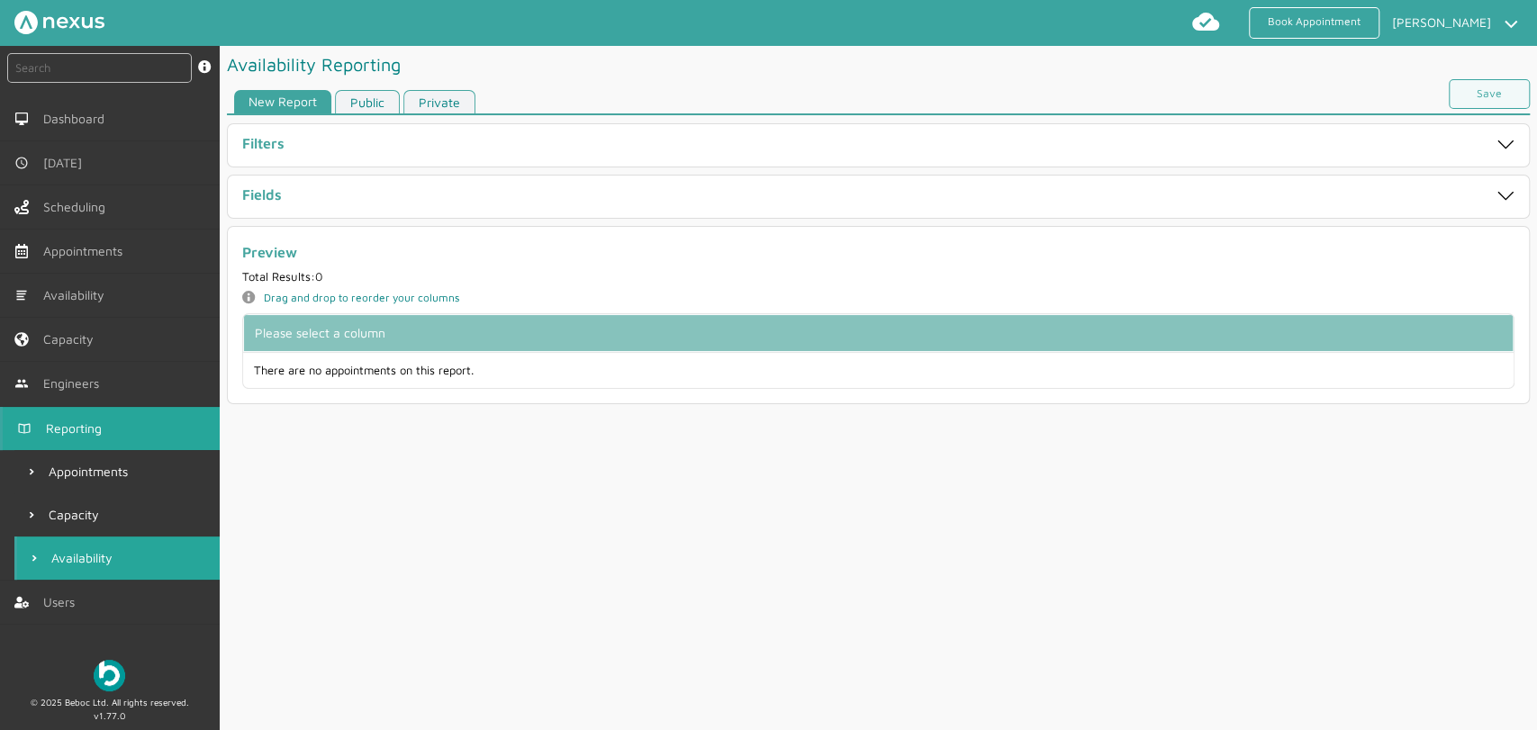
click at [355, 95] on link "Public" at bounding box center [367, 102] width 65 height 24
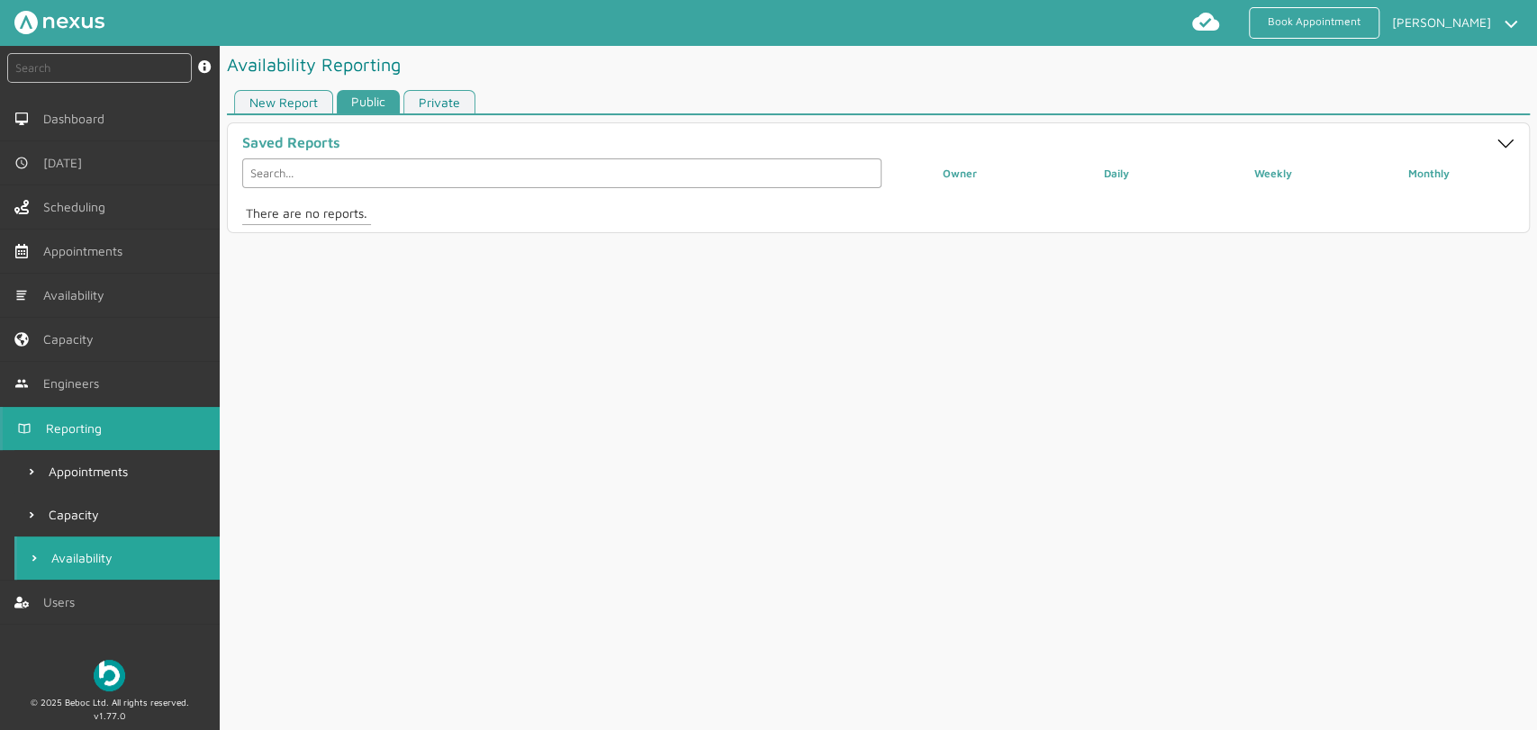
click at [463, 96] on link "Private" at bounding box center [440, 102] width 72 height 24
click at [382, 104] on link "Public" at bounding box center [369, 102] width 65 height 24
click at [113, 475] on span "Appointments" at bounding box center [94, 472] width 86 height 14
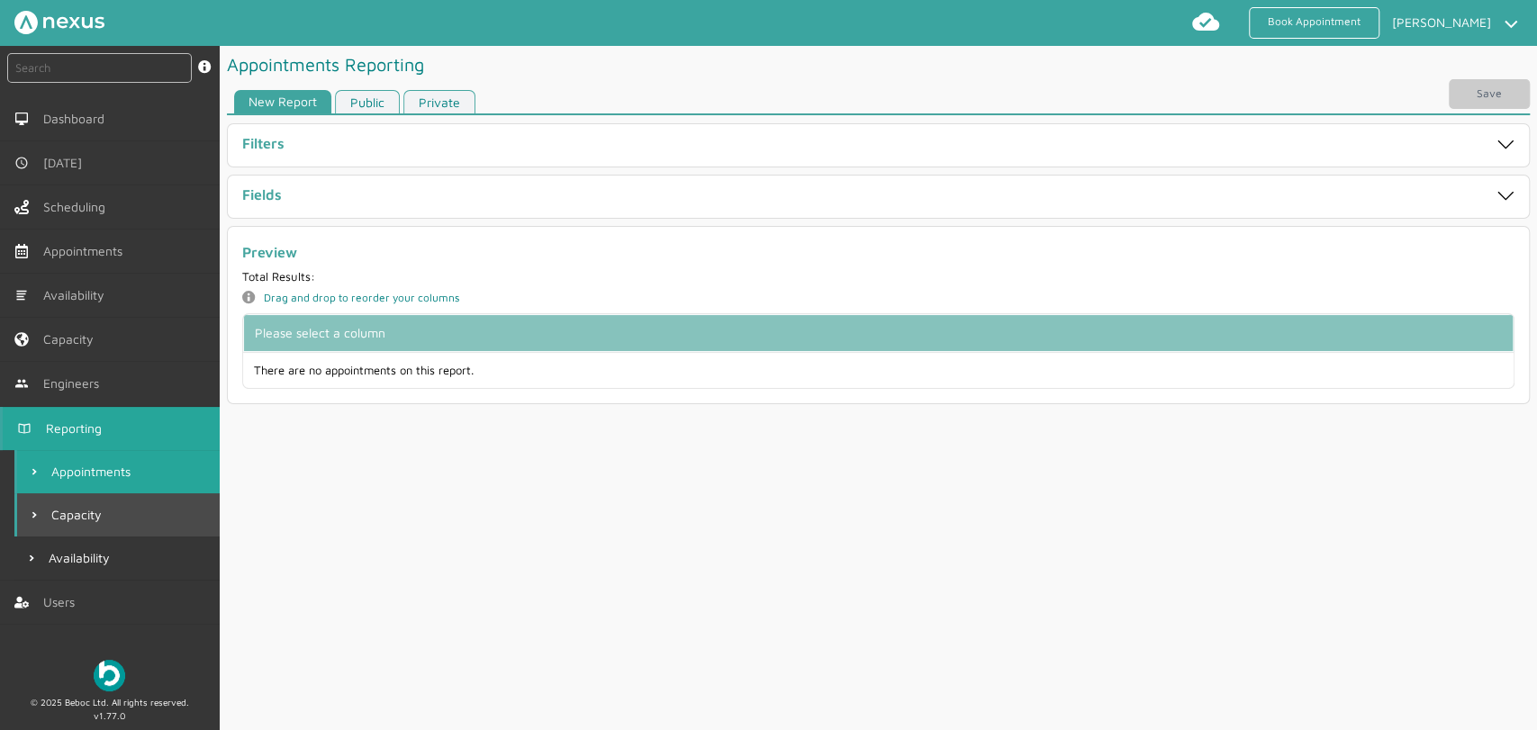
click at [91, 513] on span "Capacity" at bounding box center [80, 515] width 58 height 14
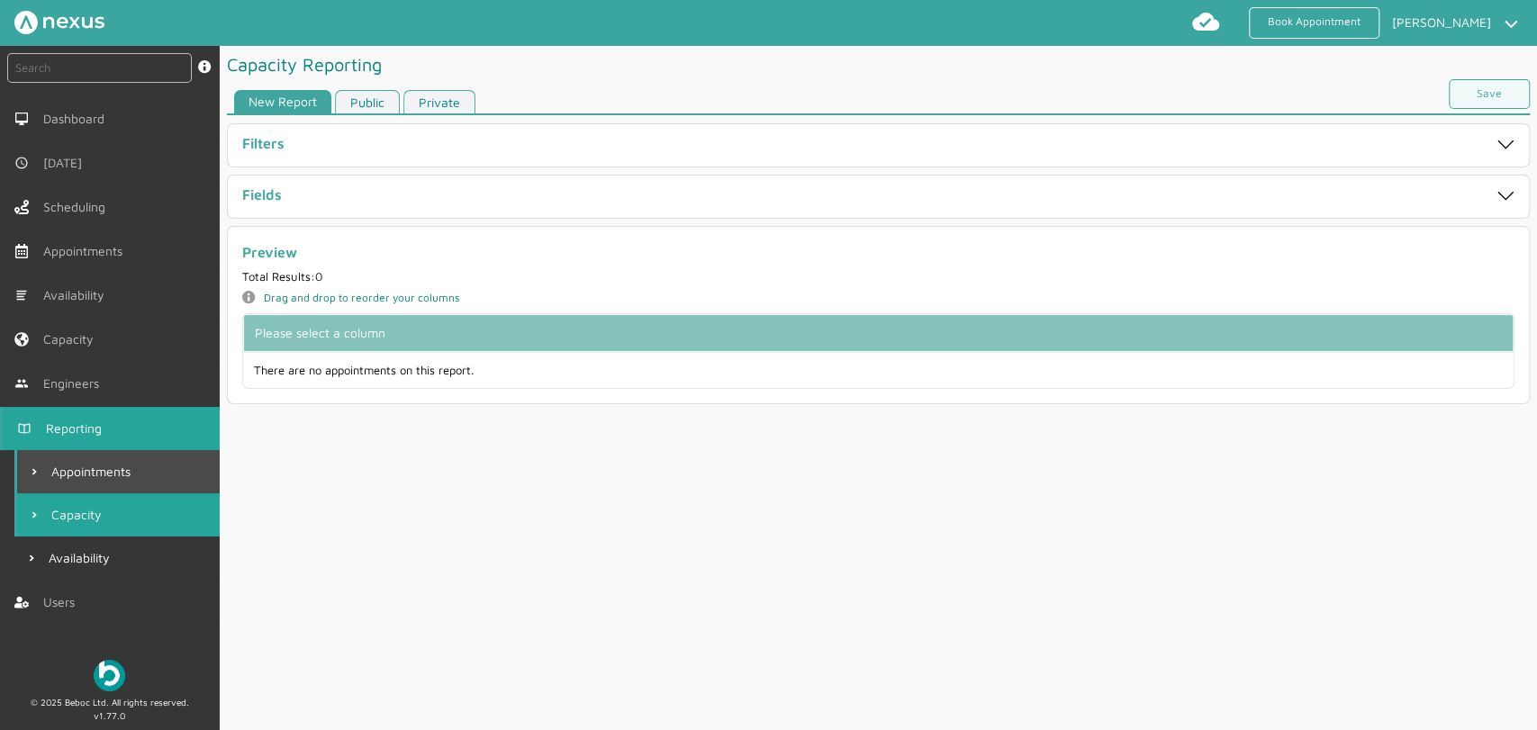
drag, startPoint x: 124, startPoint y: 476, endPoint x: 131, endPoint y: 449, distance: 26.9
click at [124, 477] on span "Appointments" at bounding box center [94, 472] width 86 height 14
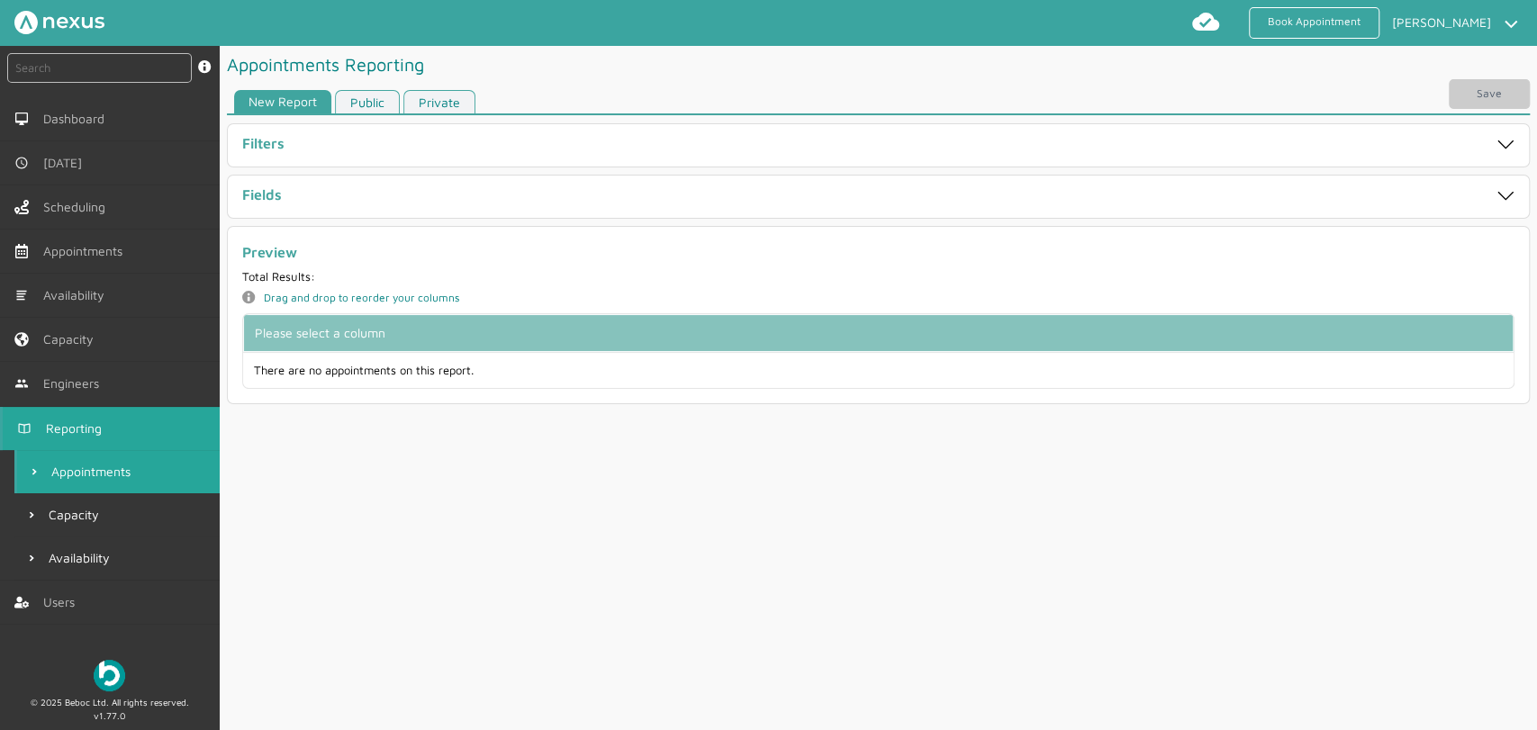
click at [369, 101] on link "Public" at bounding box center [367, 102] width 65 height 24
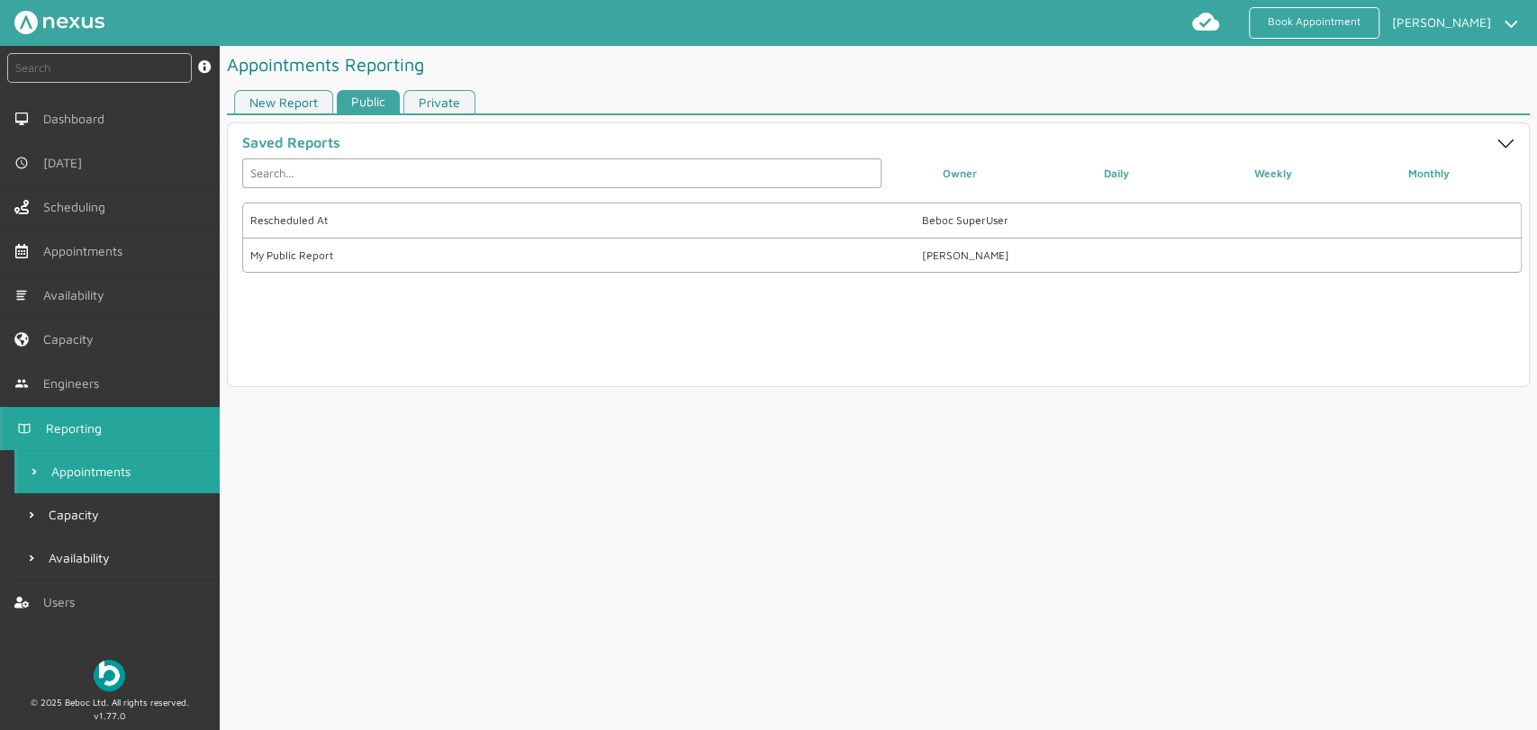
click at [308, 103] on link "New Report" at bounding box center [283, 102] width 99 height 24
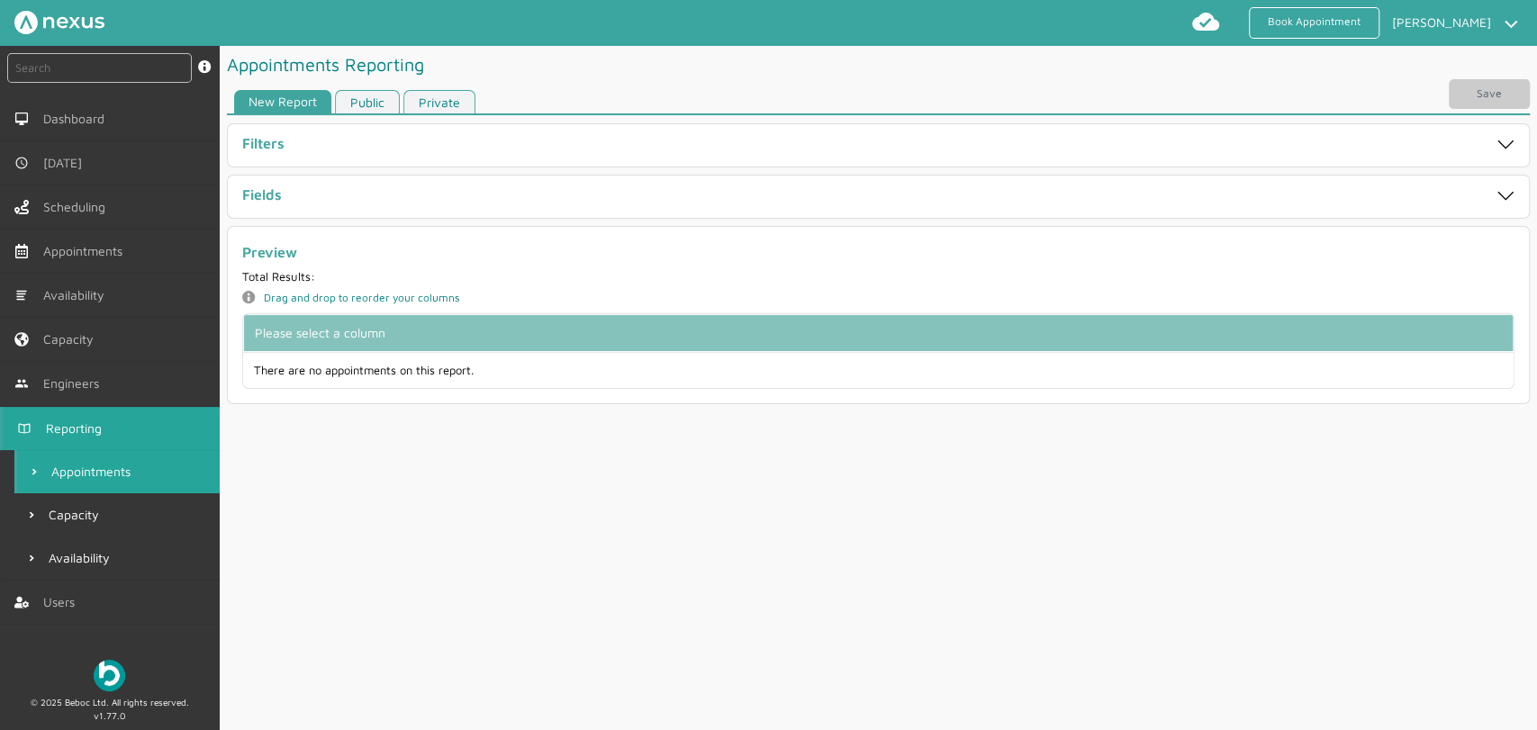
click at [370, 104] on link "Public" at bounding box center [367, 102] width 65 height 24
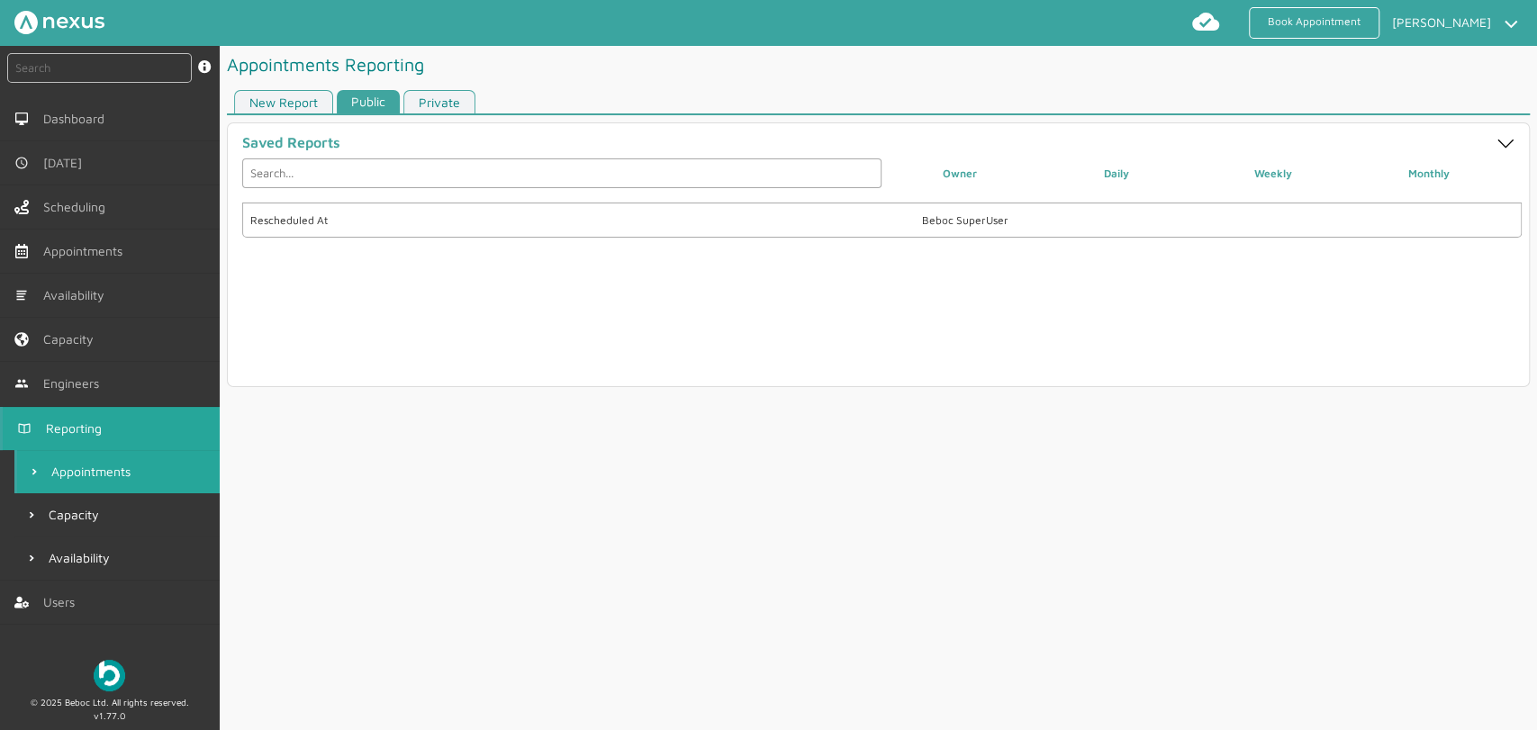
click at [449, 96] on link "Private" at bounding box center [440, 102] width 72 height 24
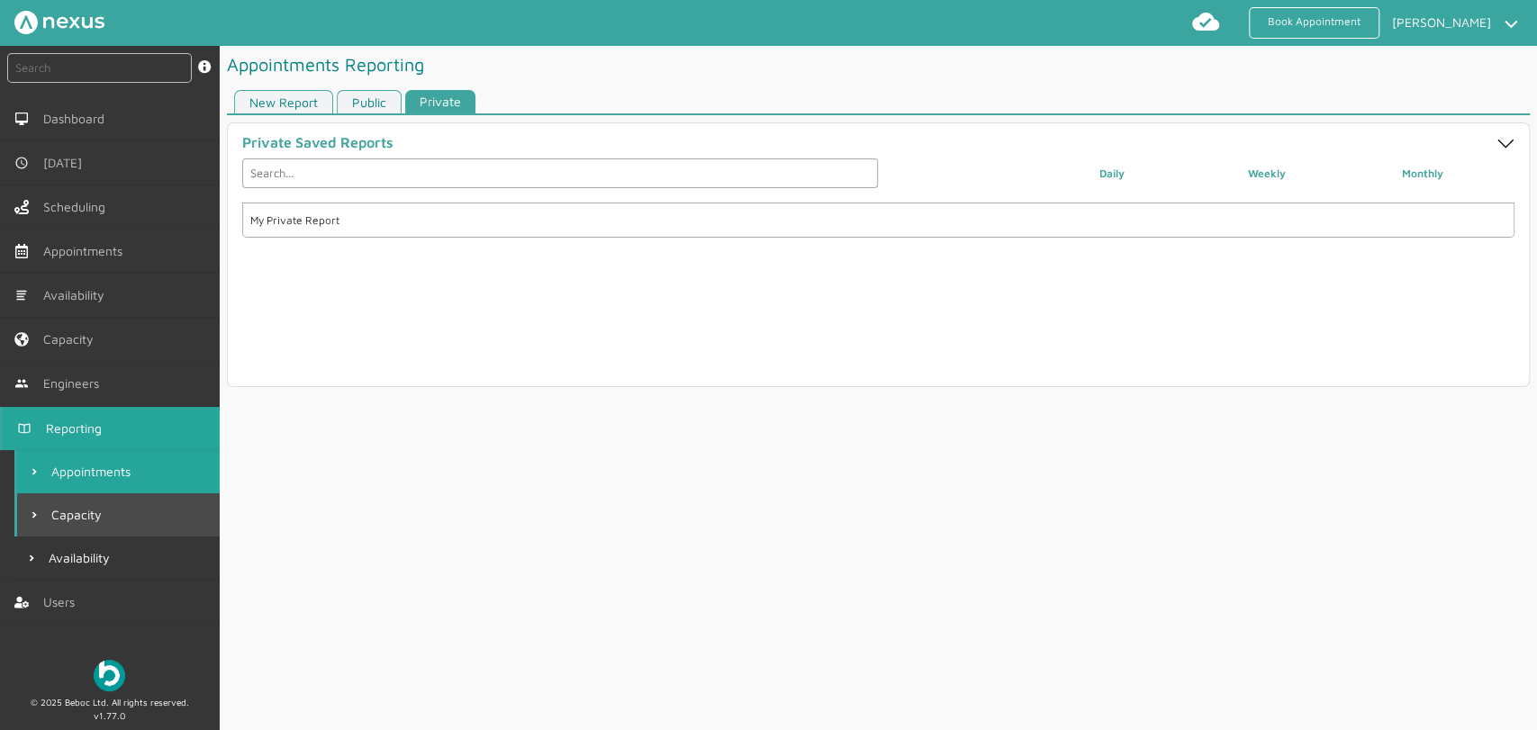
click at [131, 506] on link "Capacity" at bounding box center [116, 515] width 205 height 43
